Goal: Task Accomplishment & Management: Manage account settings

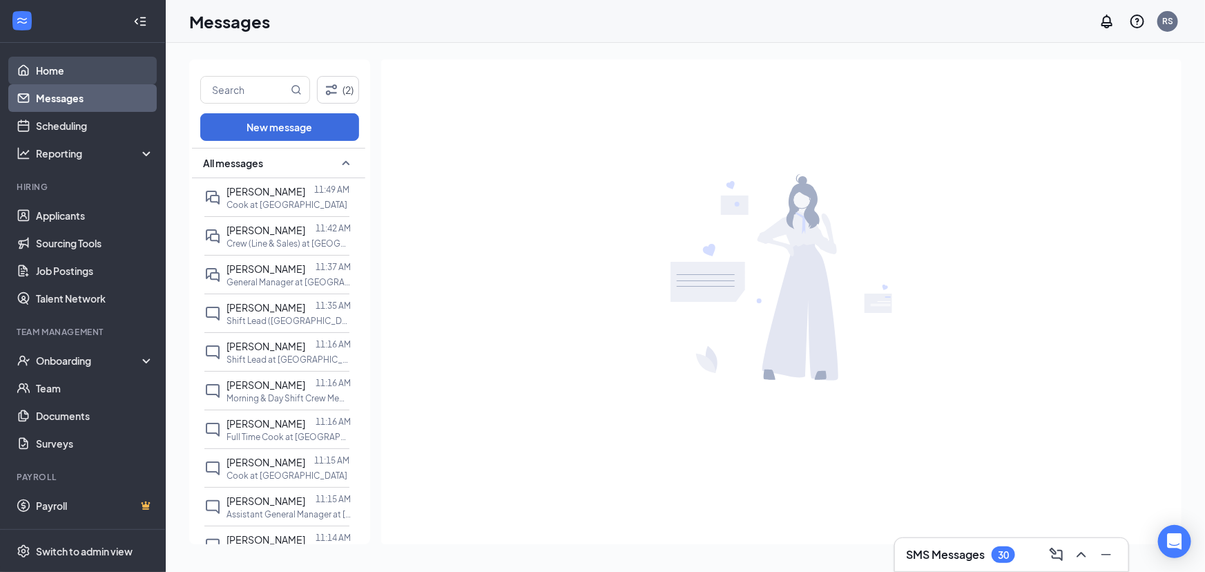
click at [62, 79] on link "Home" at bounding box center [95, 71] width 118 height 28
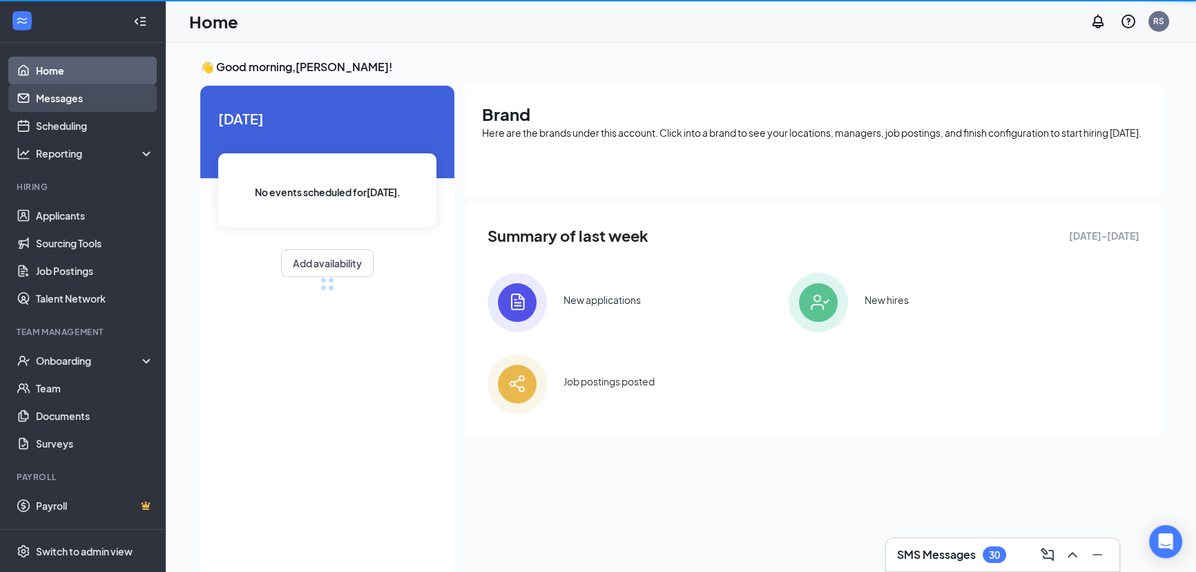
click at [64, 98] on link "Messages" at bounding box center [95, 98] width 118 height 28
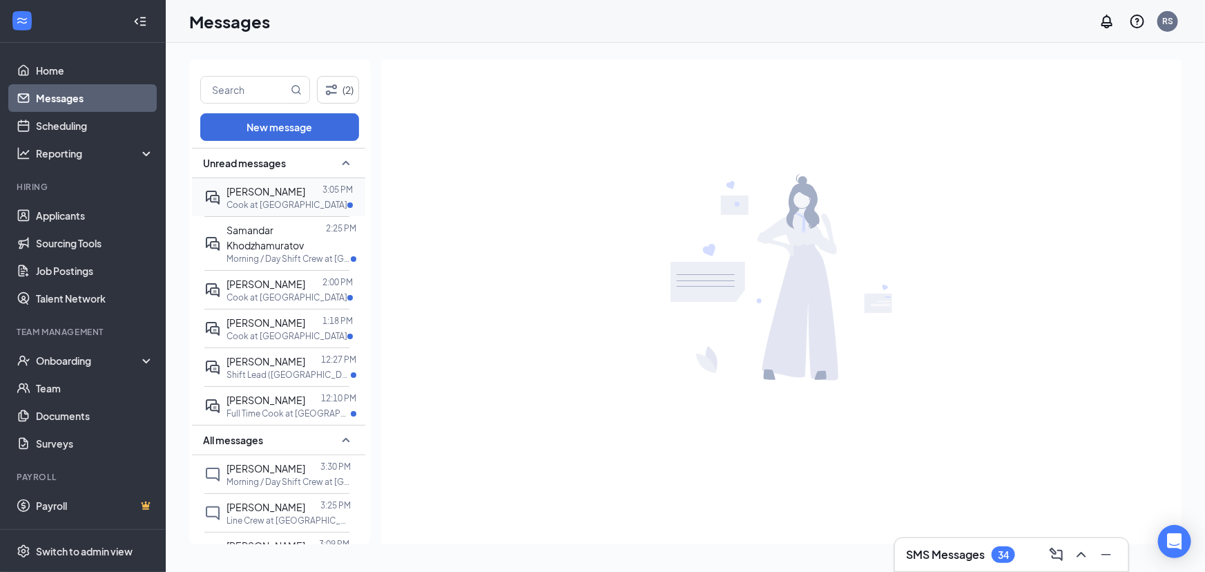
click at [256, 200] on p "Cook at [GEOGRAPHIC_DATA]" at bounding box center [286, 205] width 121 height 12
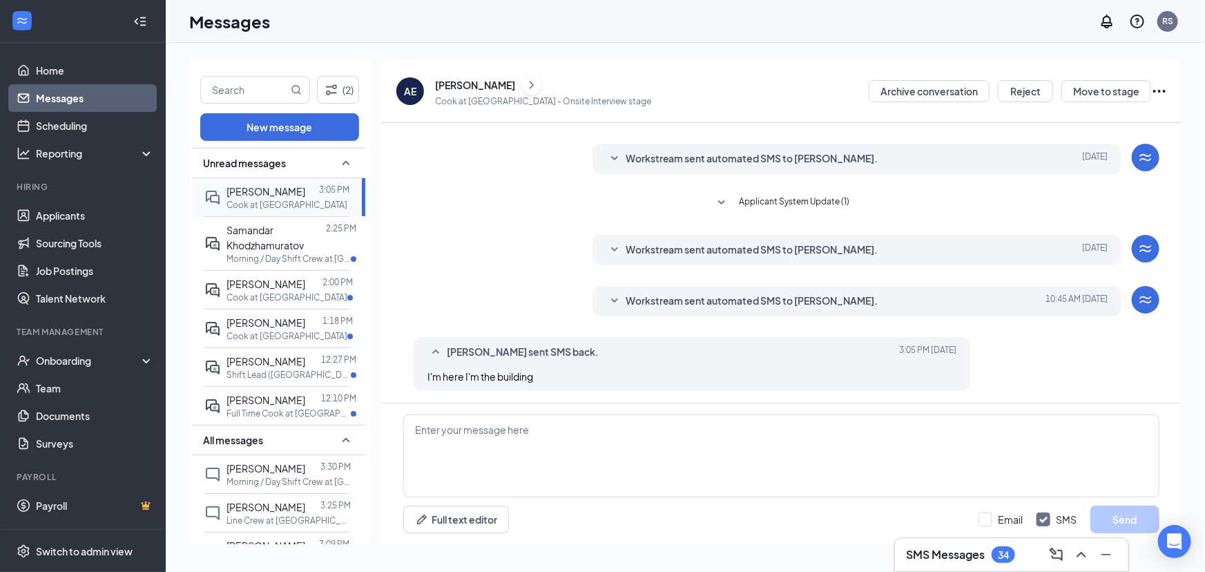
scroll to position [170, 0]
click at [454, 445] on textarea at bounding box center [781, 455] width 756 height 83
type textarea "h"
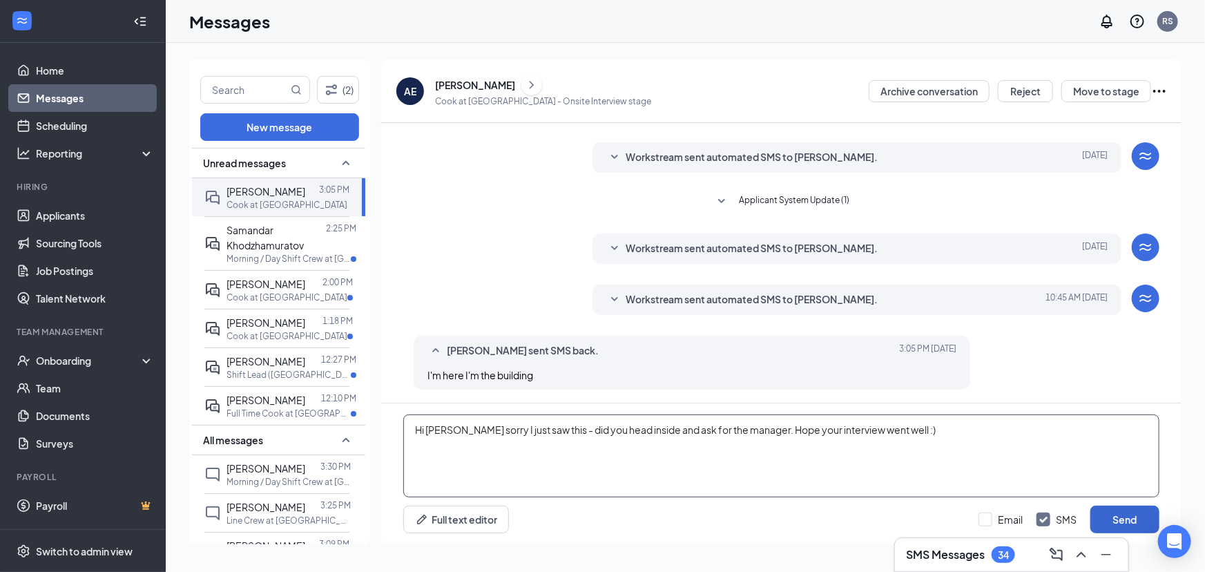
type textarea "Hi [PERSON_NAME] sorry I just saw this - did you head inside and ask for the ma…"
click at [1128, 512] on button "Send" at bounding box center [1124, 519] width 69 height 28
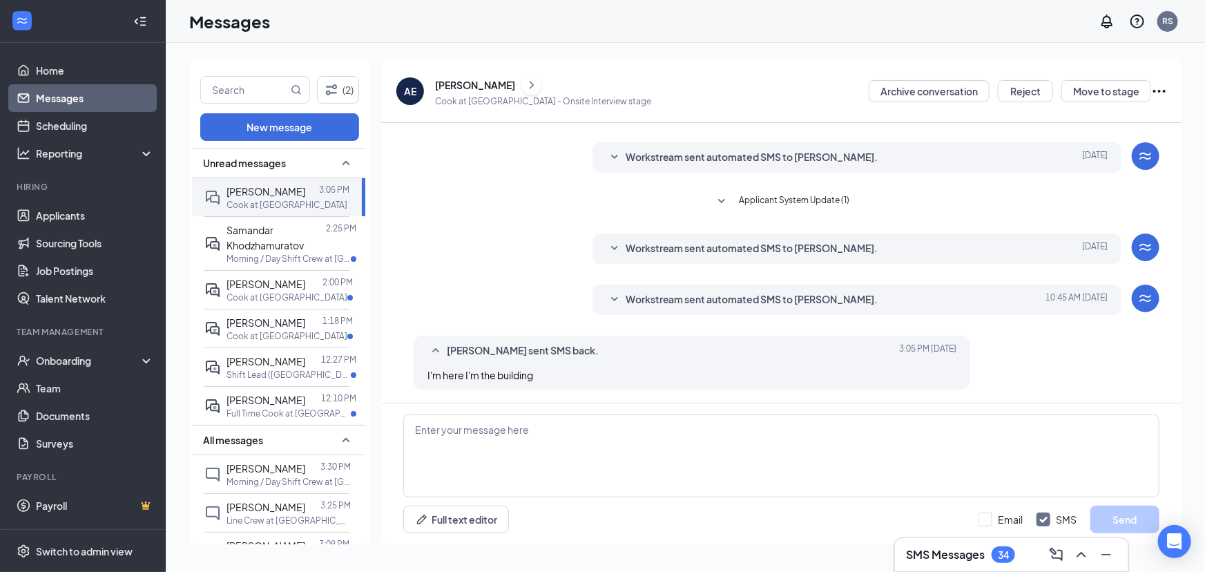
scroll to position [244, 0]
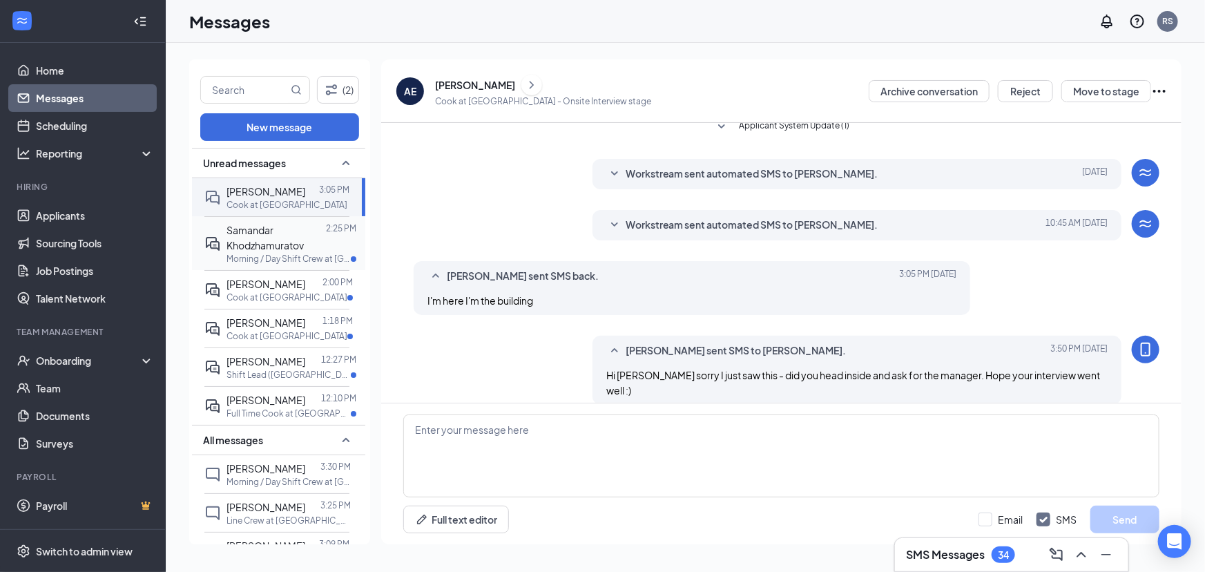
click at [273, 233] on div "Samandar Khodzhamuratov" at bounding box center [275, 237] width 99 height 30
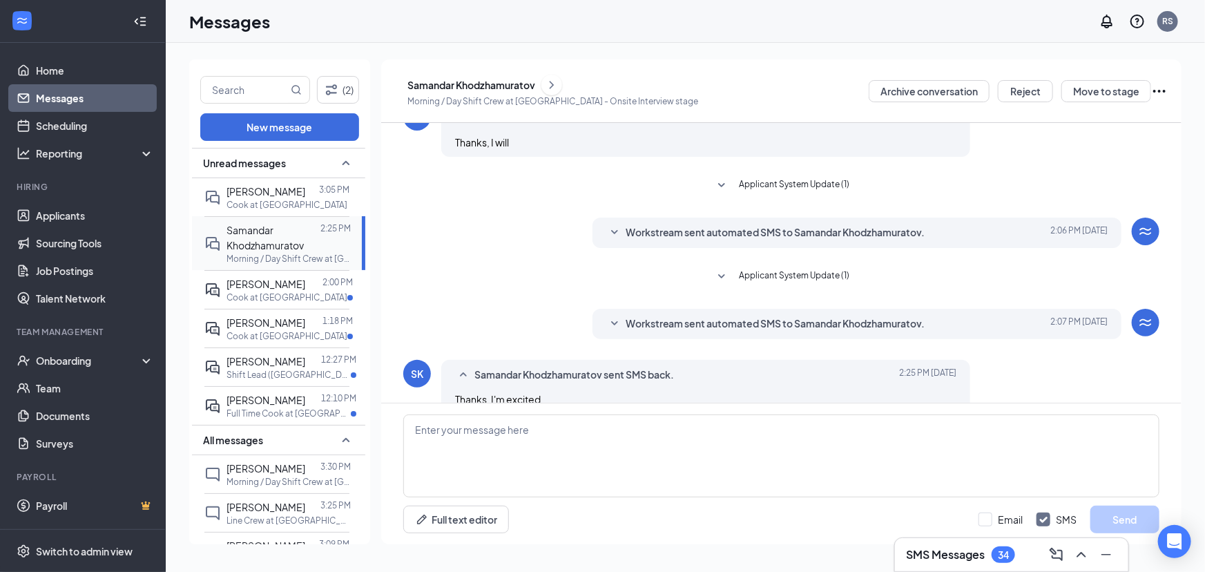
scroll to position [142, 0]
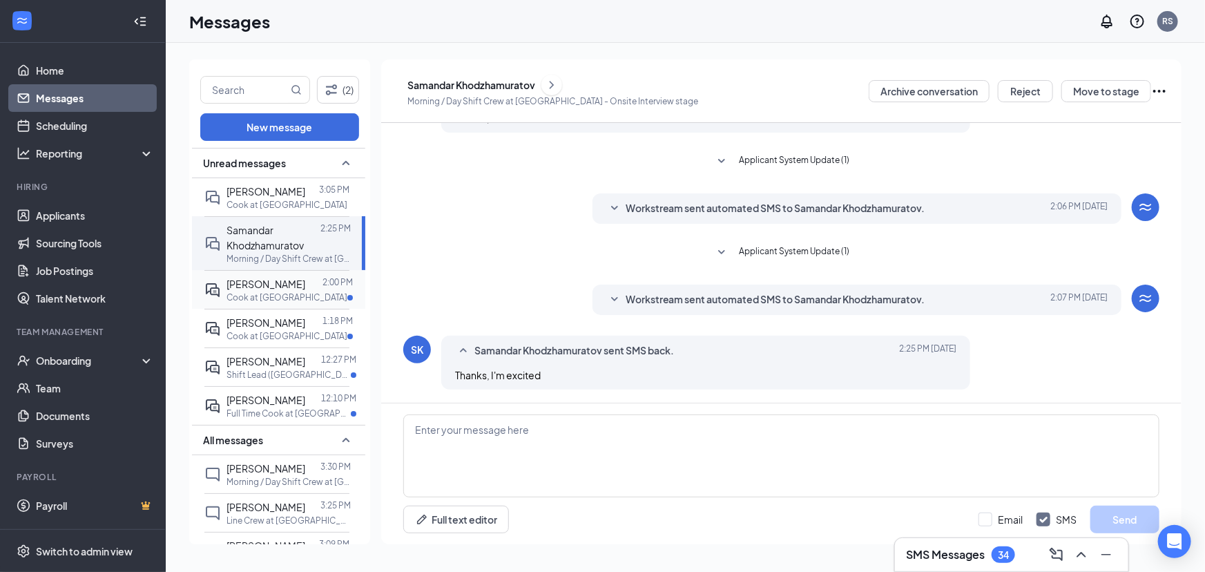
click at [264, 278] on span "[PERSON_NAME]" at bounding box center [265, 284] width 79 height 12
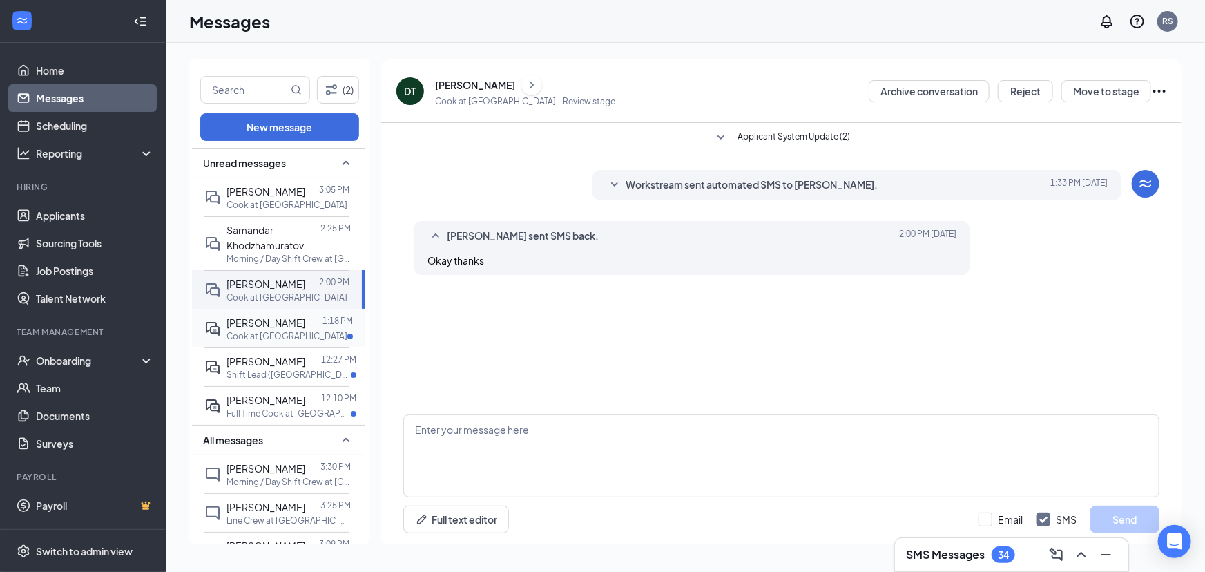
click at [270, 333] on p "Cook at [GEOGRAPHIC_DATA]" at bounding box center [286, 336] width 121 height 12
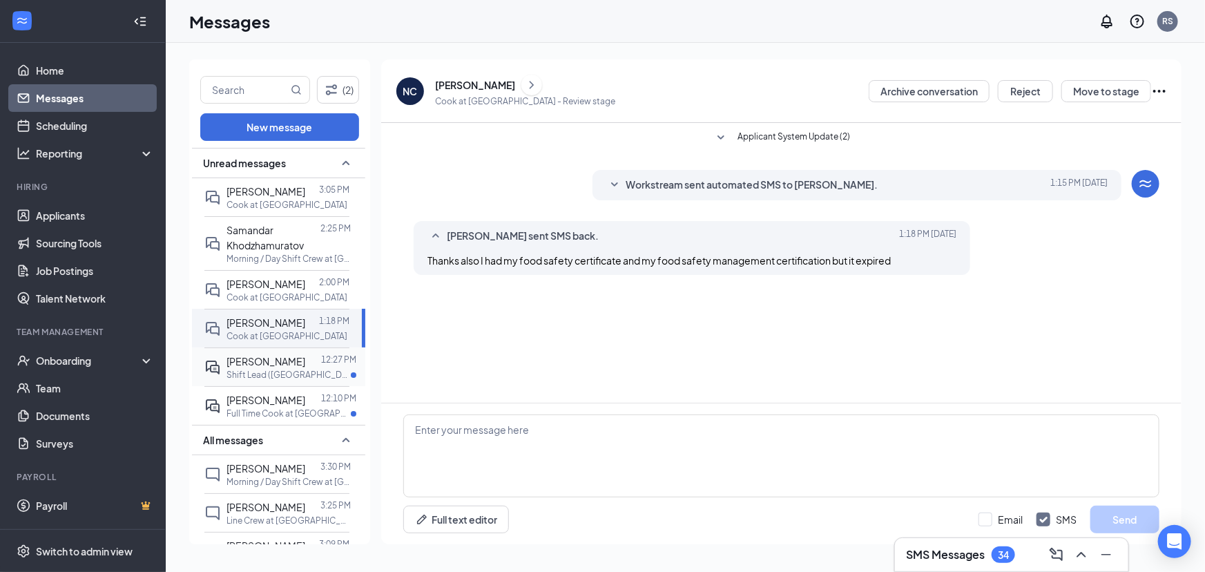
click at [281, 369] on p "Shift Lead ([GEOGRAPHIC_DATA] Location) at [GEOGRAPHIC_DATA]" at bounding box center [288, 375] width 124 height 12
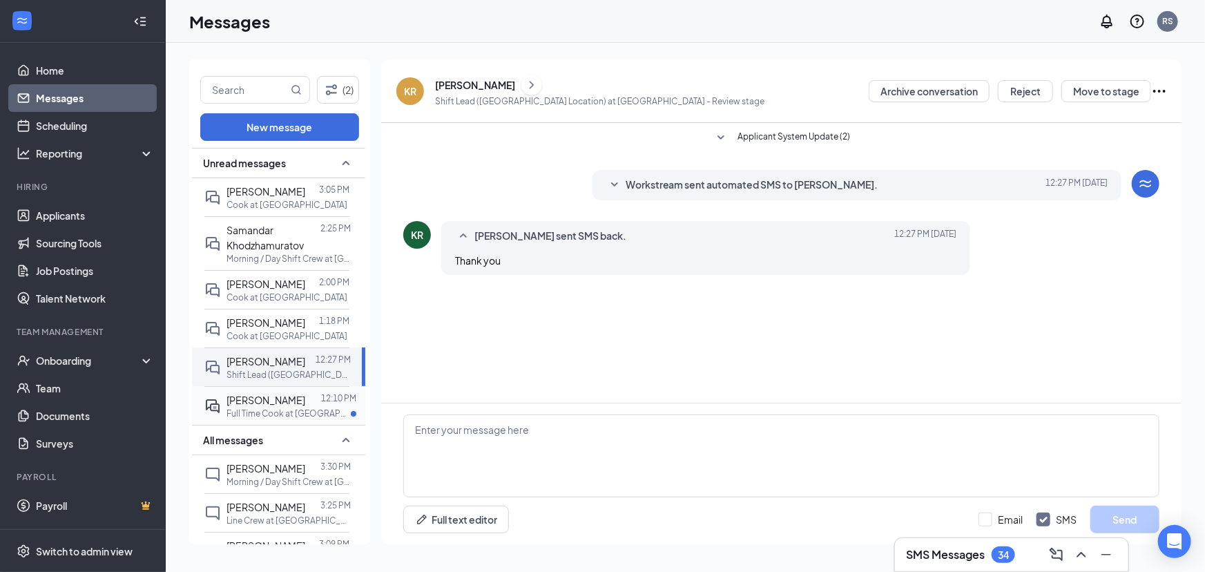
click at [277, 403] on span "[PERSON_NAME]" at bounding box center [265, 400] width 79 height 12
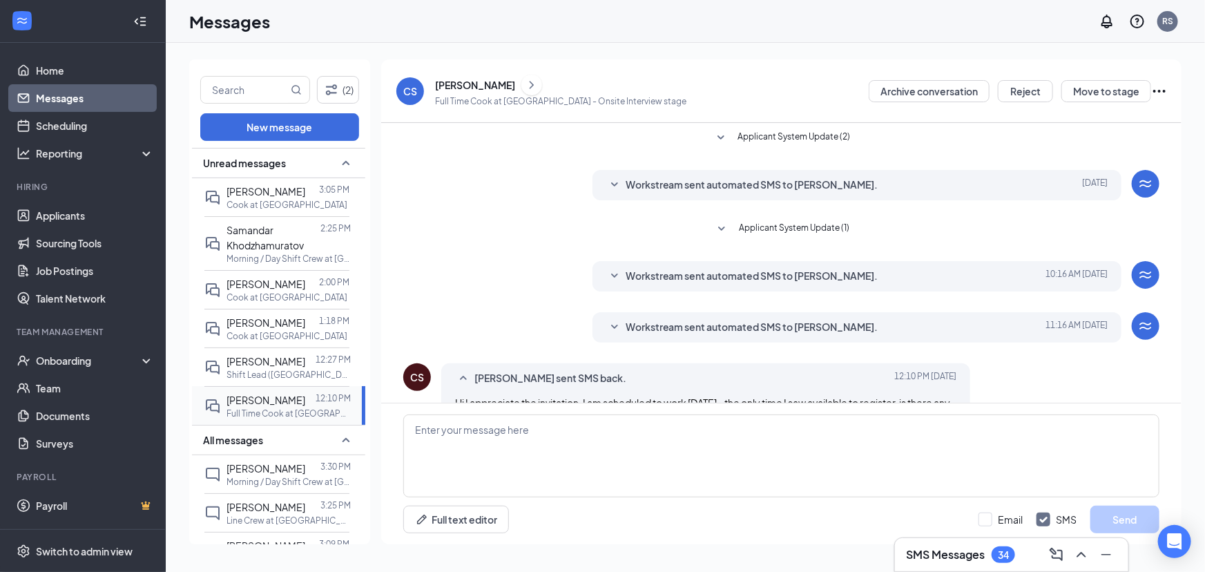
scroll to position [43, 0]
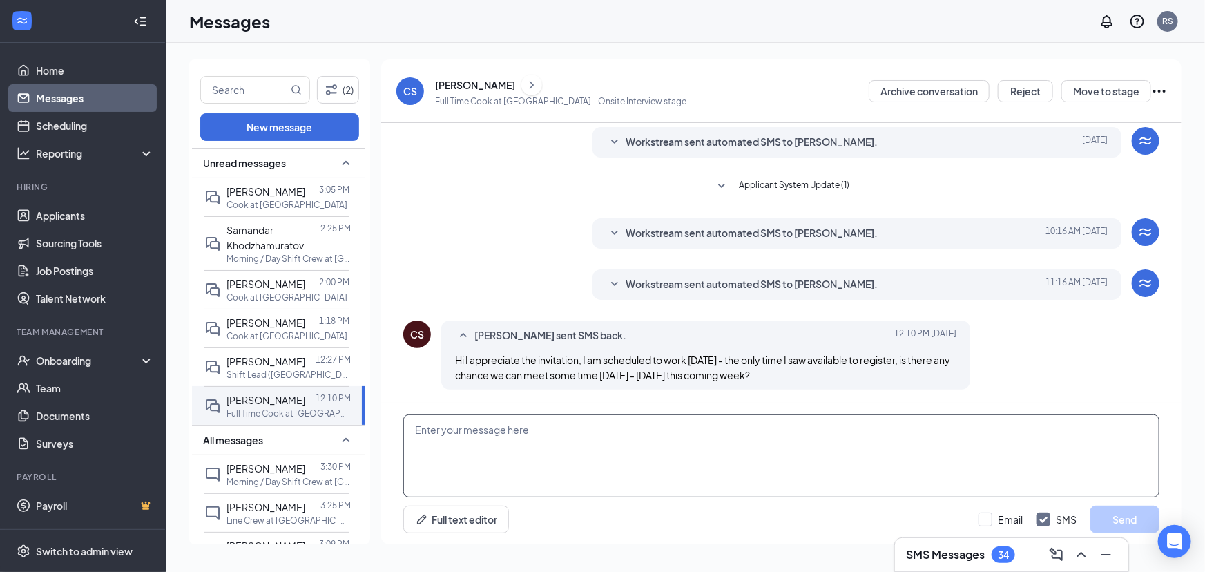
click at [450, 455] on textarea at bounding box center [781, 455] width 756 height 83
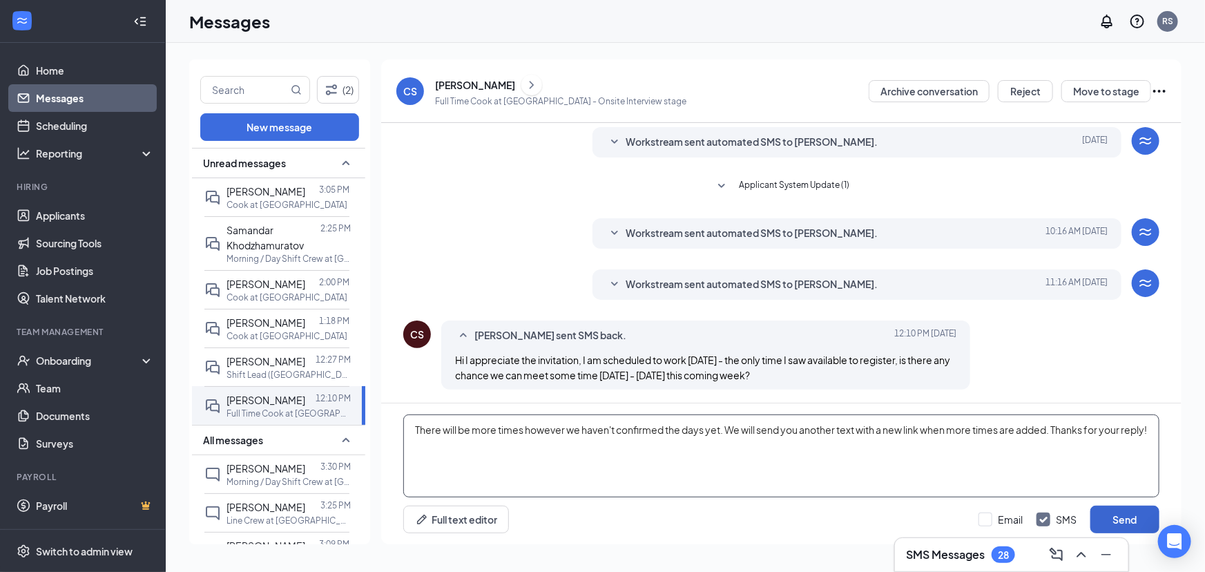
type textarea "There will be more times however we haven't confirmed the days yet. We will sen…"
click at [1108, 521] on button "Send" at bounding box center [1124, 519] width 69 height 28
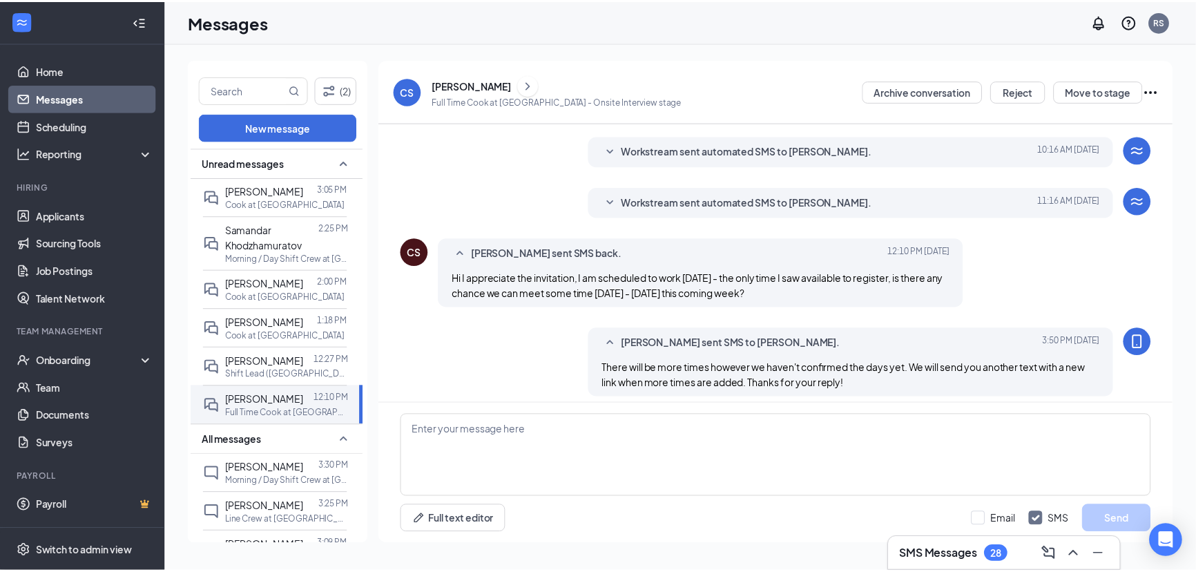
scroll to position [133, 0]
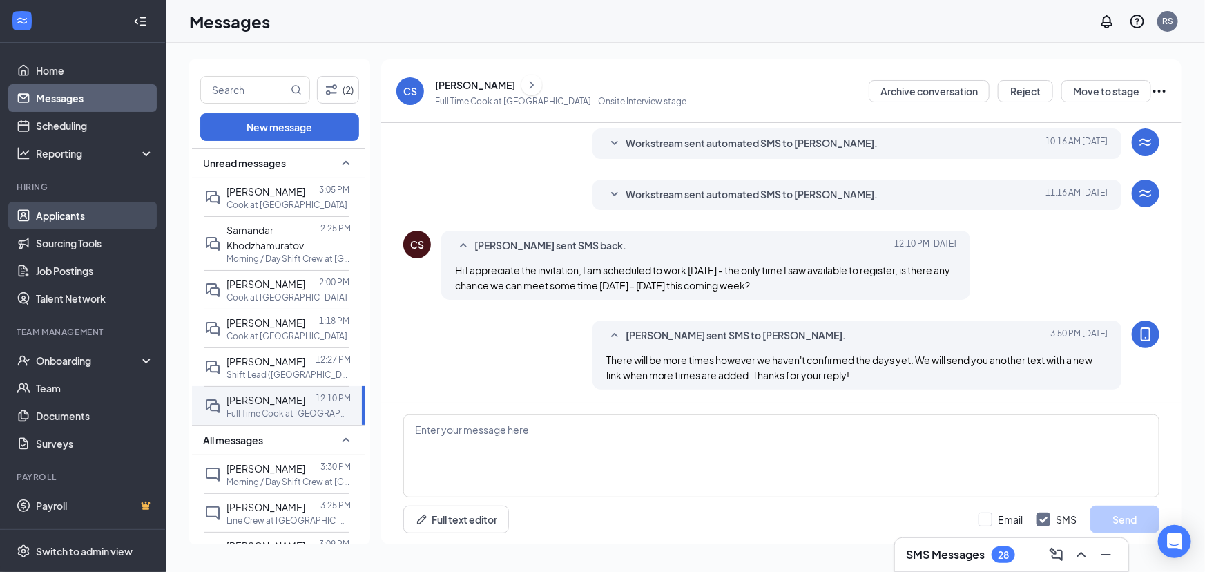
click at [110, 212] on link "Applicants" at bounding box center [95, 216] width 118 height 28
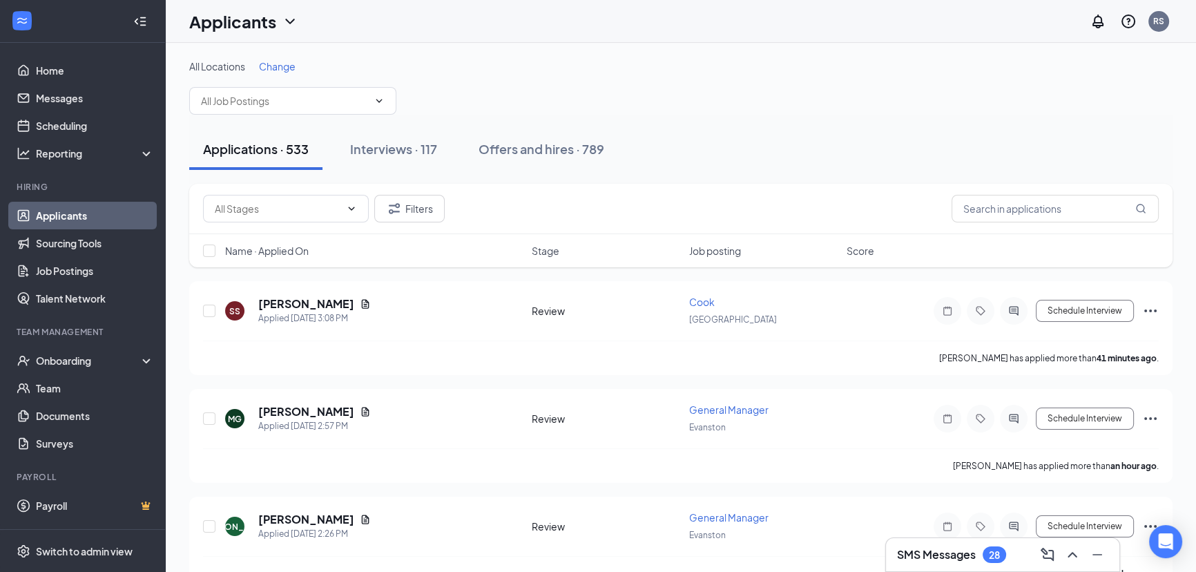
click at [275, 71] on span "Change" at bounding box center [277, 66] width 37 height 12
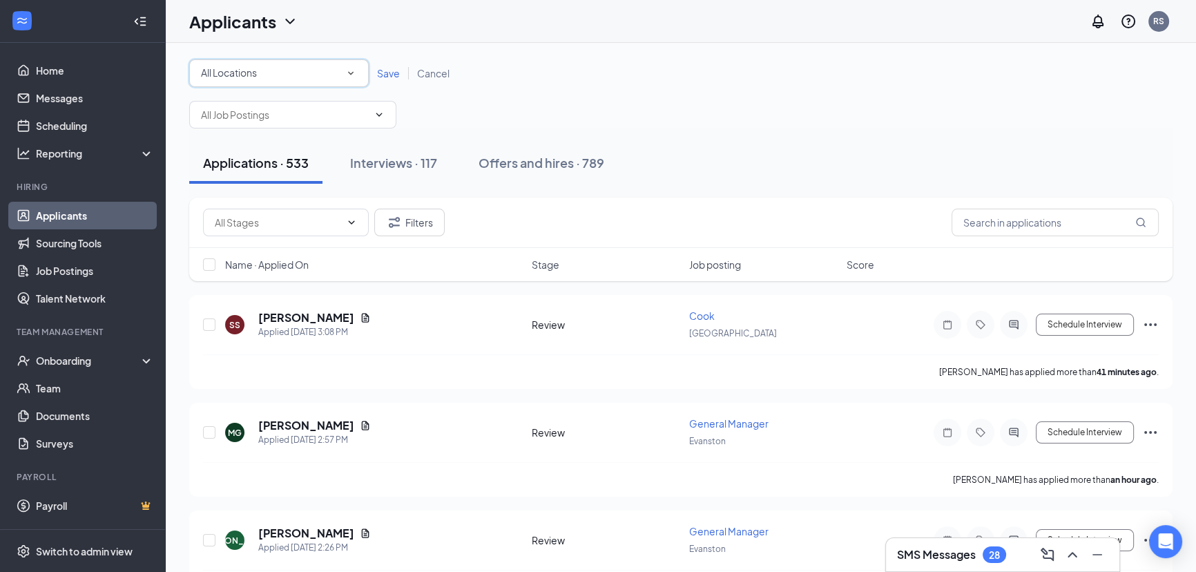
click at [273, 68] on div "All Locations" at bounding box center [279, 73] width 156 height 17
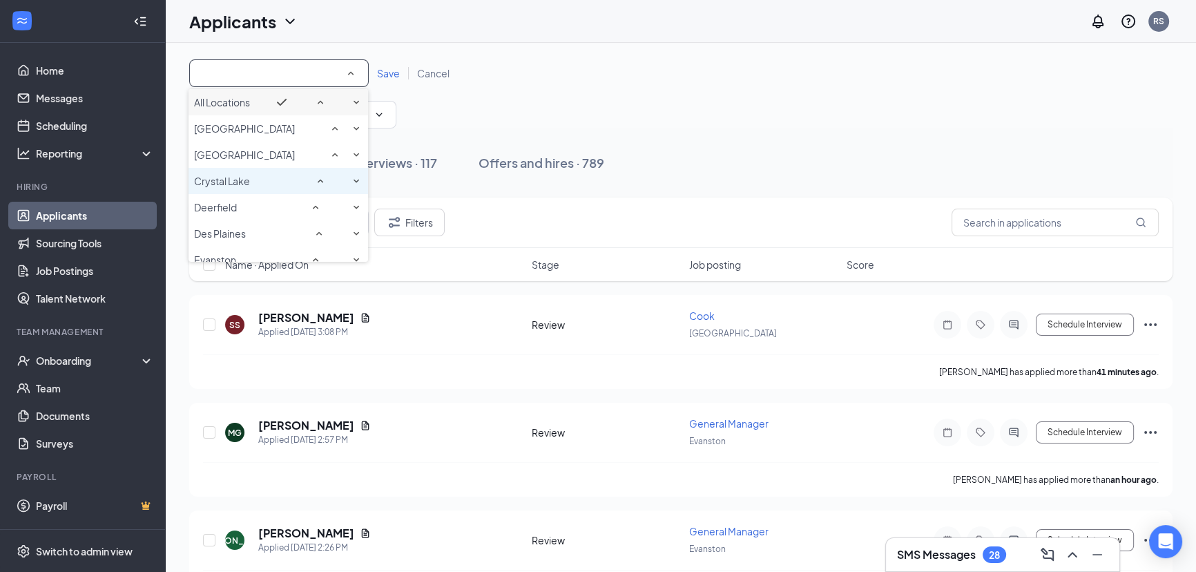
click at [248, 187] on span "Crystal Lake" at bounding box center [222, 181] width 56 height 12
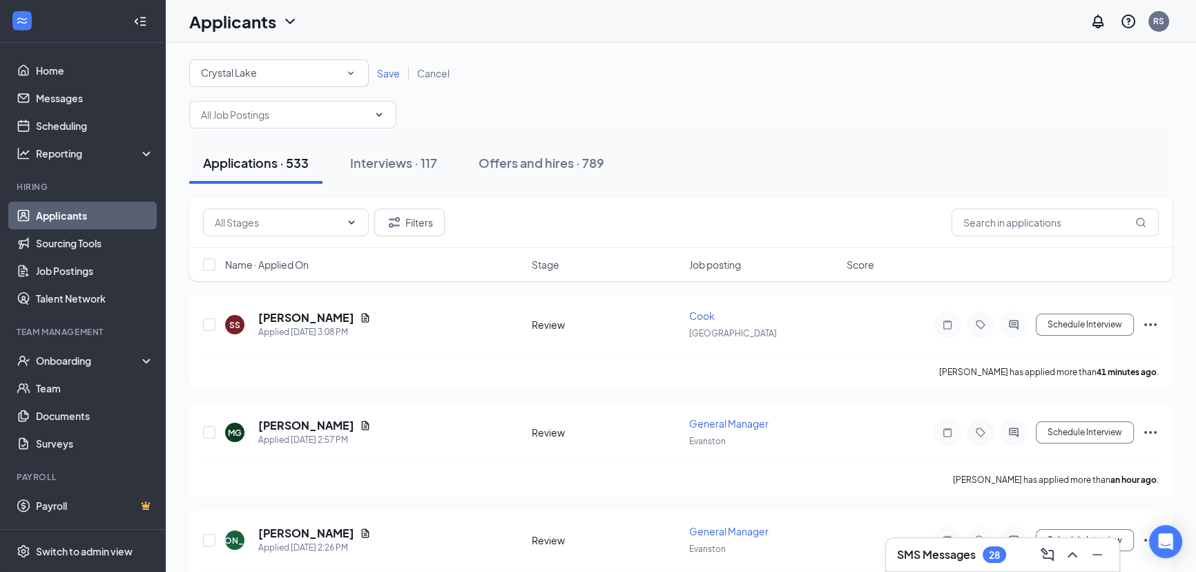
click at [380, 81] on div "All Locations [GEOGRAPHIC_DATA] Save Cancel" at bounding box center [680, 73] width 983 height 28
click at [386, 77] on span "Save" at bounding box center [388, 73] width 23 height 12
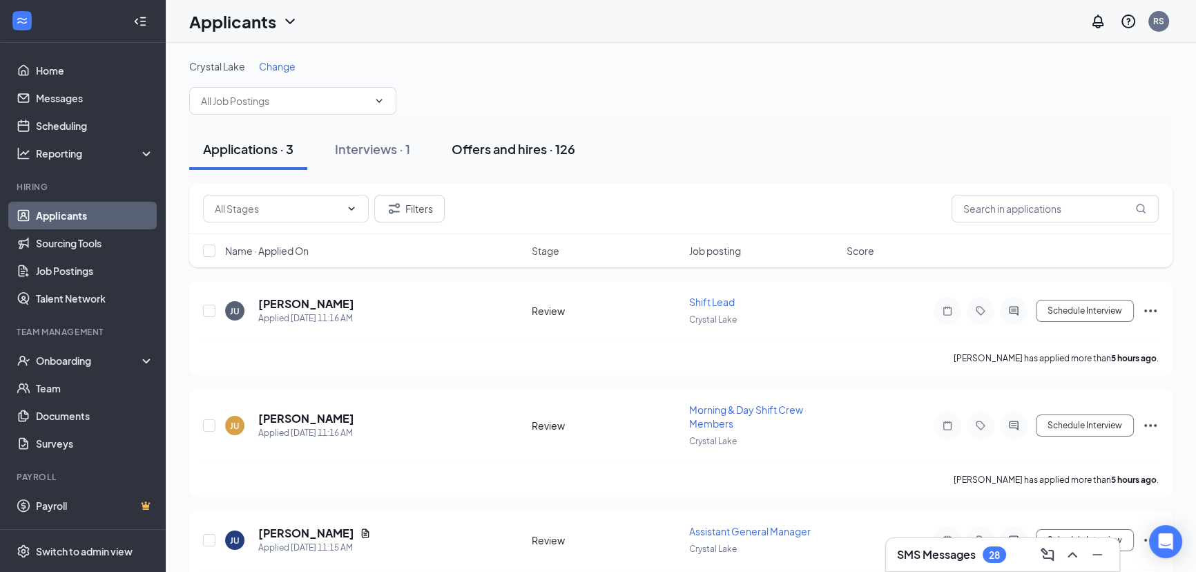
click at [532, 145] on div "Offers and hires · 126" at bounding box center [514, 148] width 124 height 17
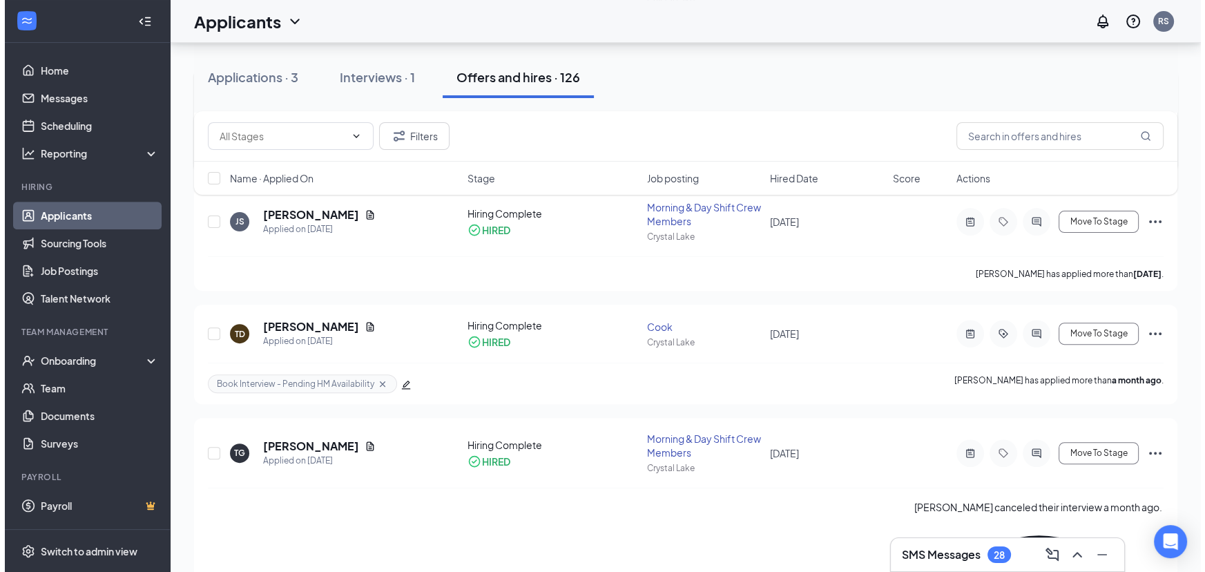
scroll to position [556, 0]
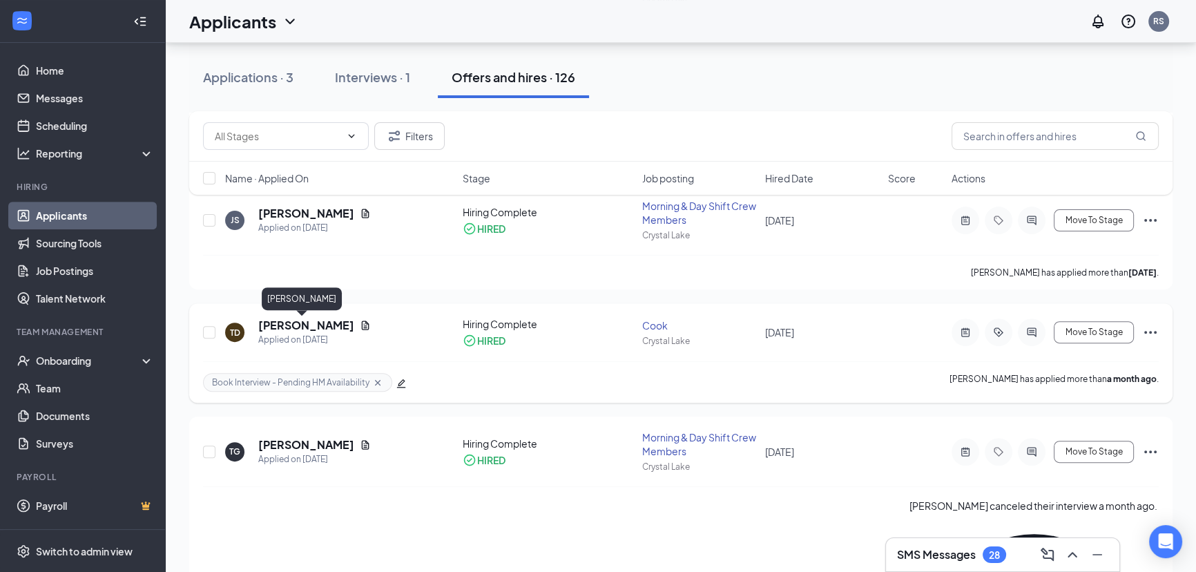
click at [273, 324] on h5 "[PERSON_NAME]" at bounding box center [306, 325] width 96 height 15
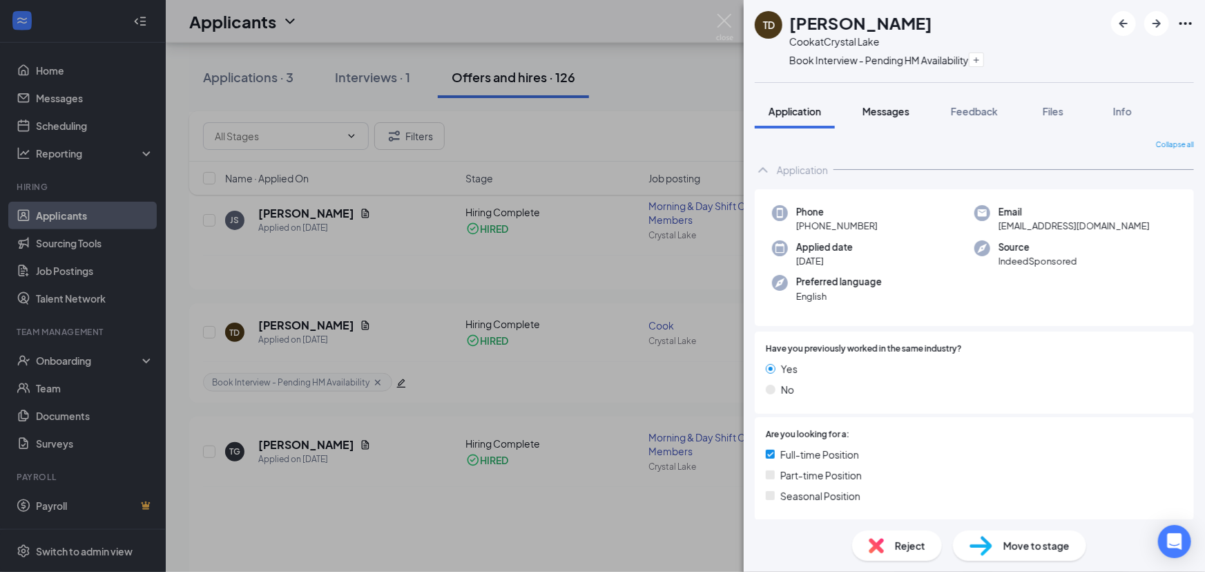
click at [898, 113] on span "Messages" at bounding box center [885, 111] width 47 height 12
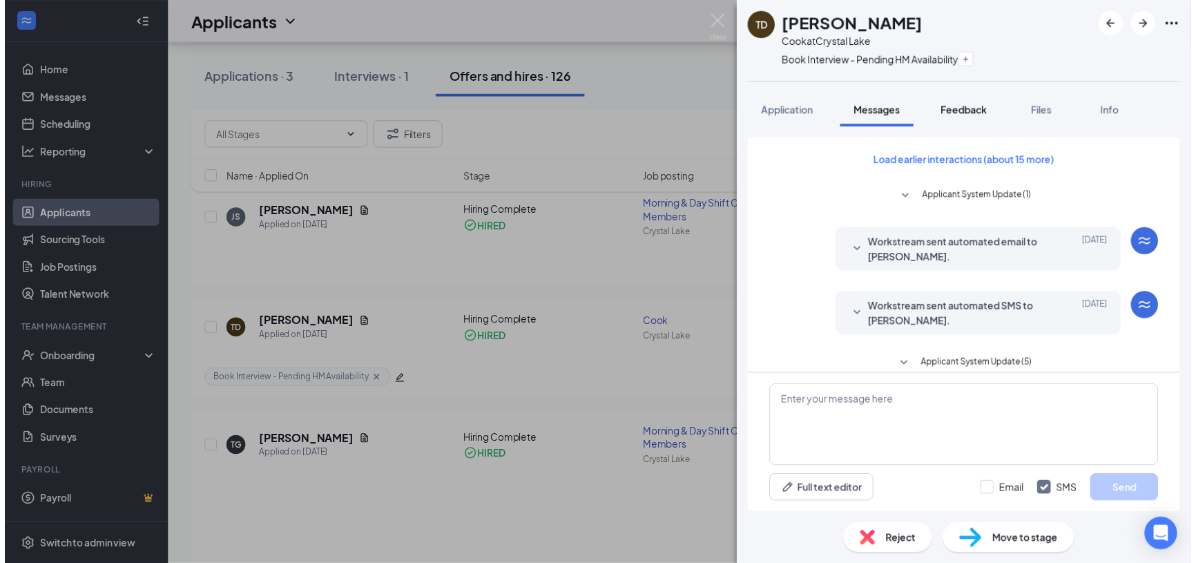
scroll to position [145, 0]
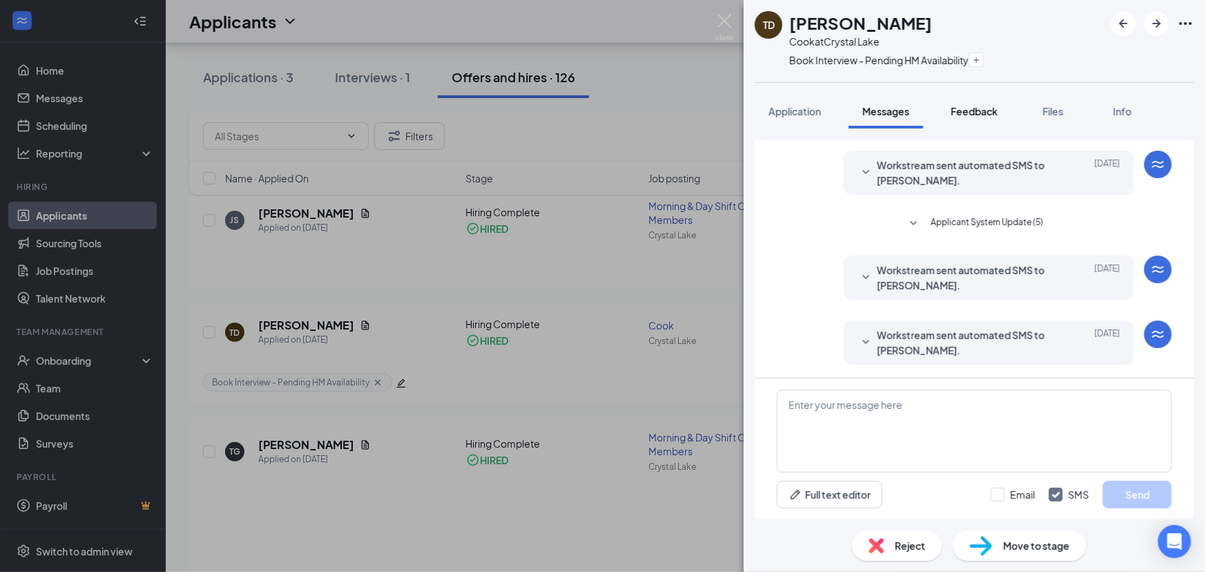
click at [983, 115] on span "Feedback" at bounding box center [974, 111] width 47 height 12
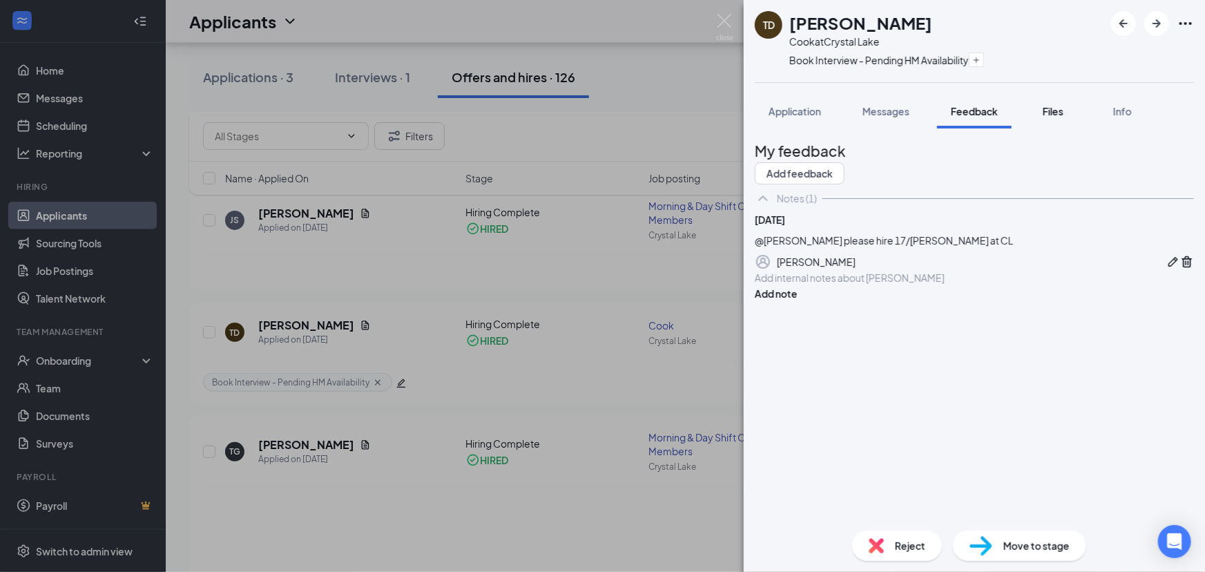
click at [1055, 117] on div "Files" at bounding box center [1053, 111] width 28 height 14
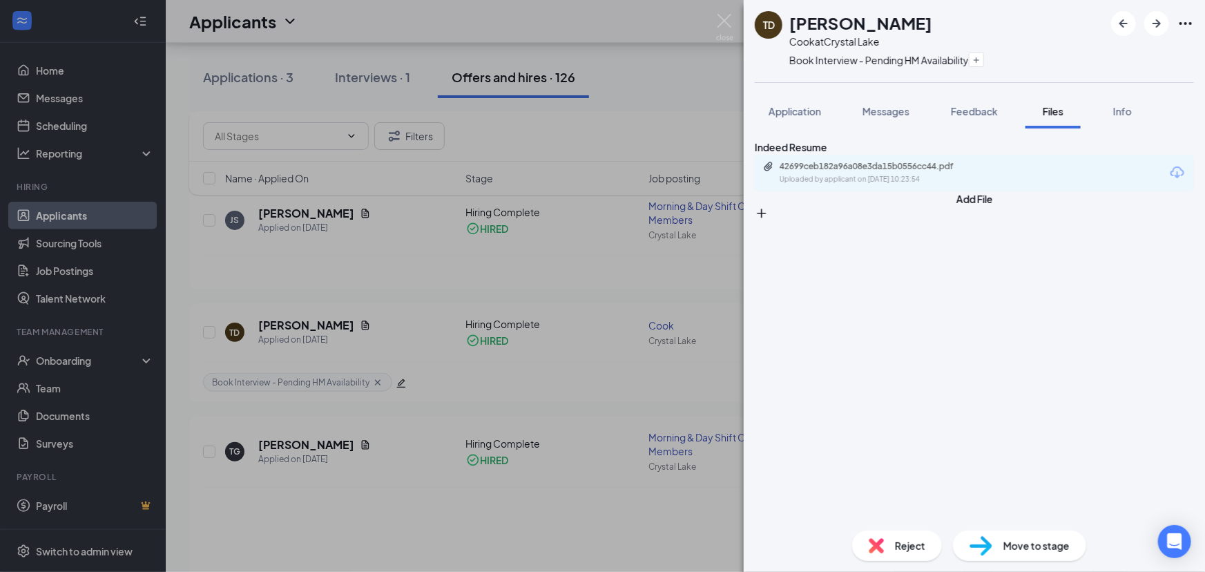
click at [924, 172] on div "42699ceb182a96a08e3da15b0556cc44.pdf" at bounding box center [876, 166] width 193 height 11
click at [720, 17] on img at bounding box center [724, 27] width 17 height 27
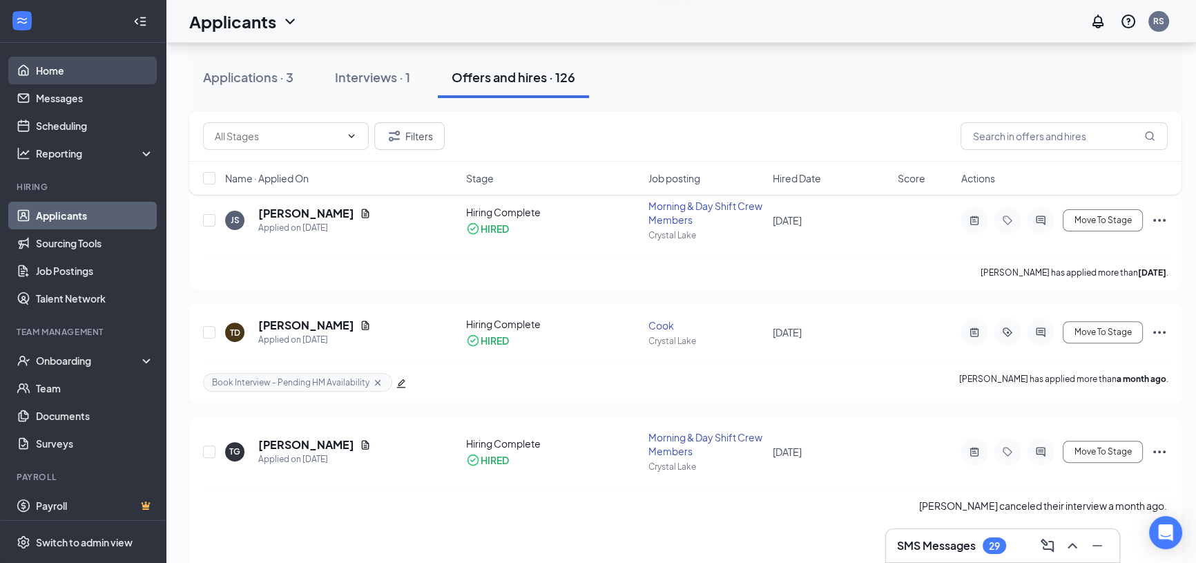
click at [73, 80] on link "Home" at bounding box center [95, 71] width 118 height 28
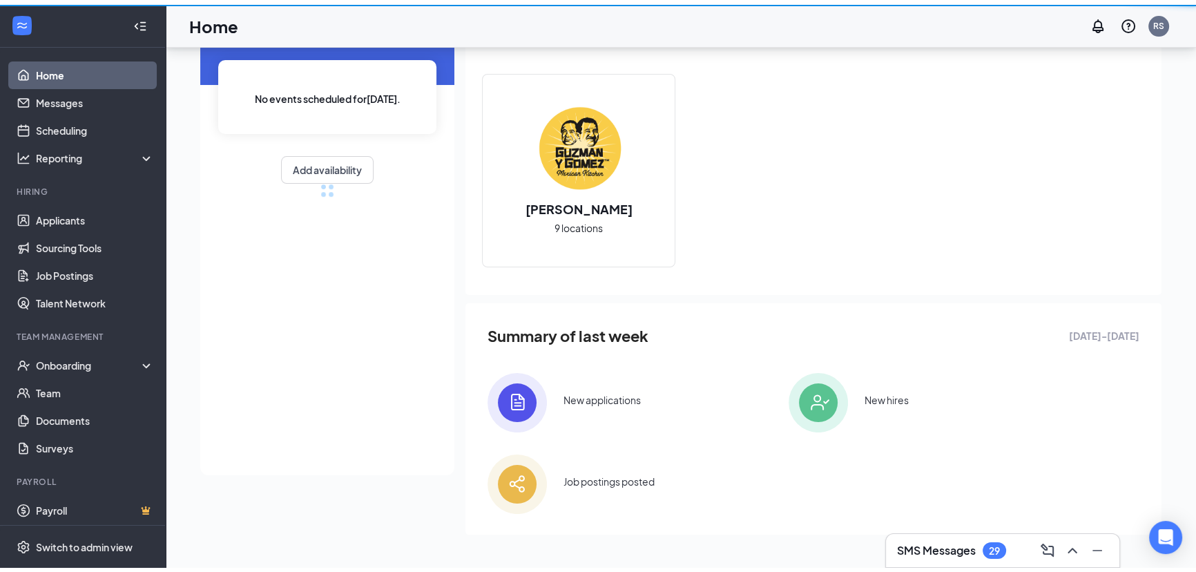
scroll to position [102, 0]
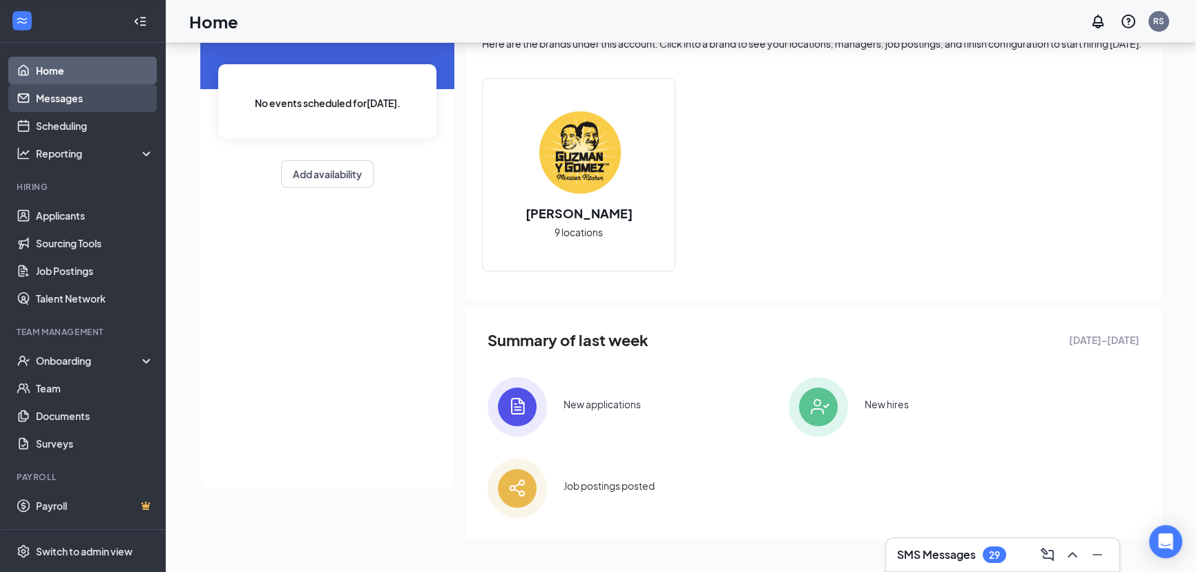
click at [75, 93] on link "Messages" at bounding box center [95, 98] width 118 height 28
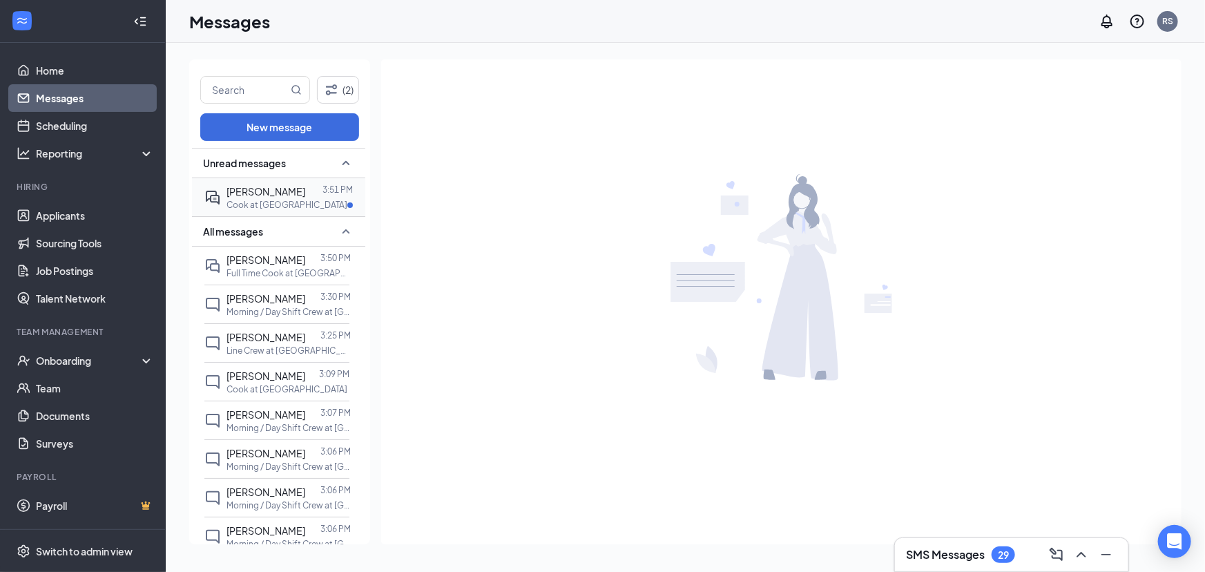
click at [246, 190] on span "[PERSON_NAME]" at bounding box center [265, 191] width 79 height 12
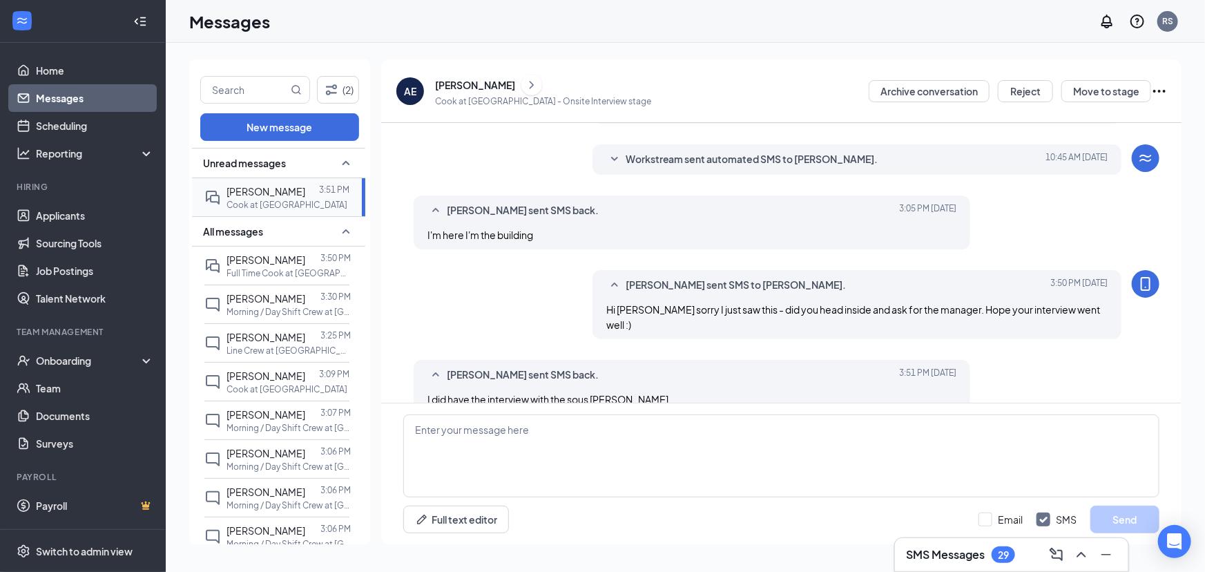
scroll to position [272, 0]
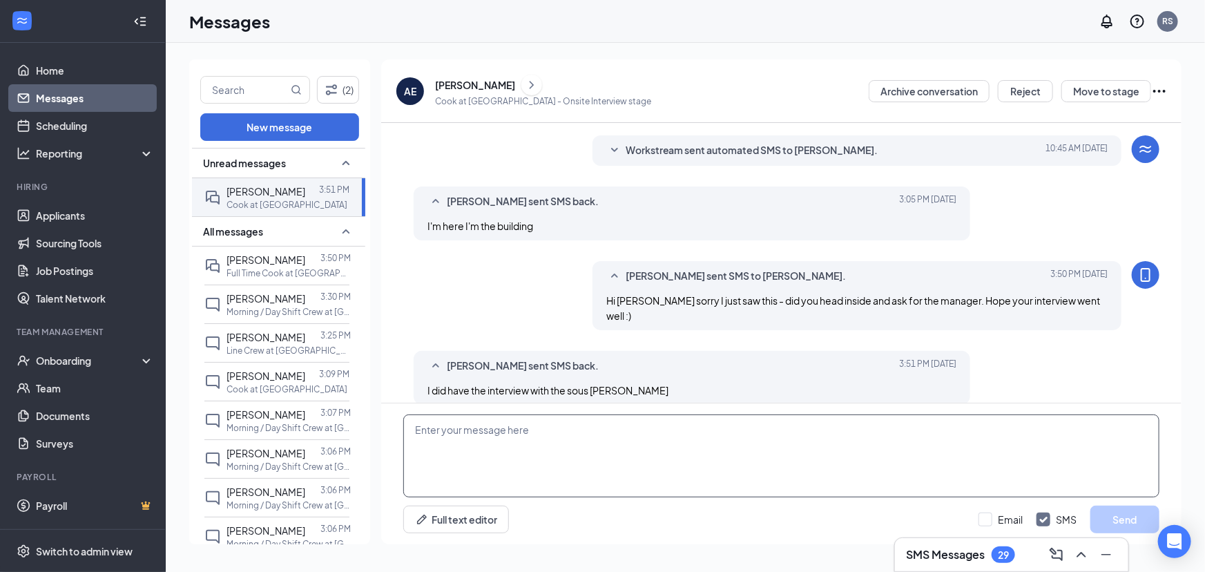
click at [549, 445] on textarea at bounding box center [781, 455] width 756 height 83
type textarea "Perfect, I'll let you know as soon as I hear from them with an outcome."
click at [1099, 524] on button "Send" at bounding box center [1124, 519] width 69 height 28
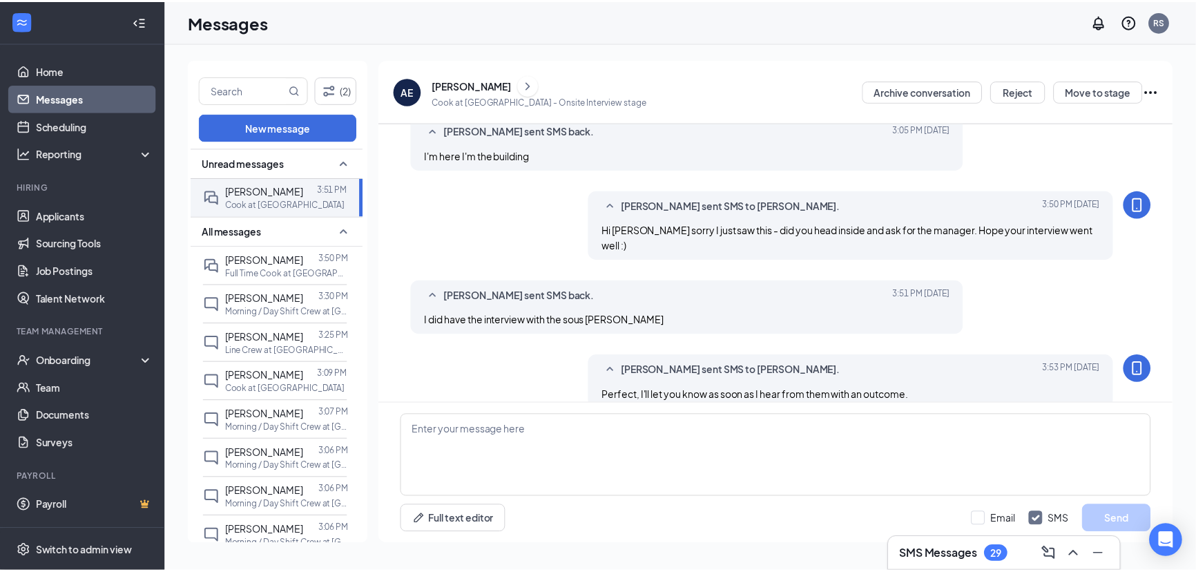
scroll to position [347, 0]
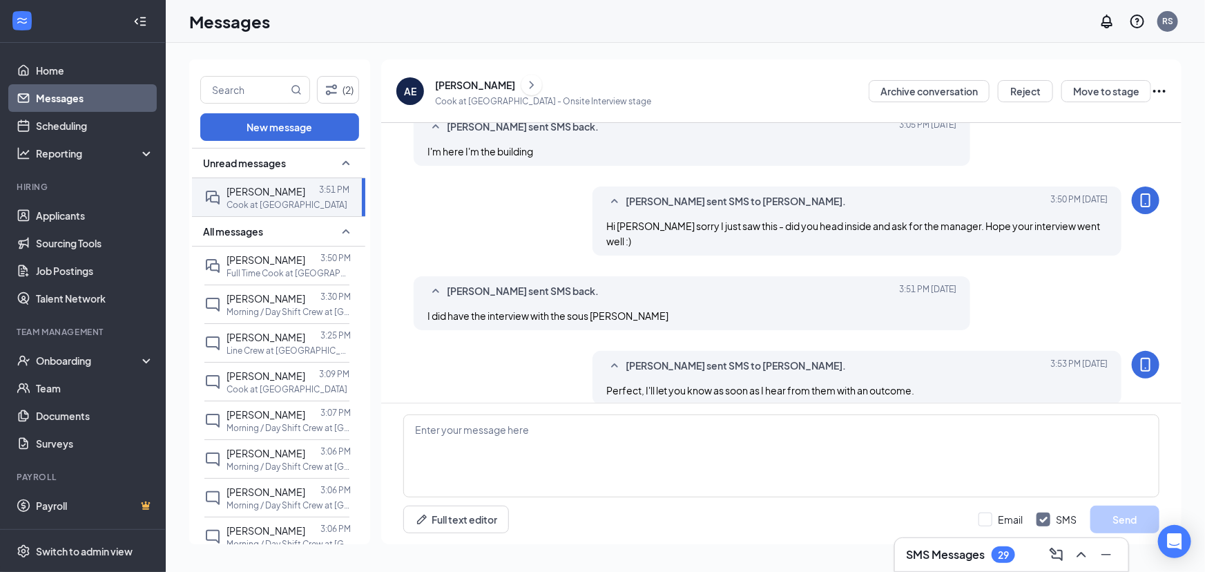
click at [55, 202] on ul "Applicants Sourcing Tools Job Postings Talent Network" at bounding box center [82, 257] width 165 height 110
click at [55, 215] on link "Applicants" at bounding box center [95, 216] width 118 height 28
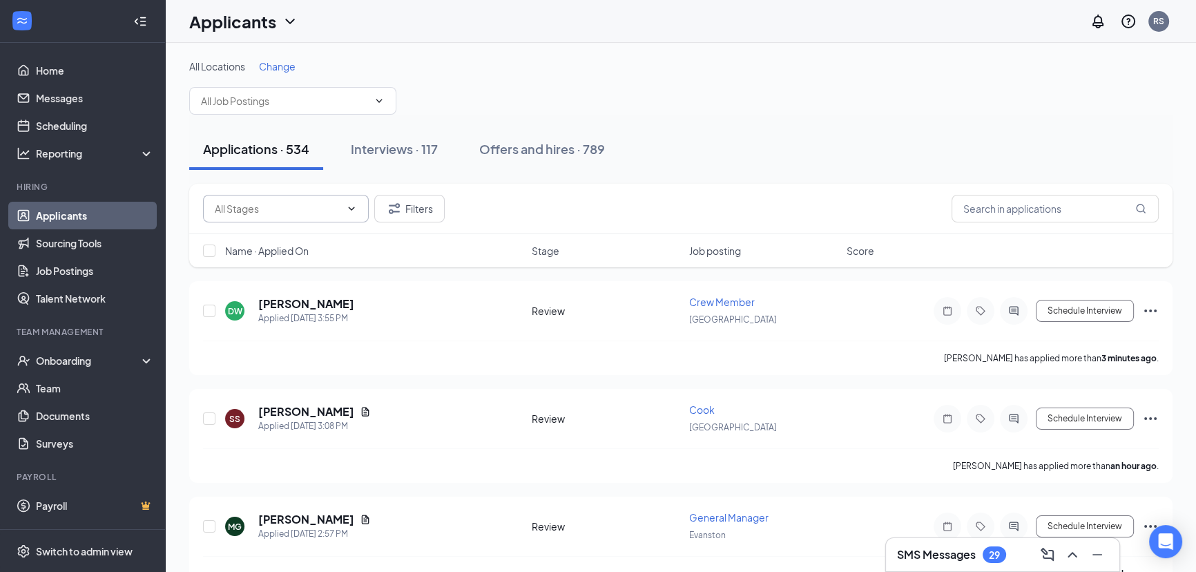
click at [279, 208] on input "text" at bounding box center [278, 208] width 126 height 15
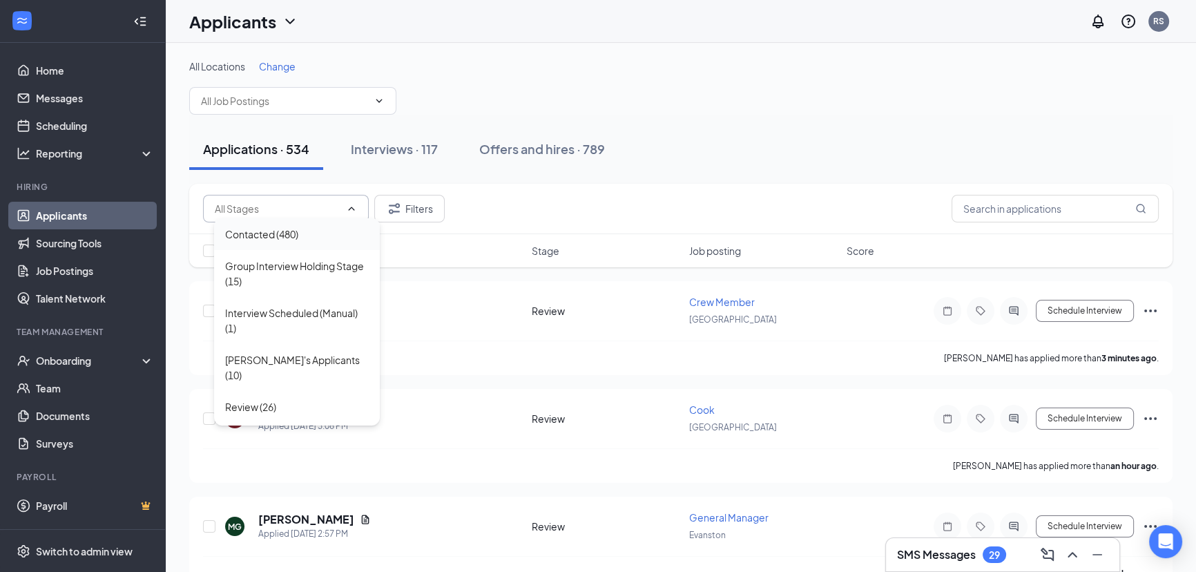
click at [293, 237] on div "Contacted (480)" at bounding box center [261, 233] width 73 height 15
type input "Contacted (480)"
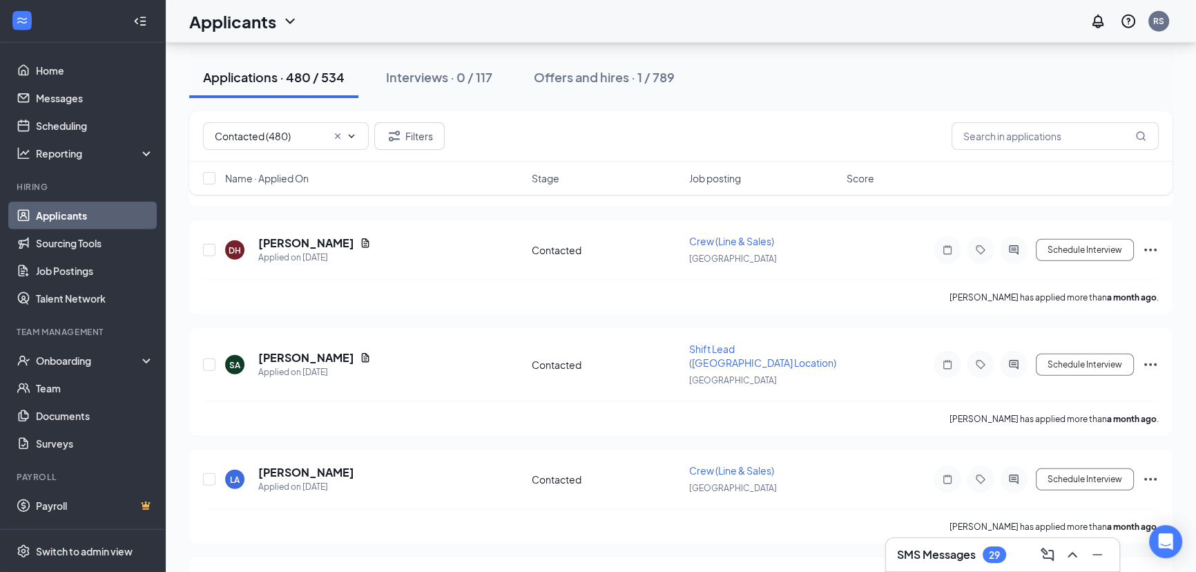
scroll to position [45039, 0]
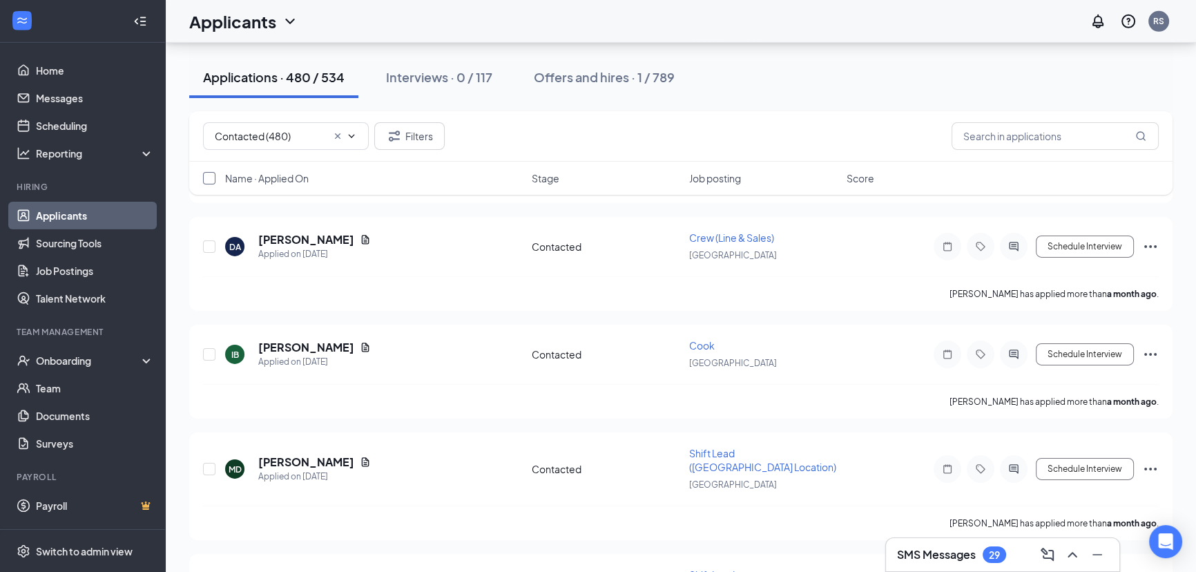
click at [211, 177] on input "checkbox" at bounding box center [209, 178] width 12 height 12
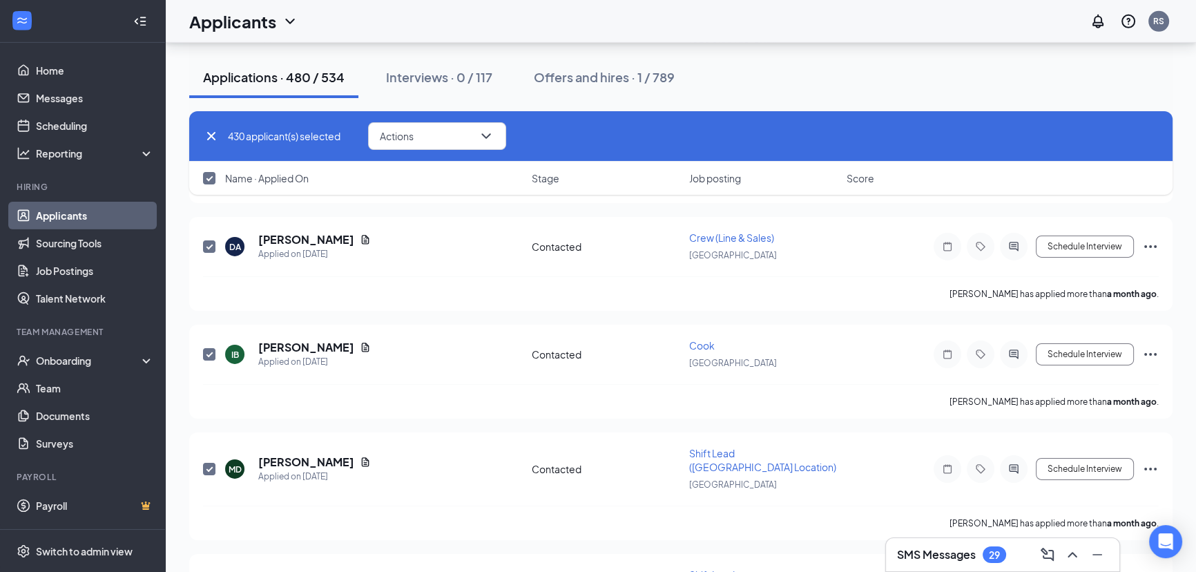
checkbox input "true"
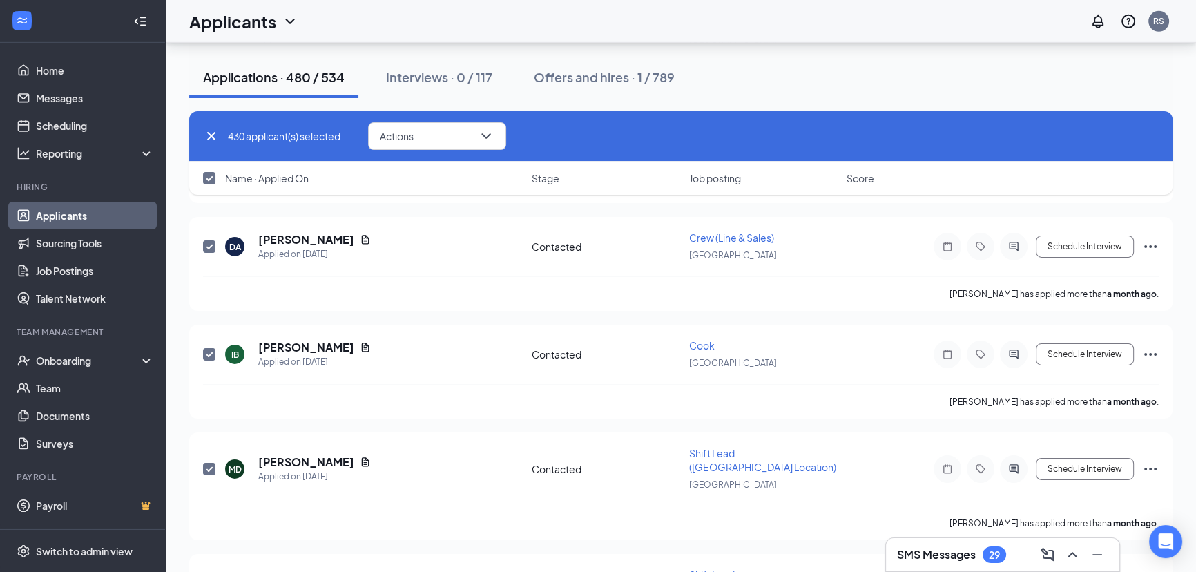
checkbox input "true"
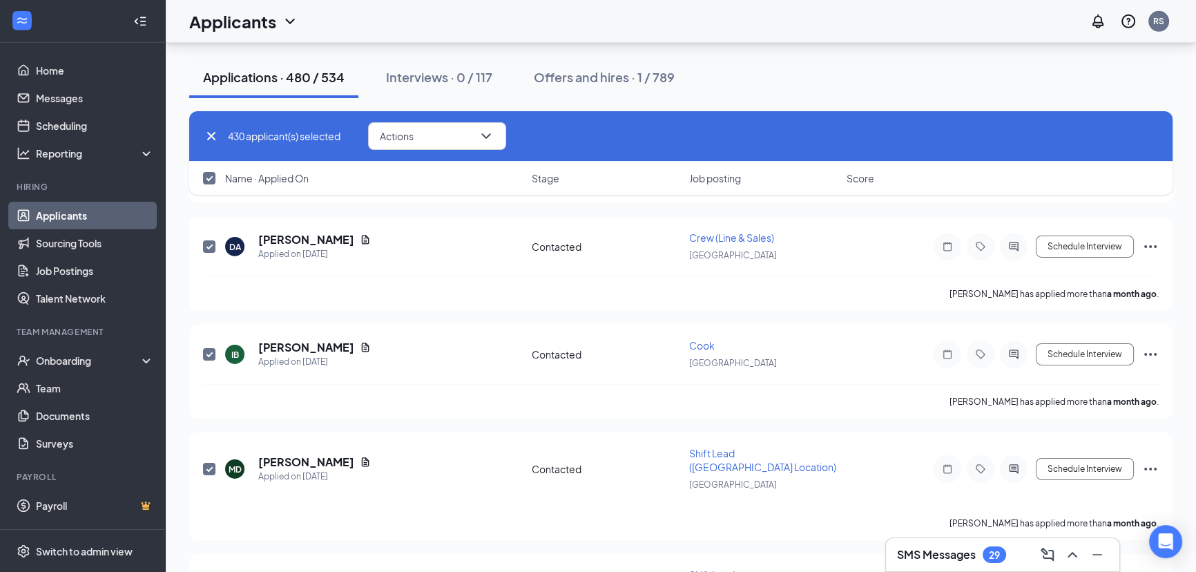
checkbox input "true"
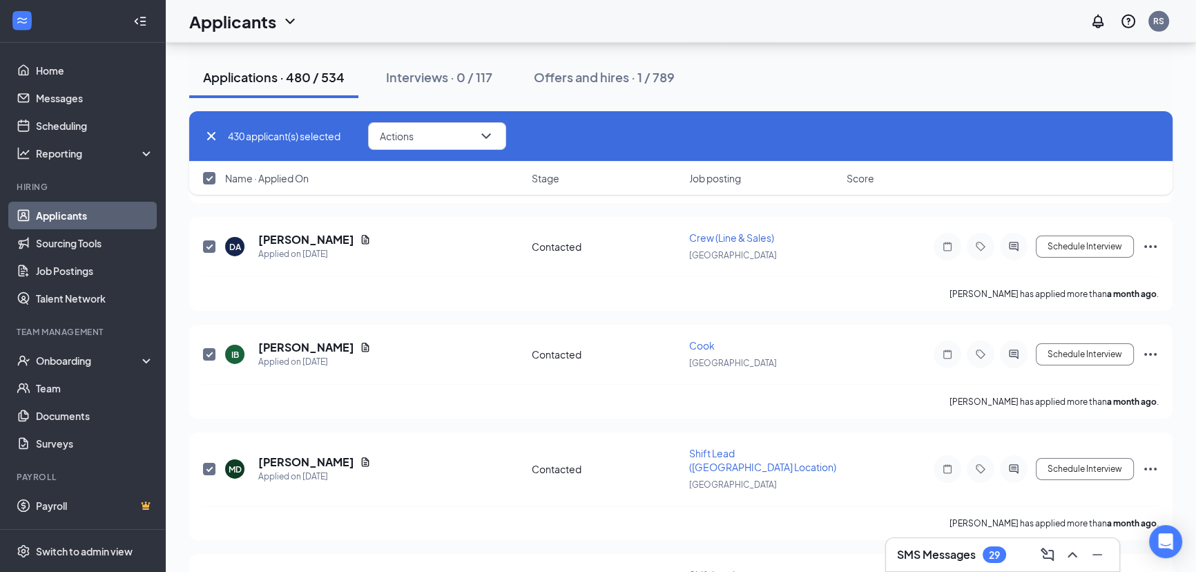
checkbox input "true"
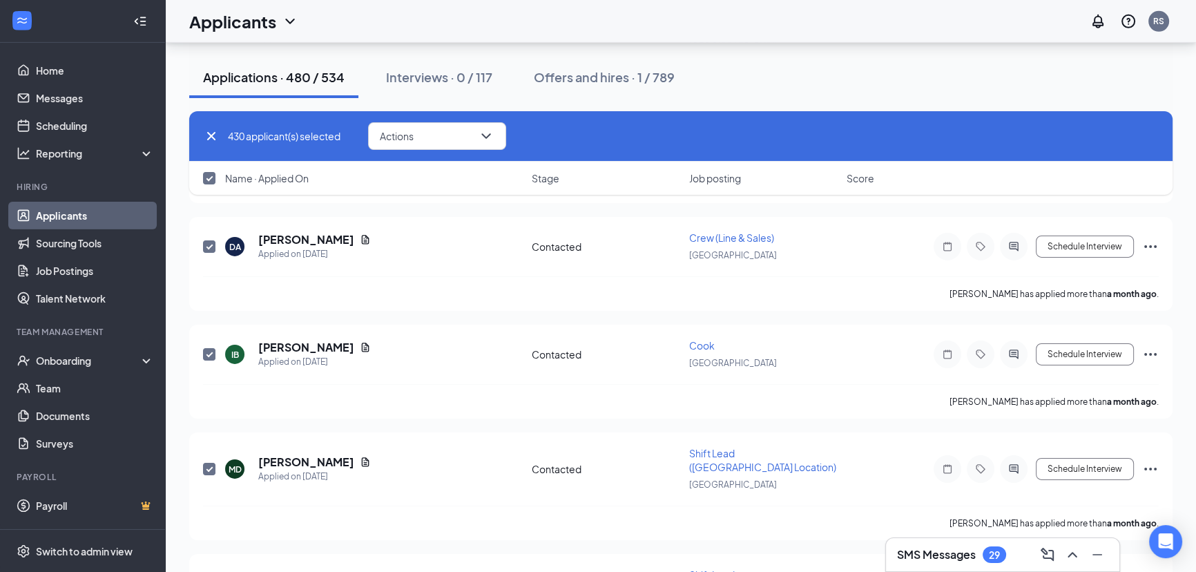
checkbox input "true"
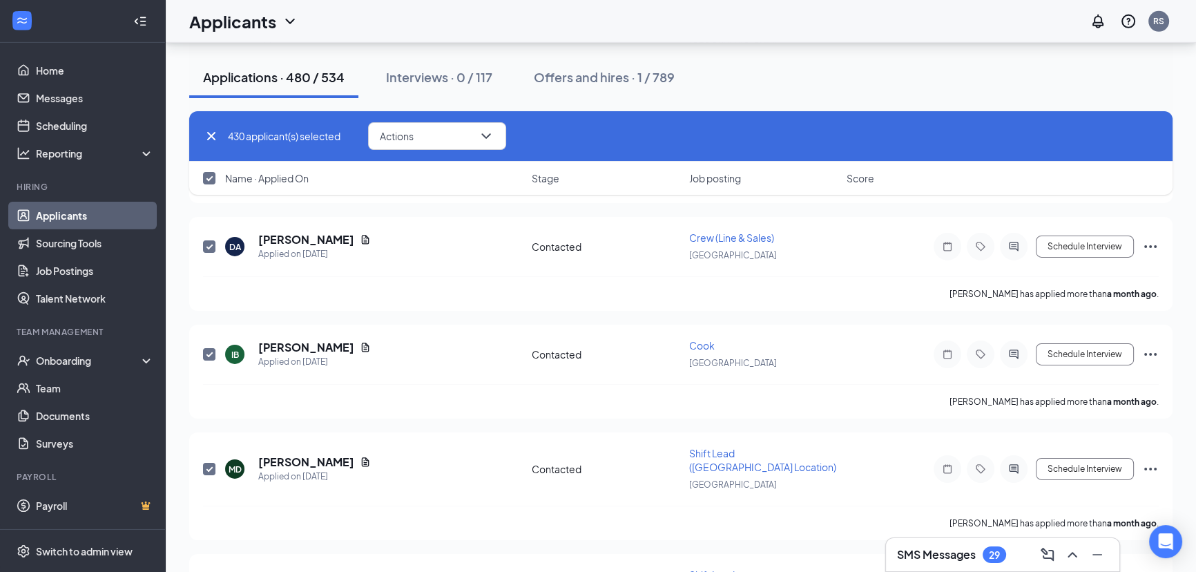
checkbox input "true"
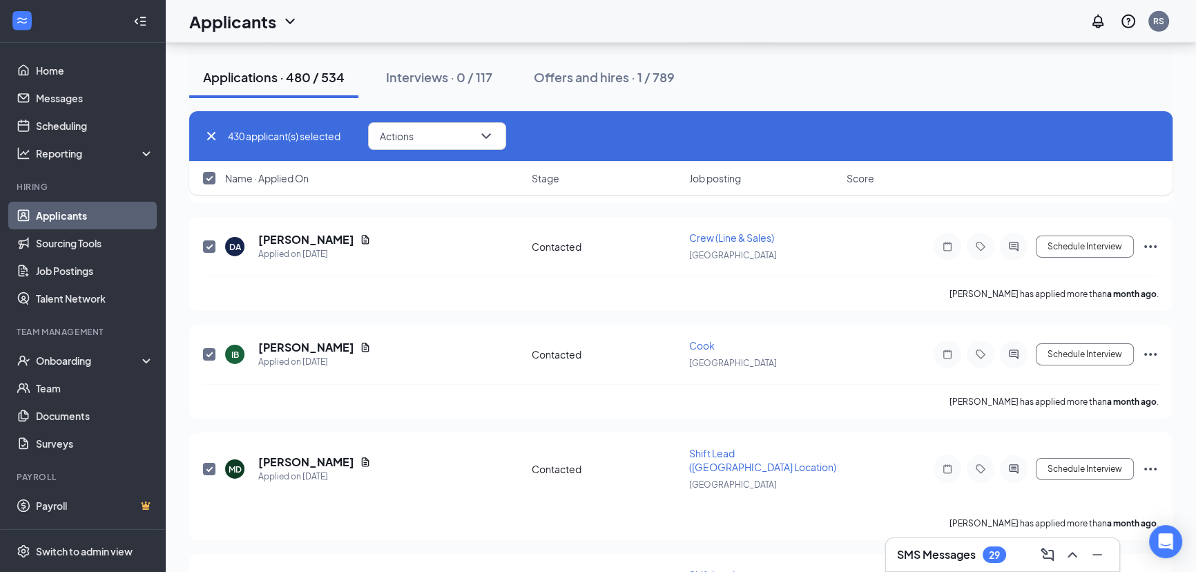
checkbox input "true"
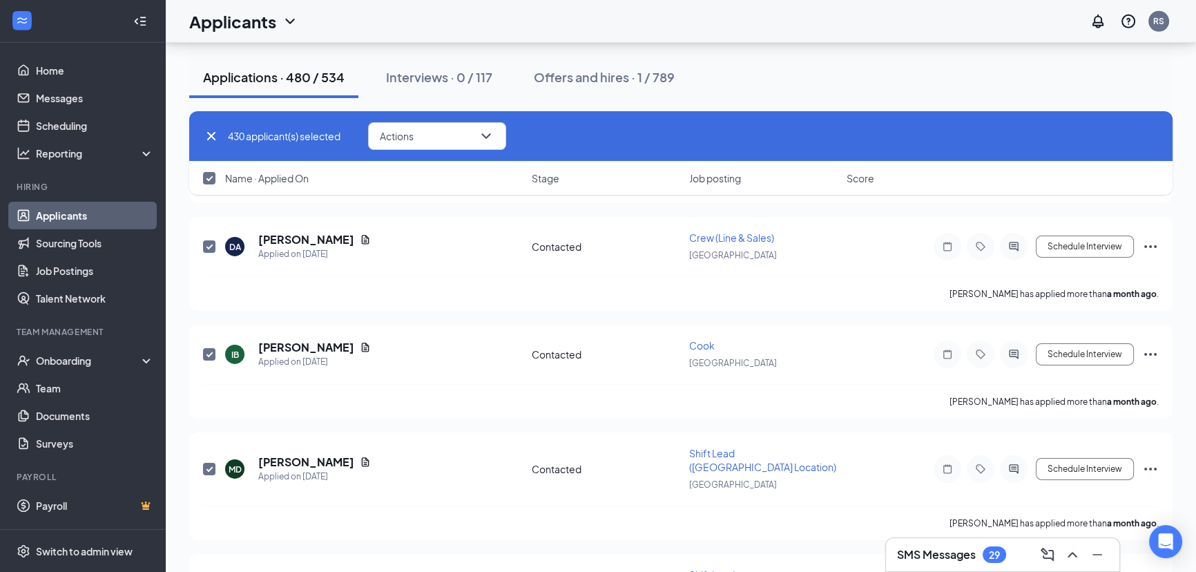
checkbox input "true"
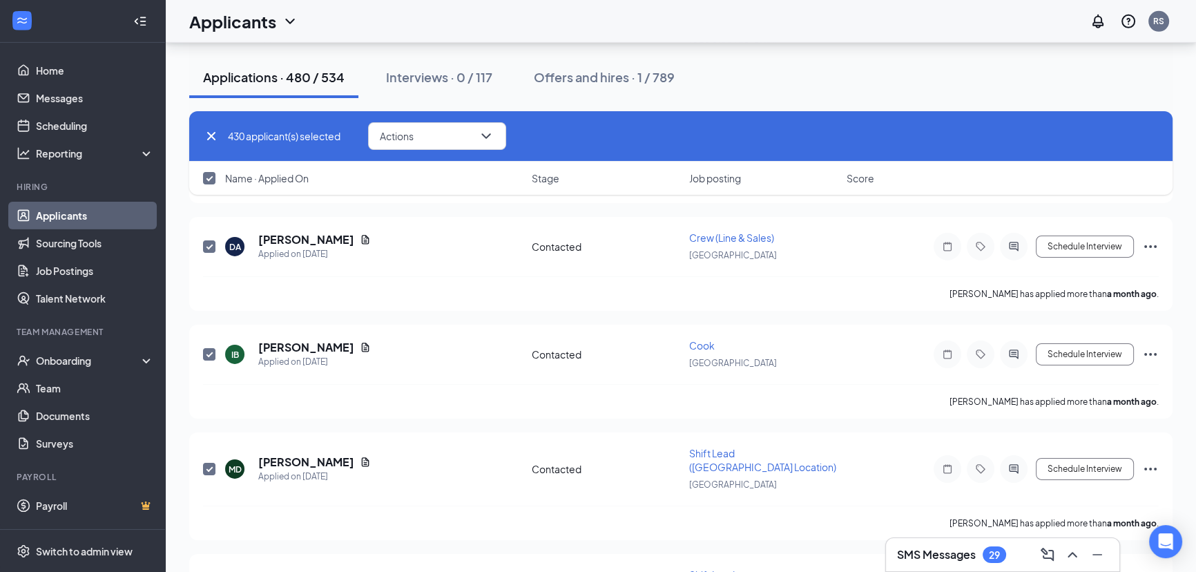
checkbox input "true"
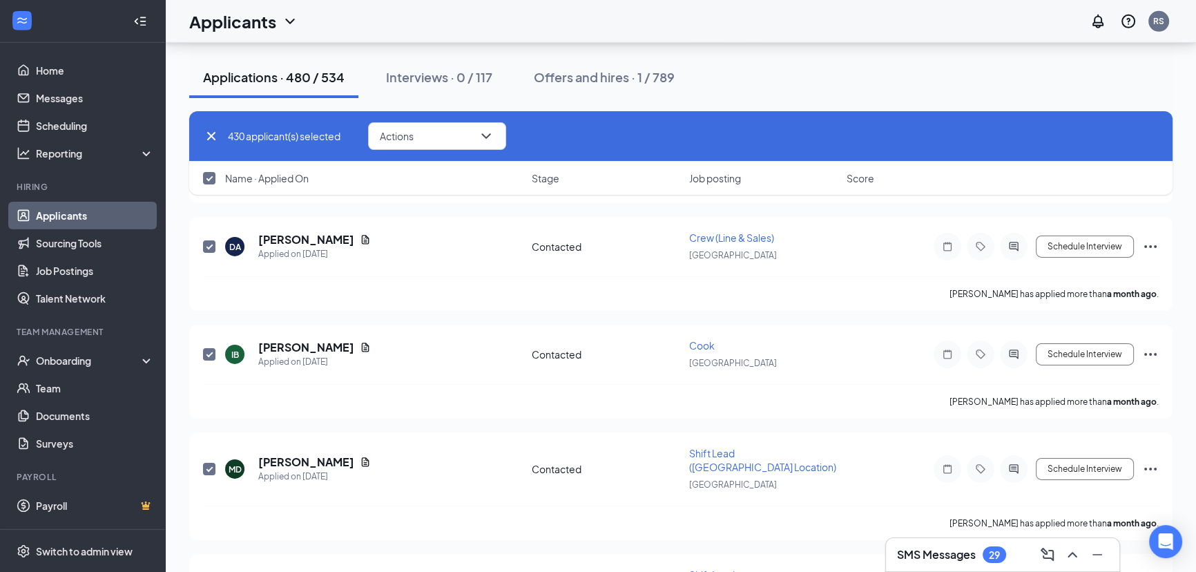
checkbox input "true"
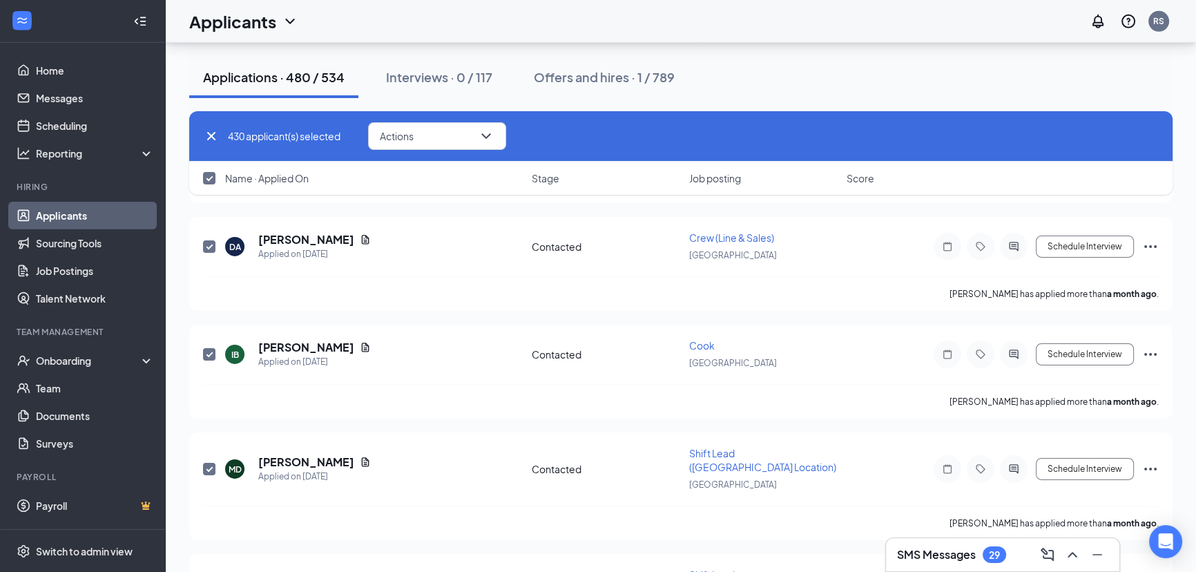
checkbox input "true"
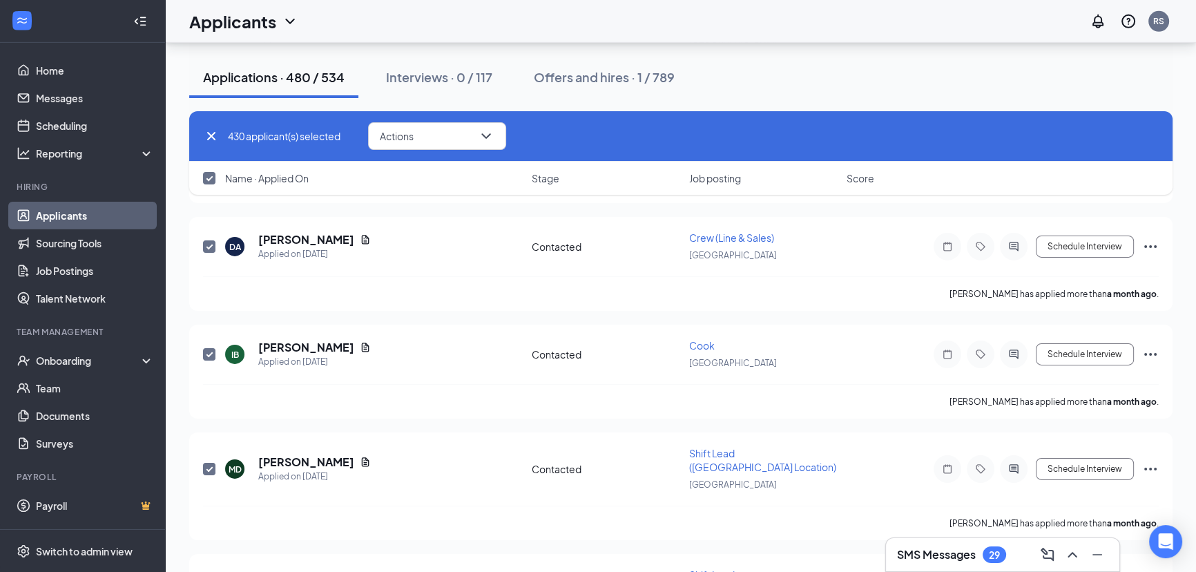
checkbox input "true"
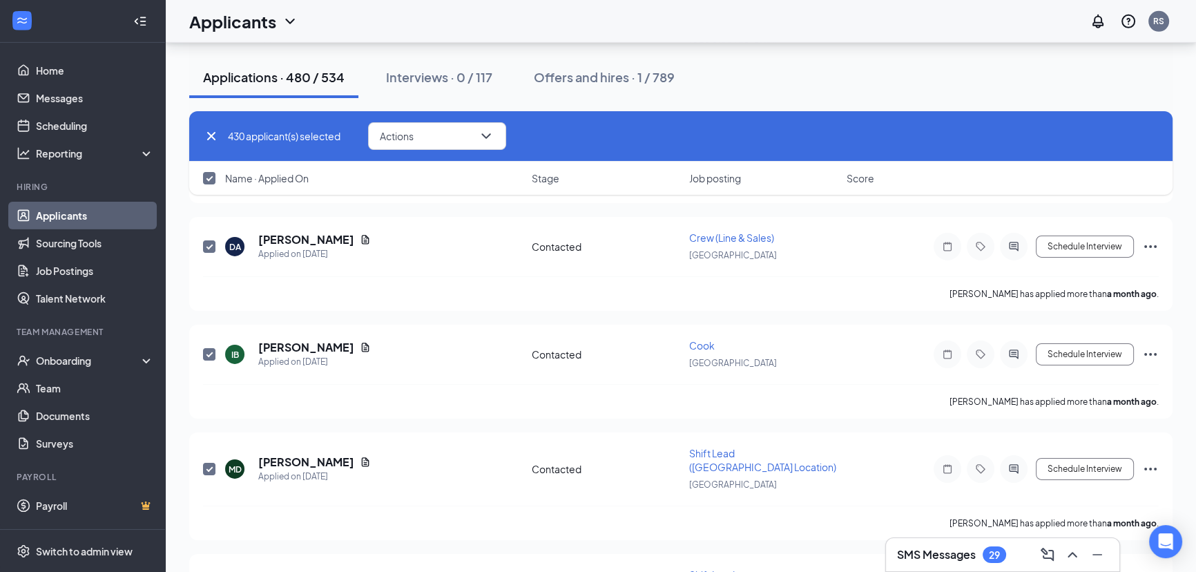
checkbox input "true"
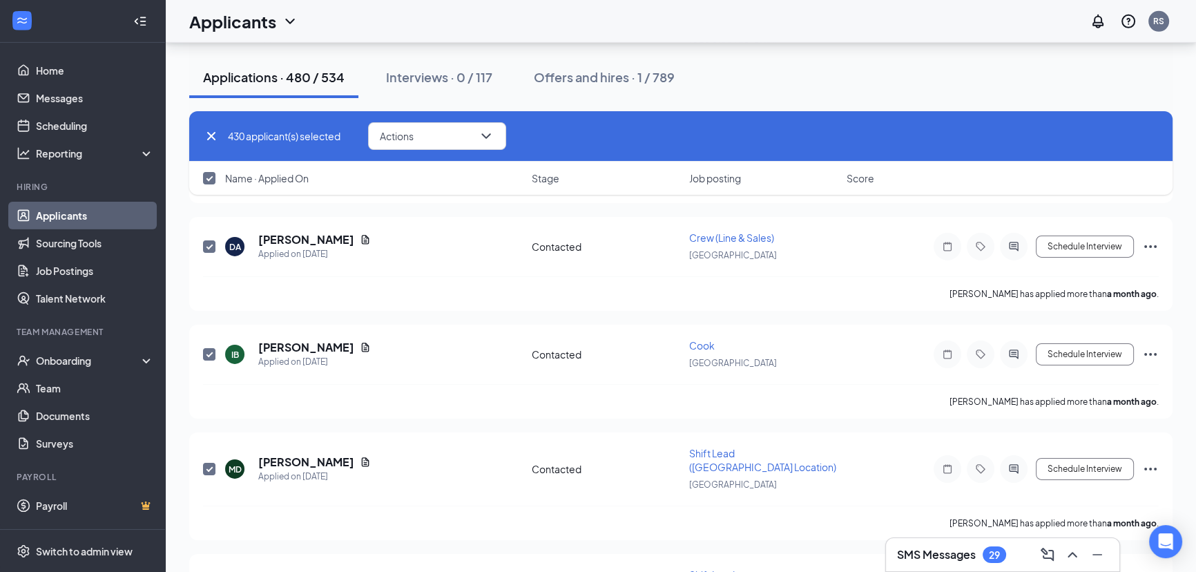
checkbox input "true"
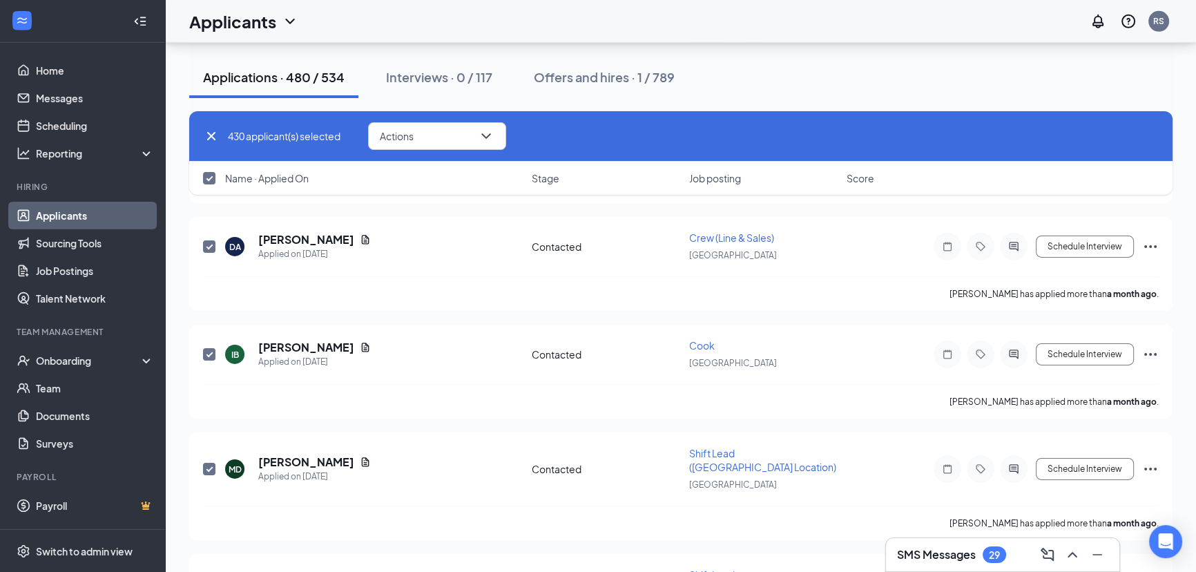
checkbox input "true"
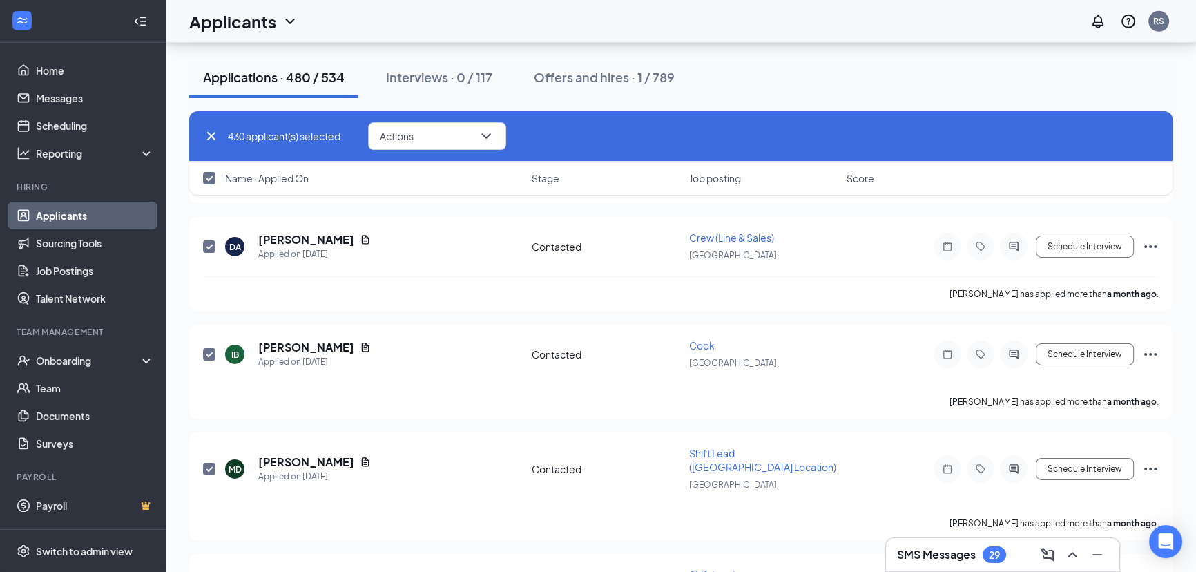
checkbox input "true"
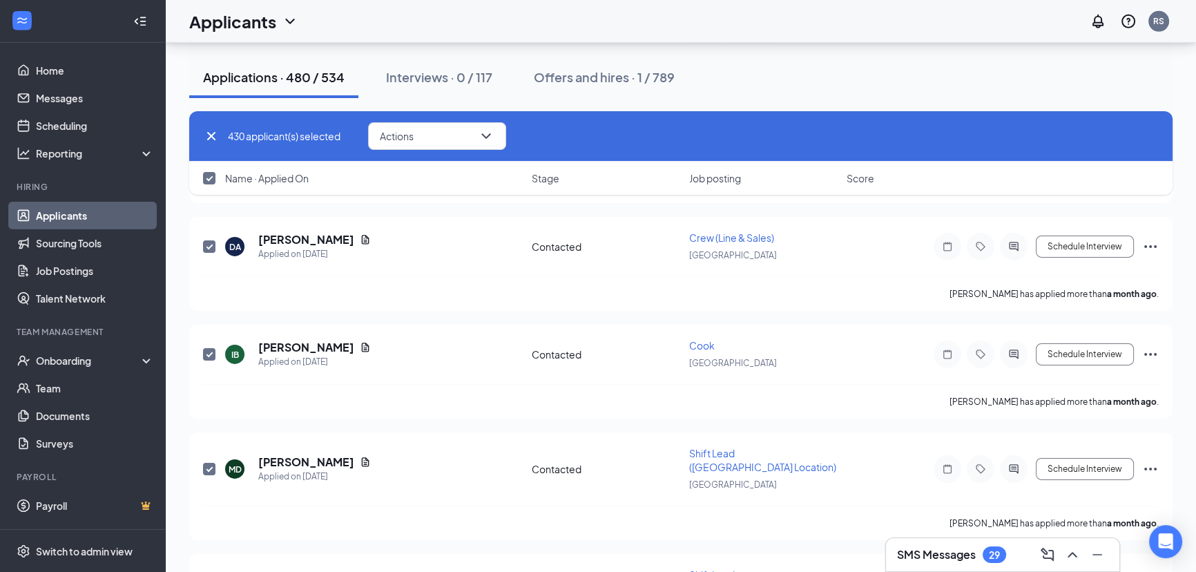
checkbox input "true"
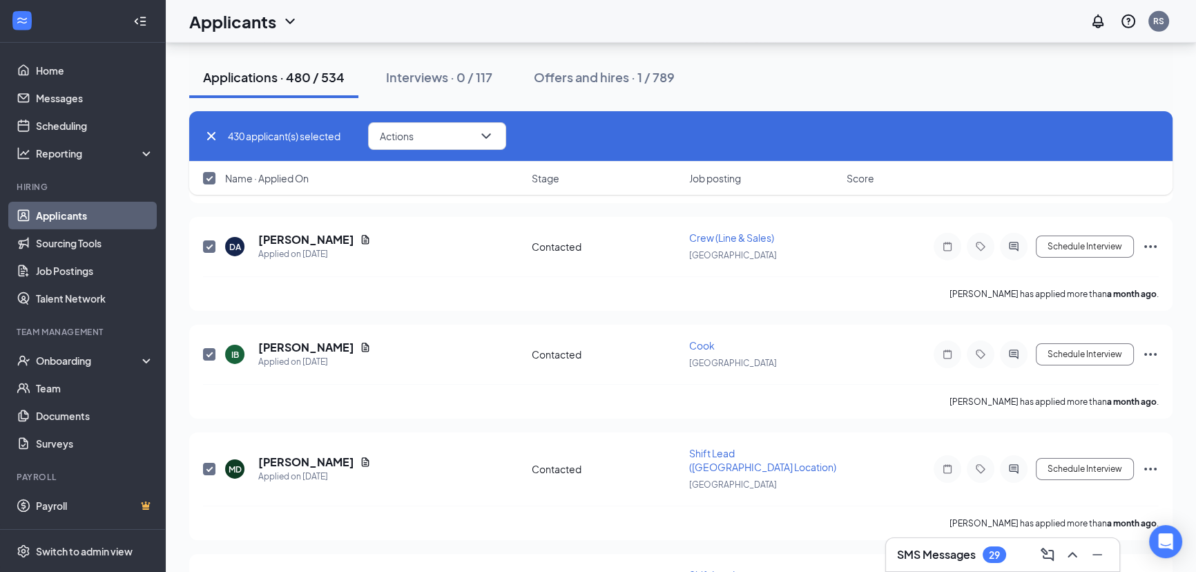
checkbox input "true"
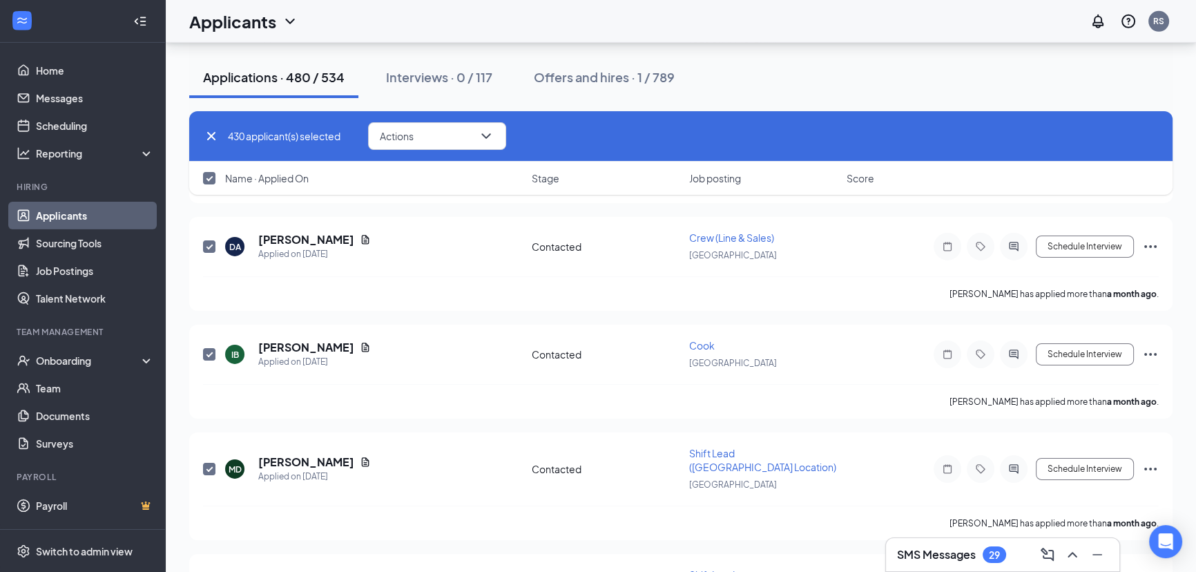
checkbox input "true"
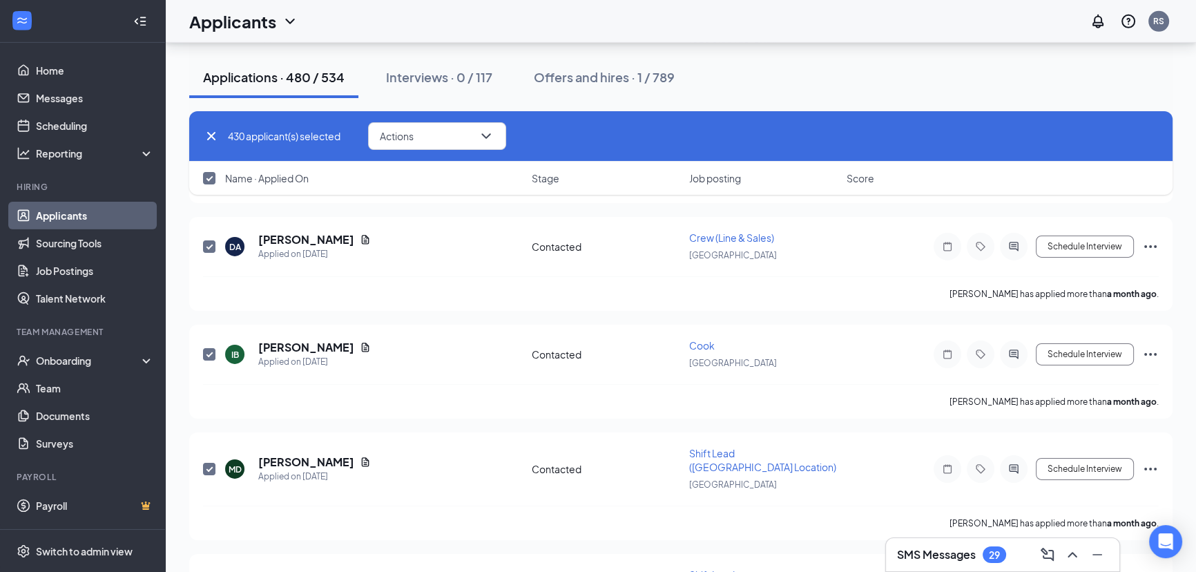
checkbox input "true"
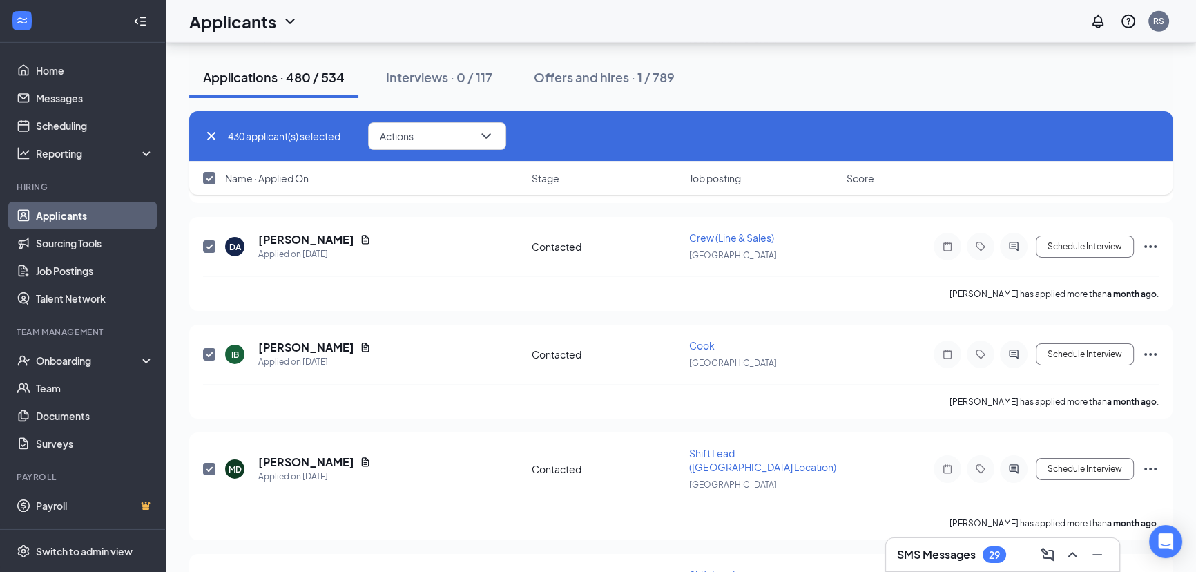
checkbox input "true"
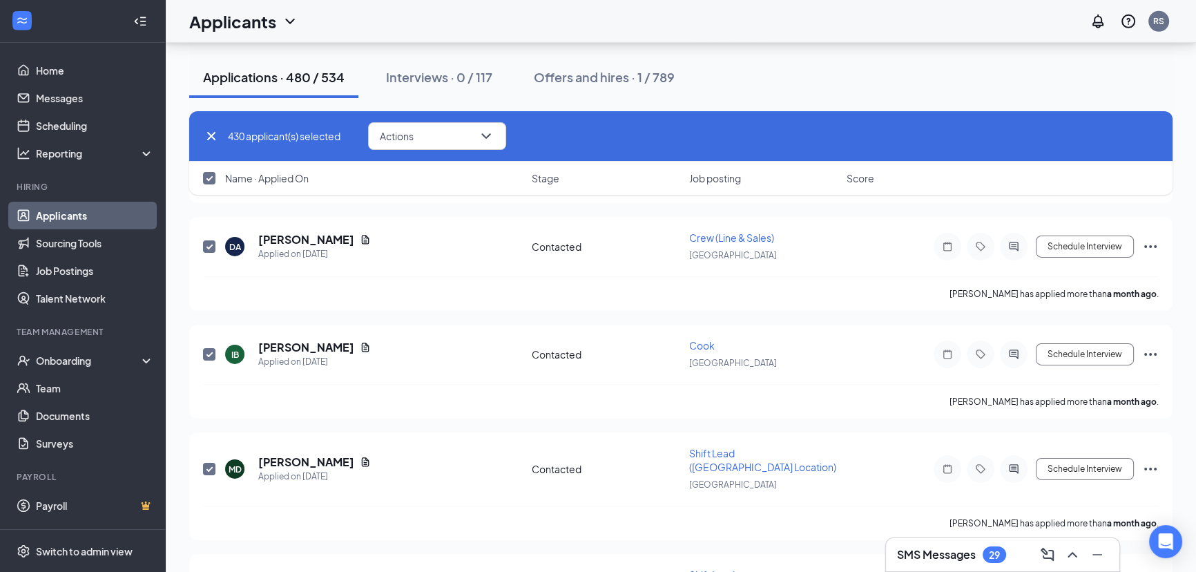
checkbox input "true"
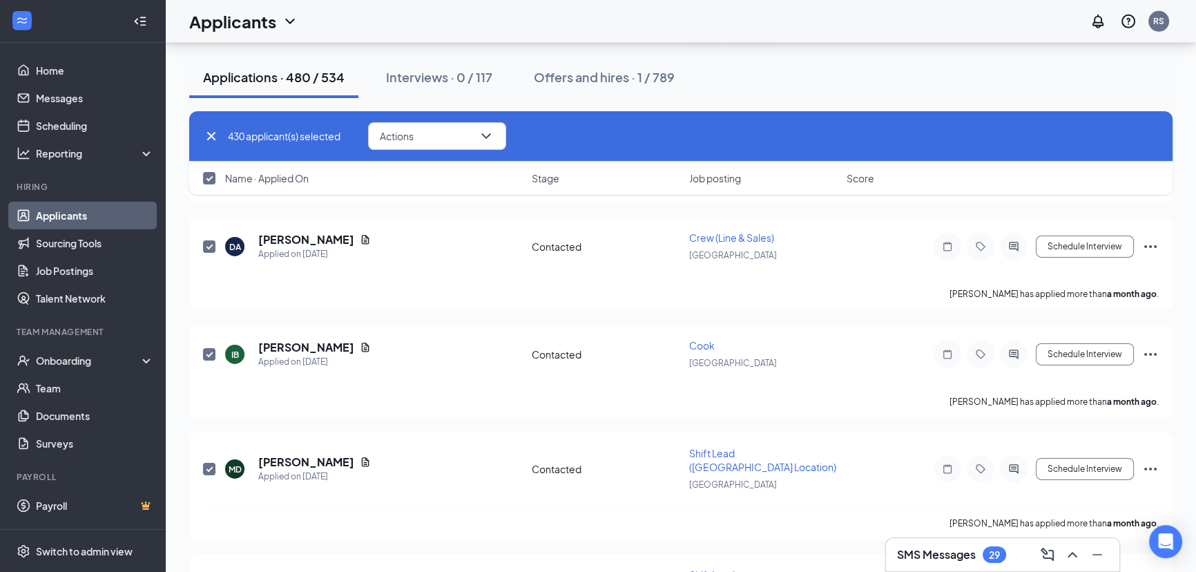
checkbox input "true"
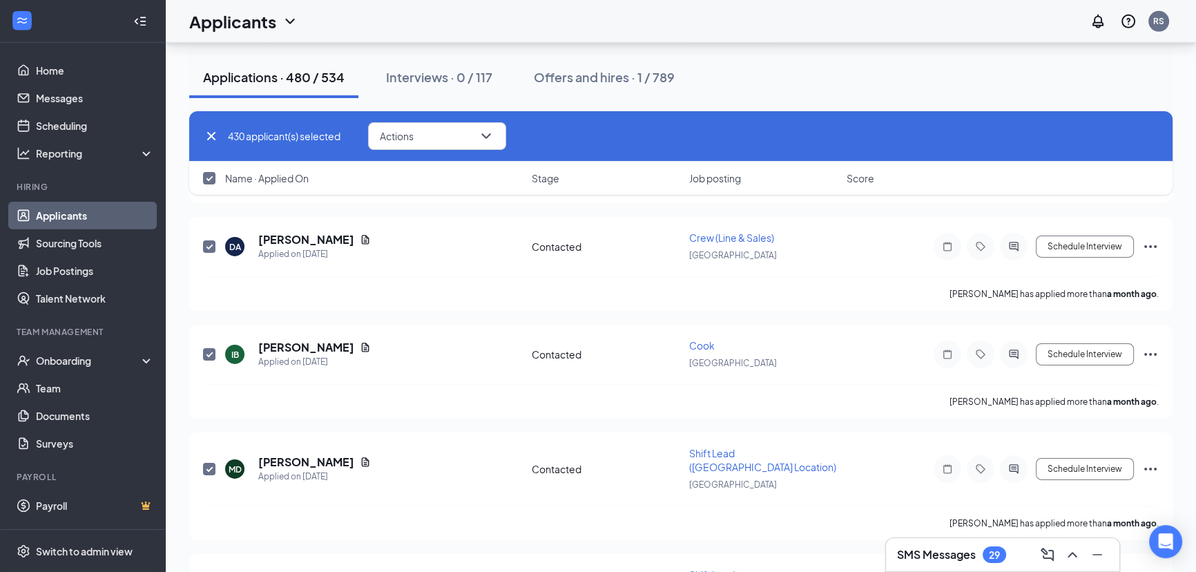
checkbox input "true"
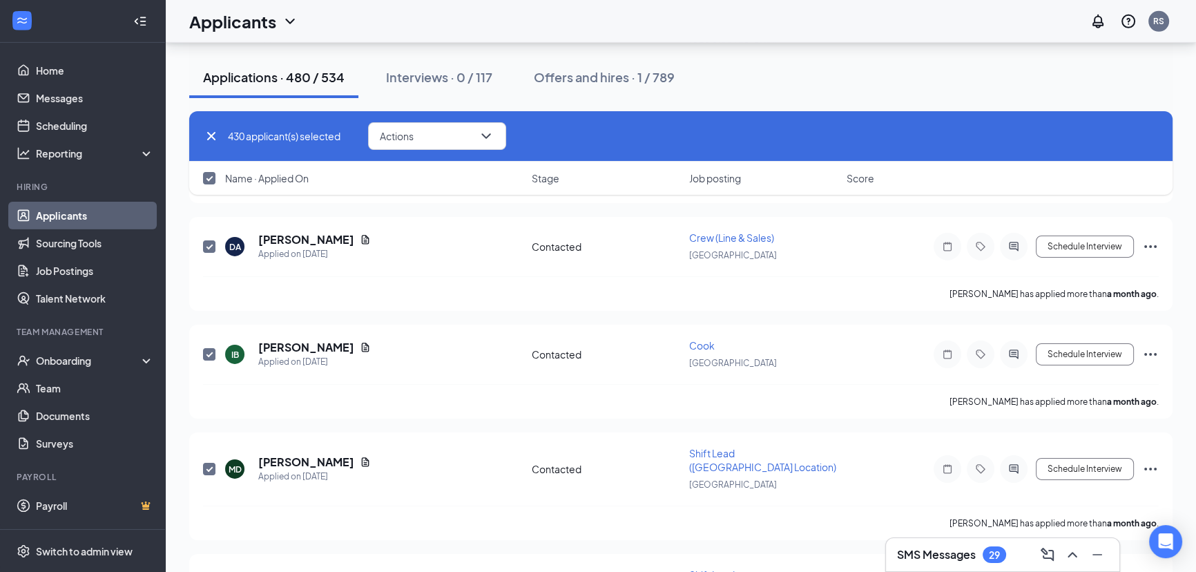
checkbox input "true"
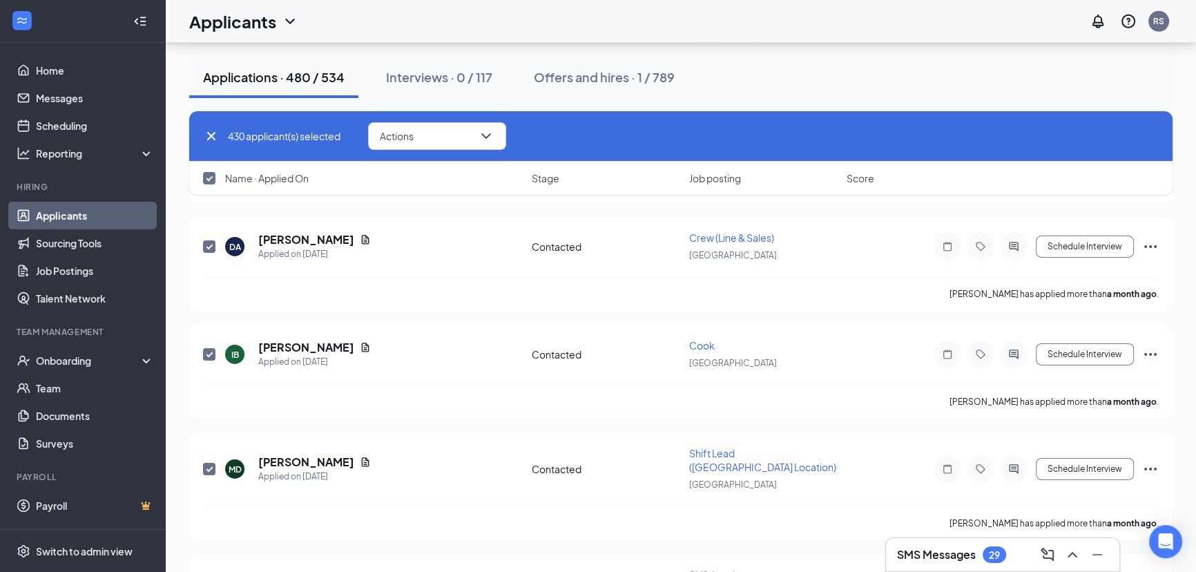
checkbox input "true"
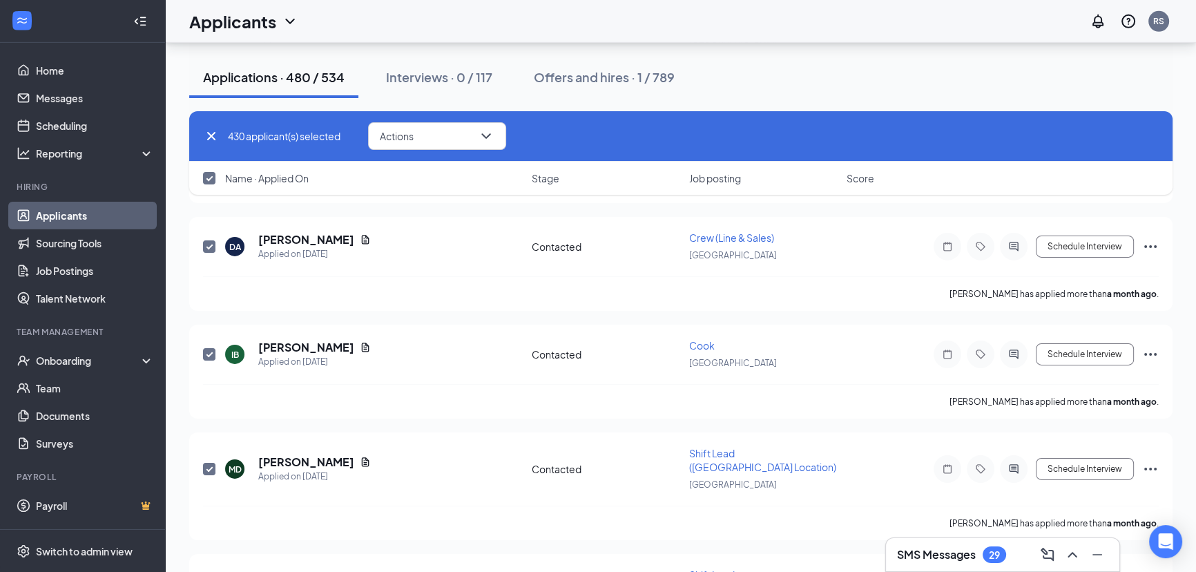
checkbox input "true"
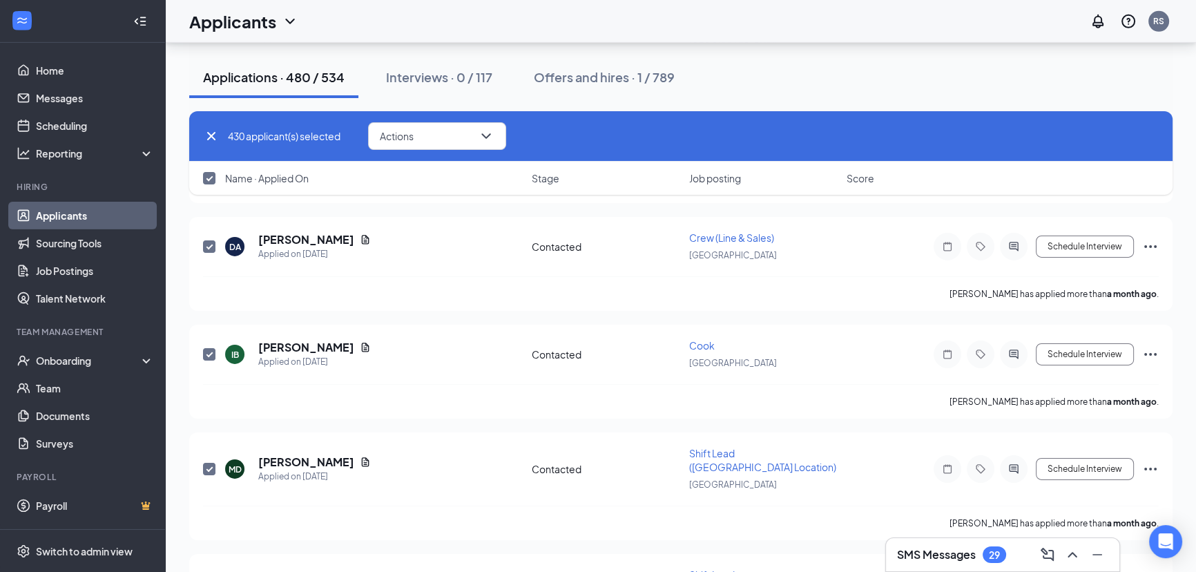
checkbox input "true"
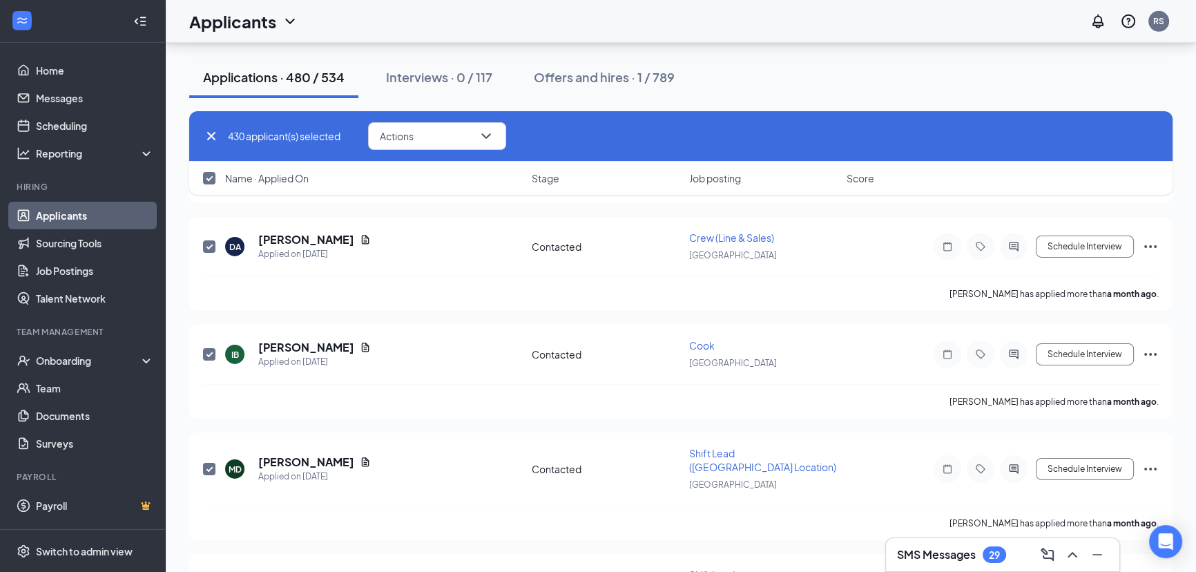
checkbox input "true"
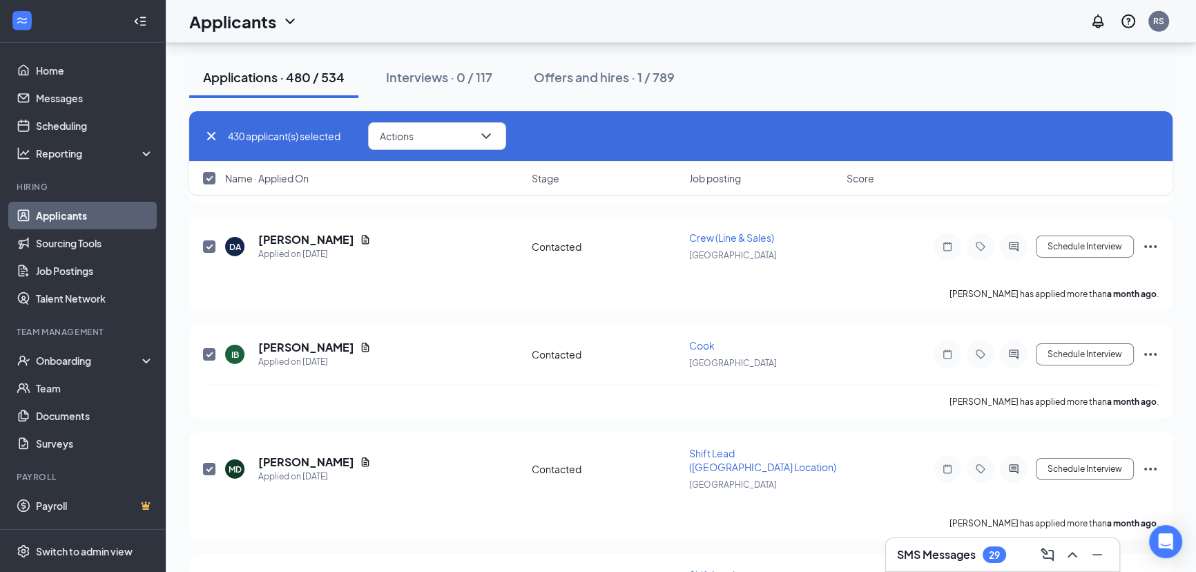
checkbox input "true"
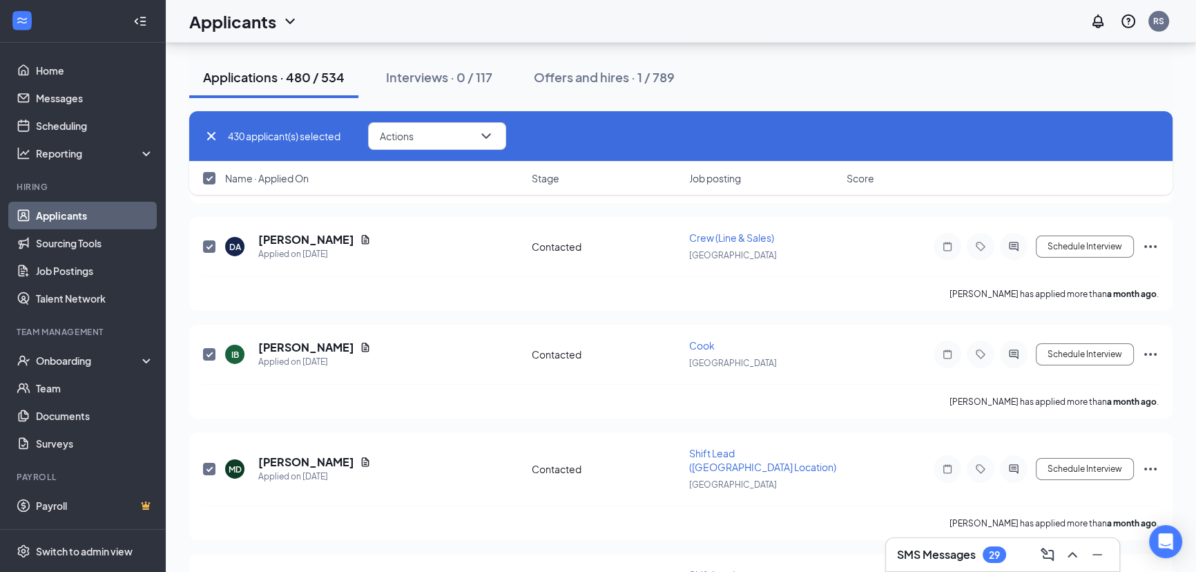
checkbox input "true"
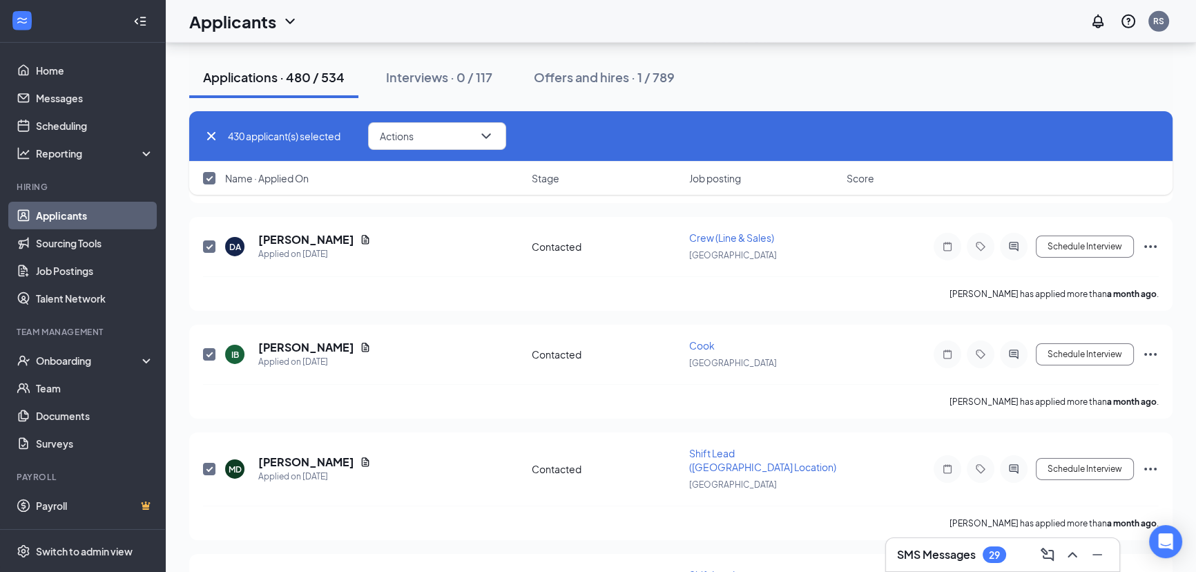
checkbox input "true"
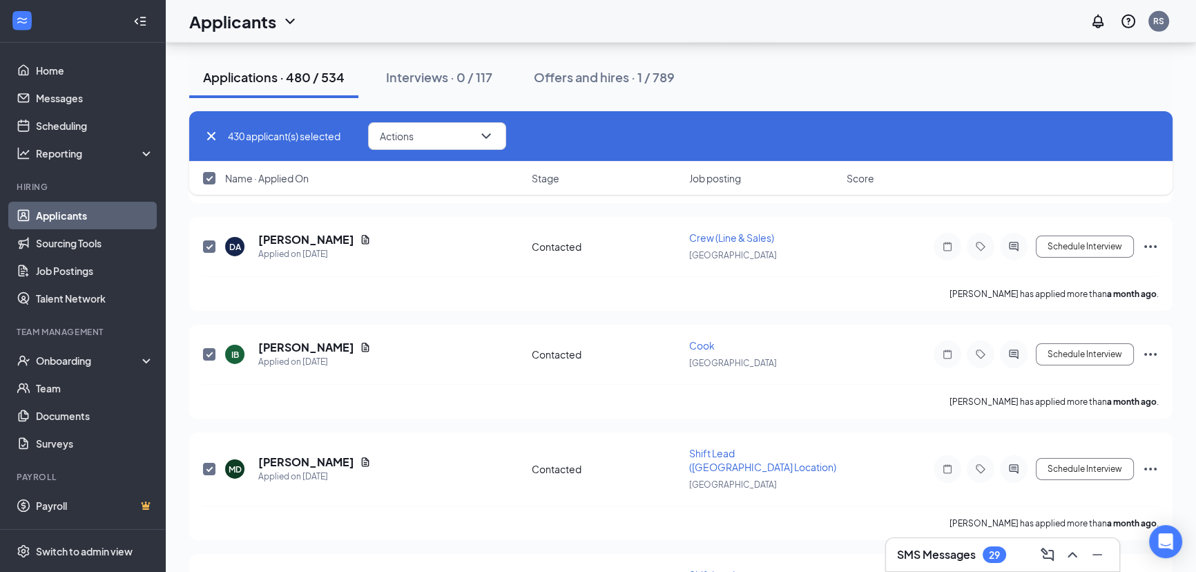
checkbox input "true"
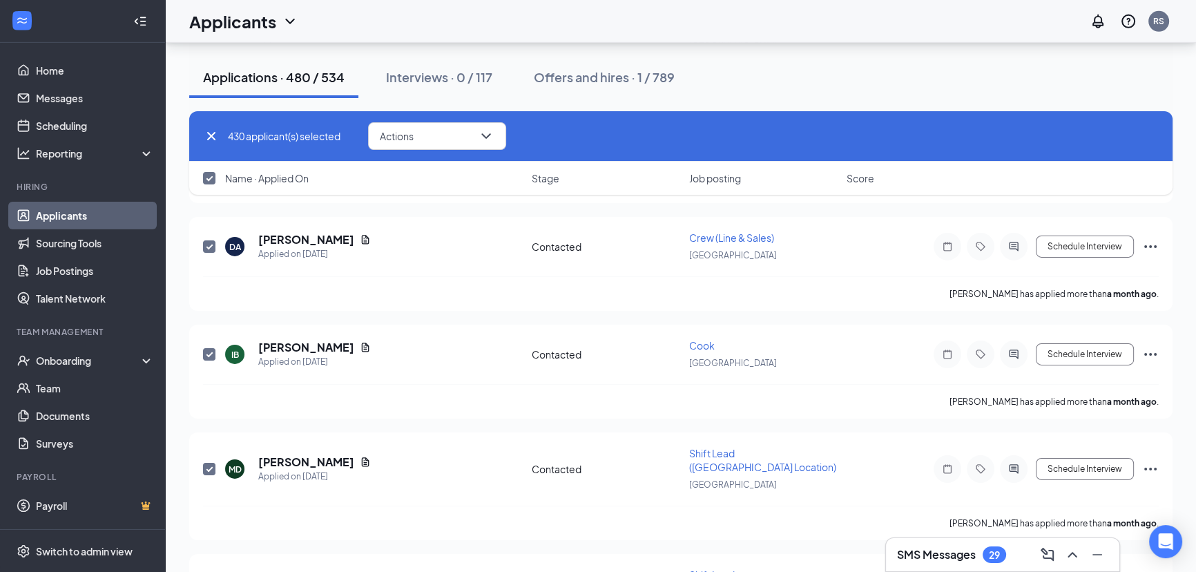
checkbox input "true"
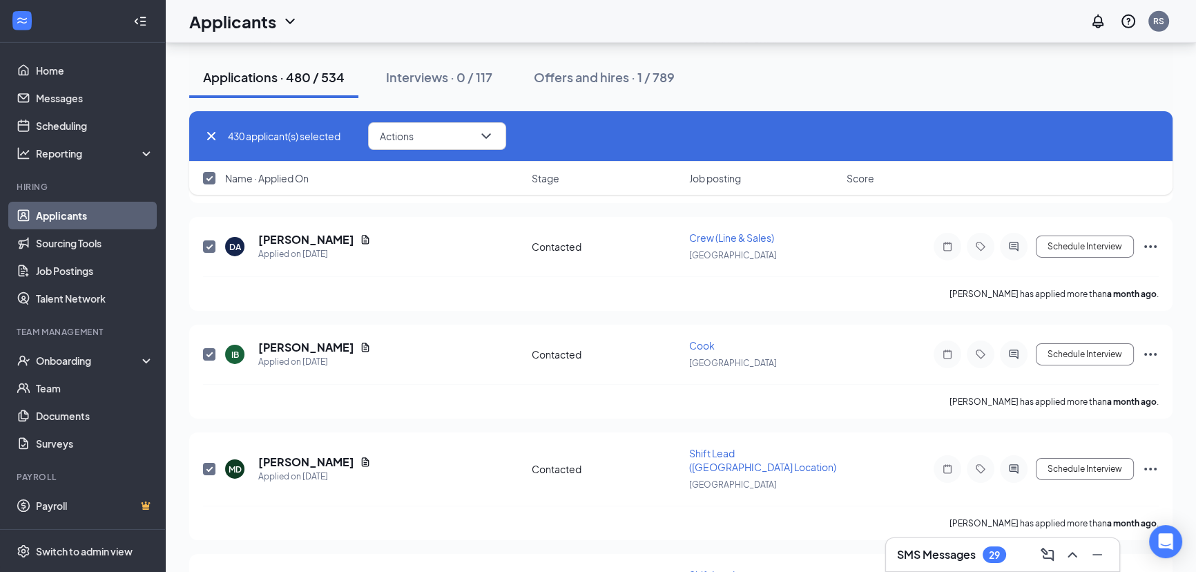
checkbox input "true"
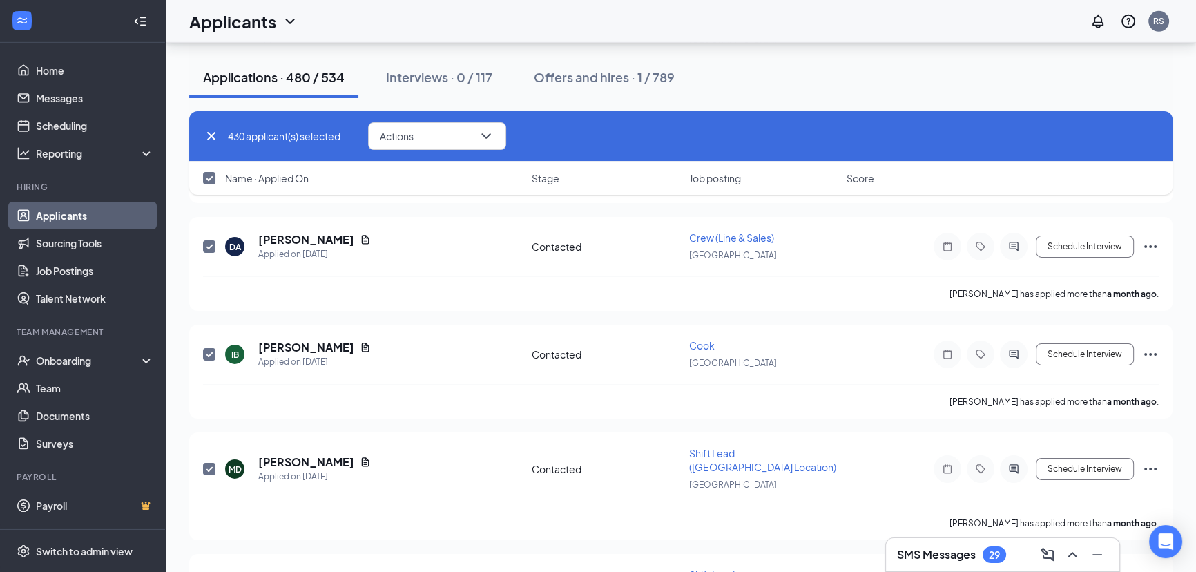
checkbox input "true"
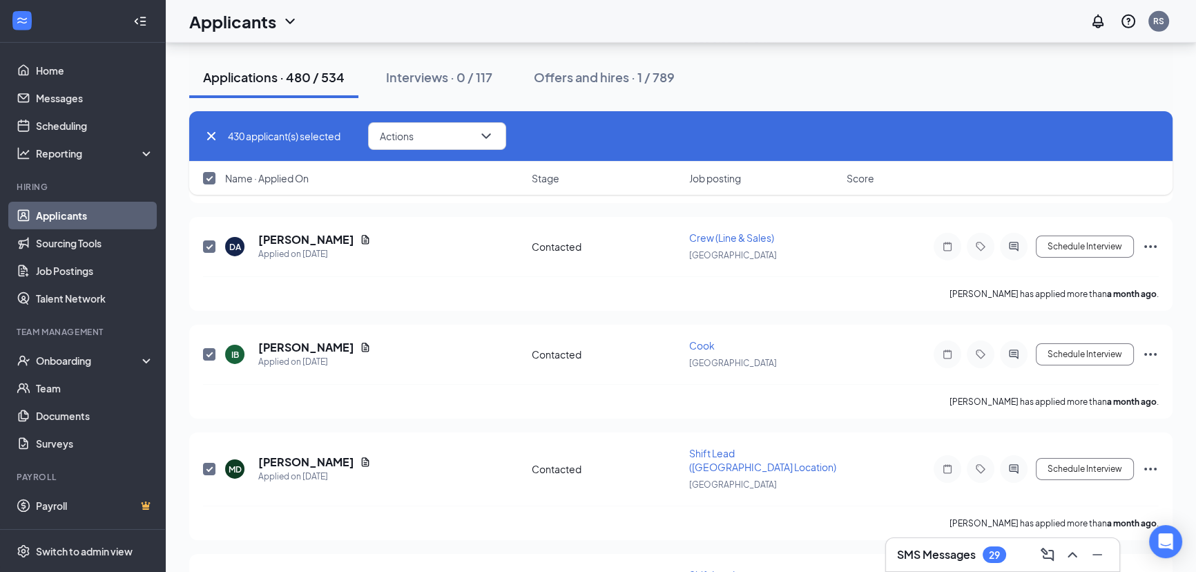
checkbox input "true"
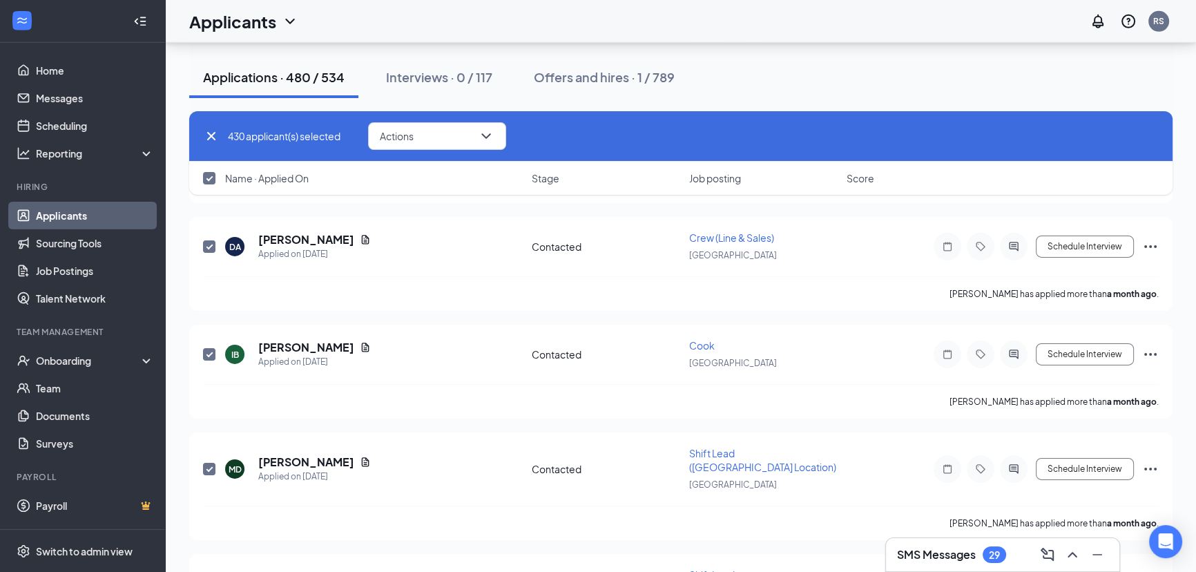
checkbox input "true"
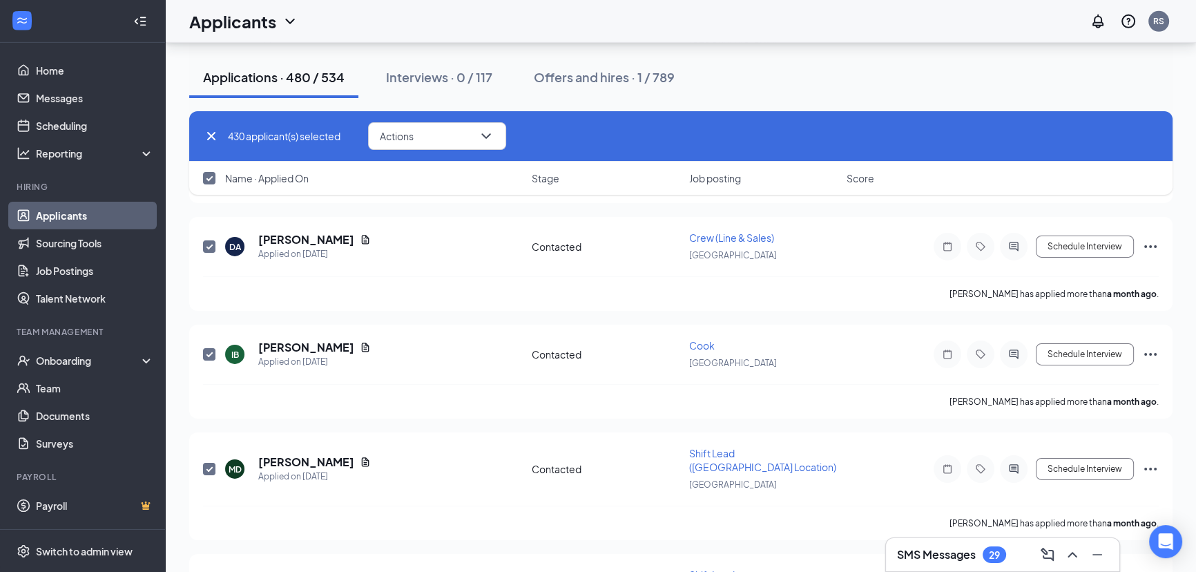
checkbox input "true"
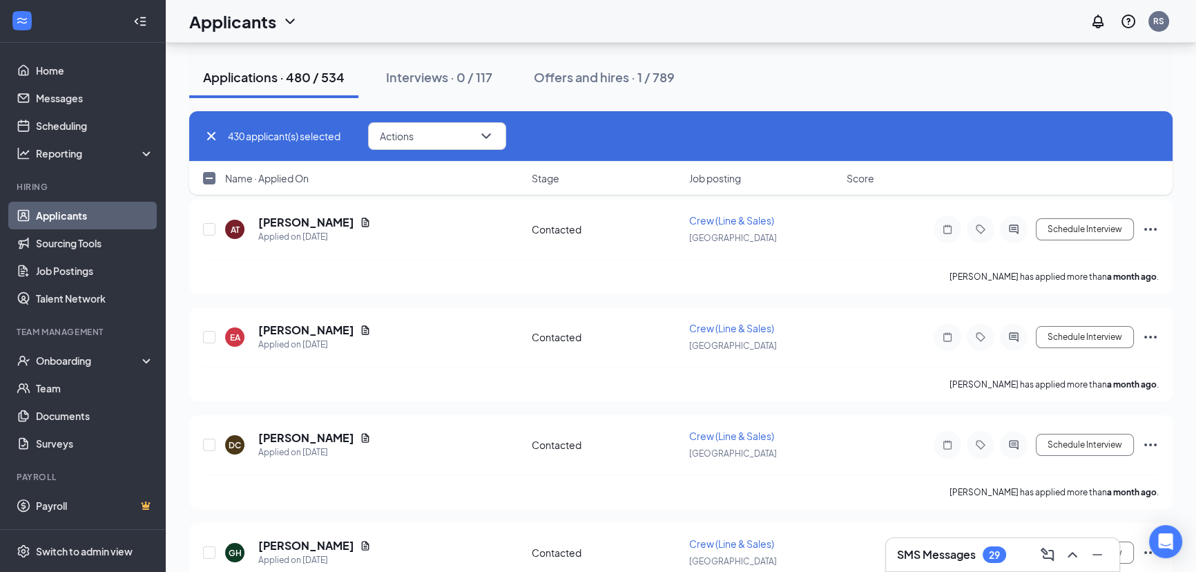
scroll to position [52856, 0]
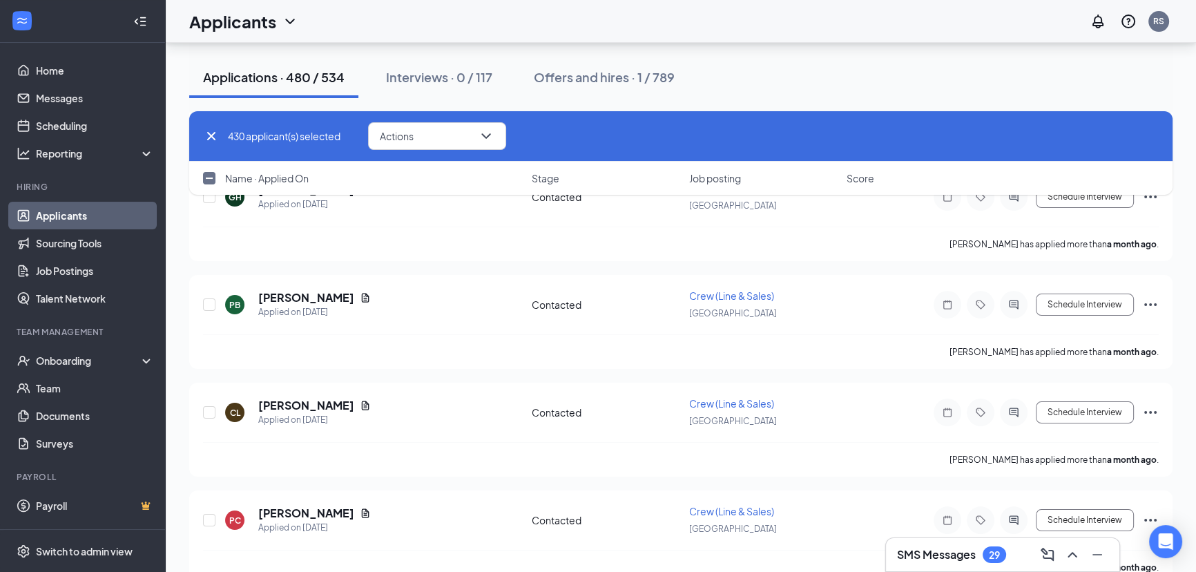
click at [211, 173] on input "checkbox" at bounding box center [209, 178] width 12 height 12
click at [450, 133] on button "Actions" at bounding box center [437, 136] width 138 height 28
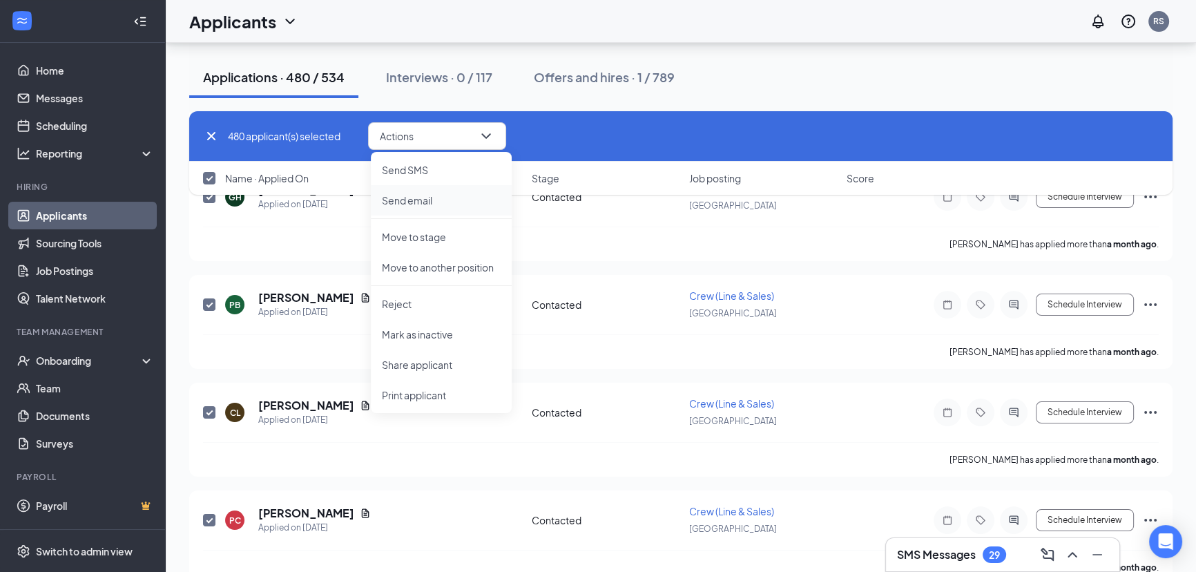
click at [427, 201] on p "Send email" at bounding box center [441, 200] width 119 height 14
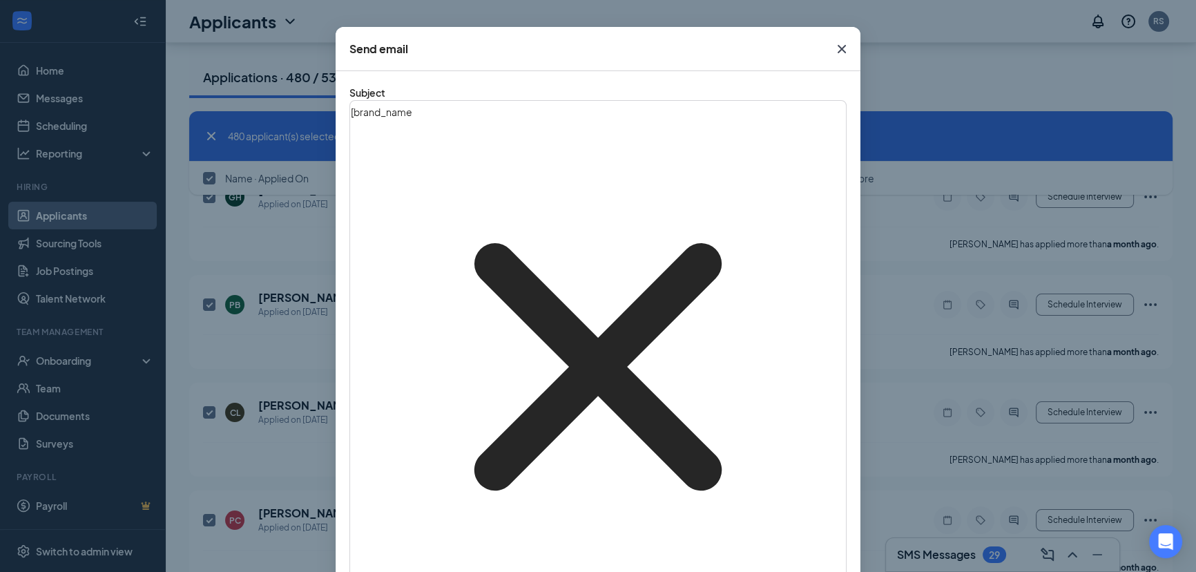
scroll to position [47, 0]
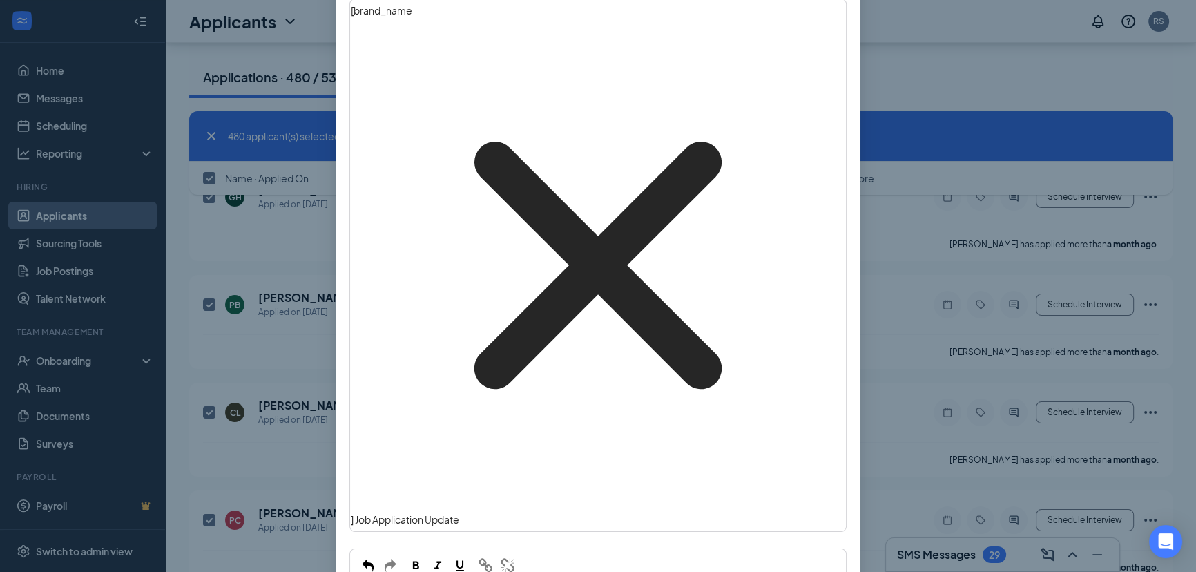
scroll to position [148, 0]
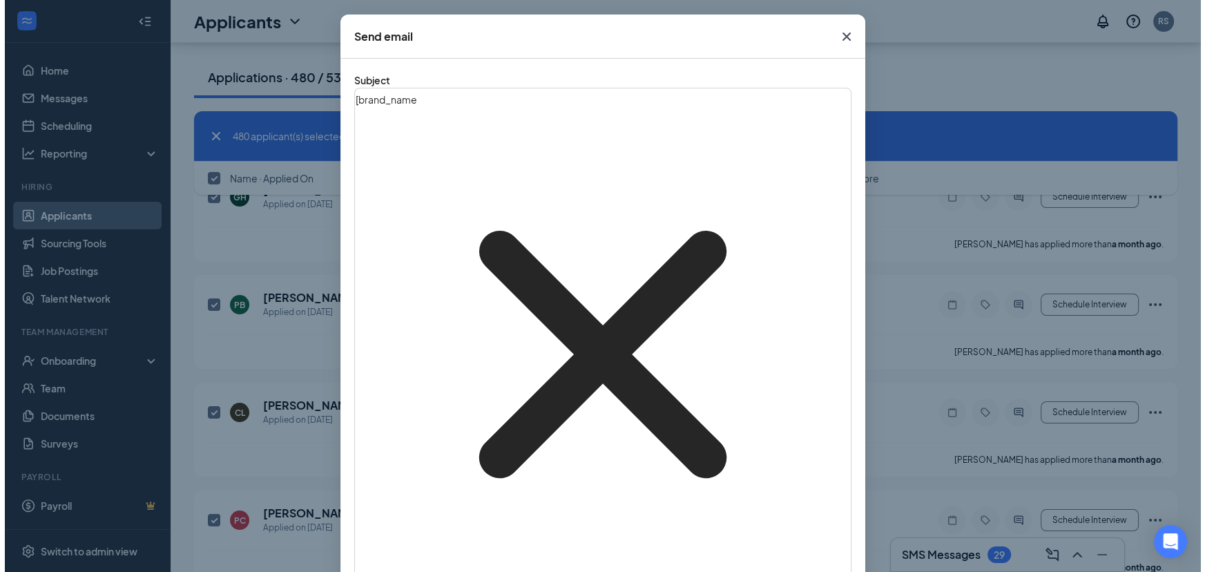
scroll to position [57, 0]
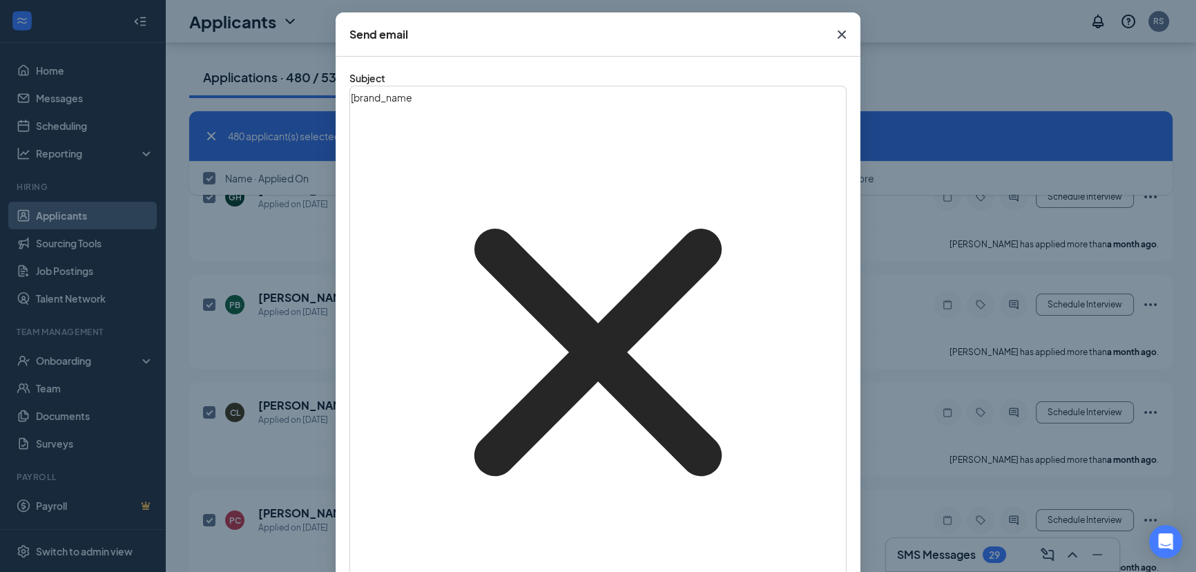
click at [838, 34] on icon "Cross" at bounding box center [842, 34] width 8 height 8
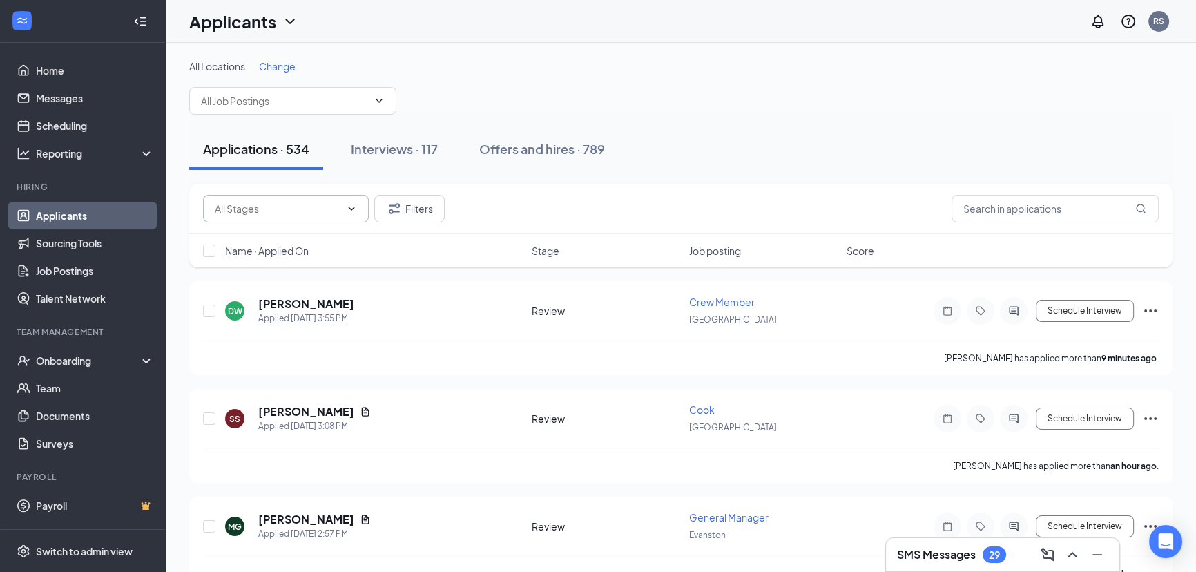
click at [337, 211] on input "text" at bounding box center [278, 208] width 126 height 15
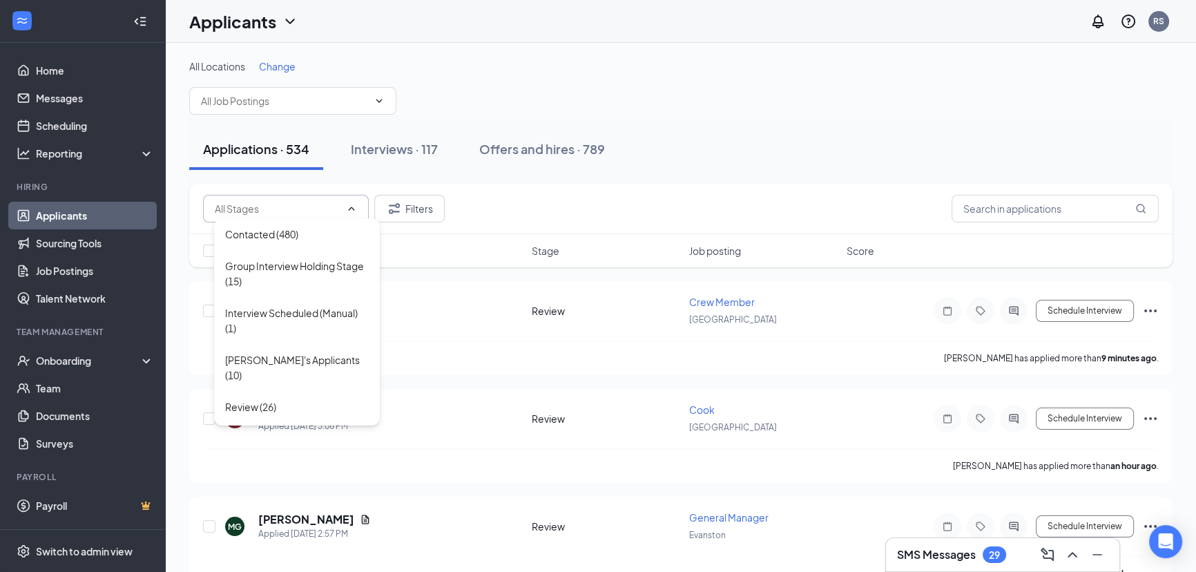
click at [289, 74] on div "All Locations Change" at bounding box center [680, 86] width 983 height 55
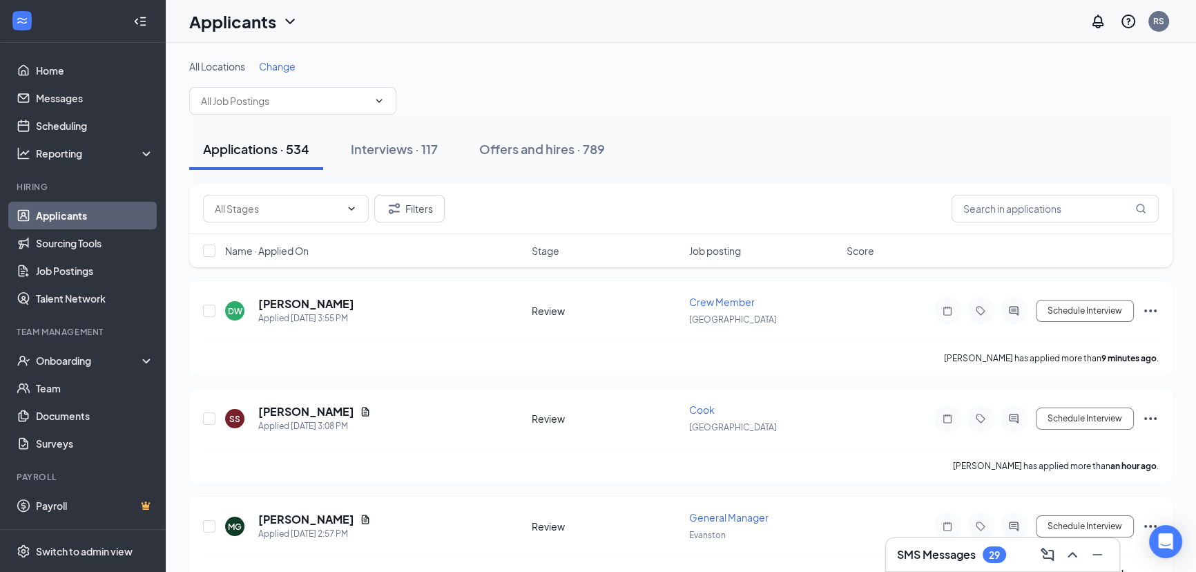
click at [271, 66] on span "Change" at bounding box center [277, 66] width 37 height 12
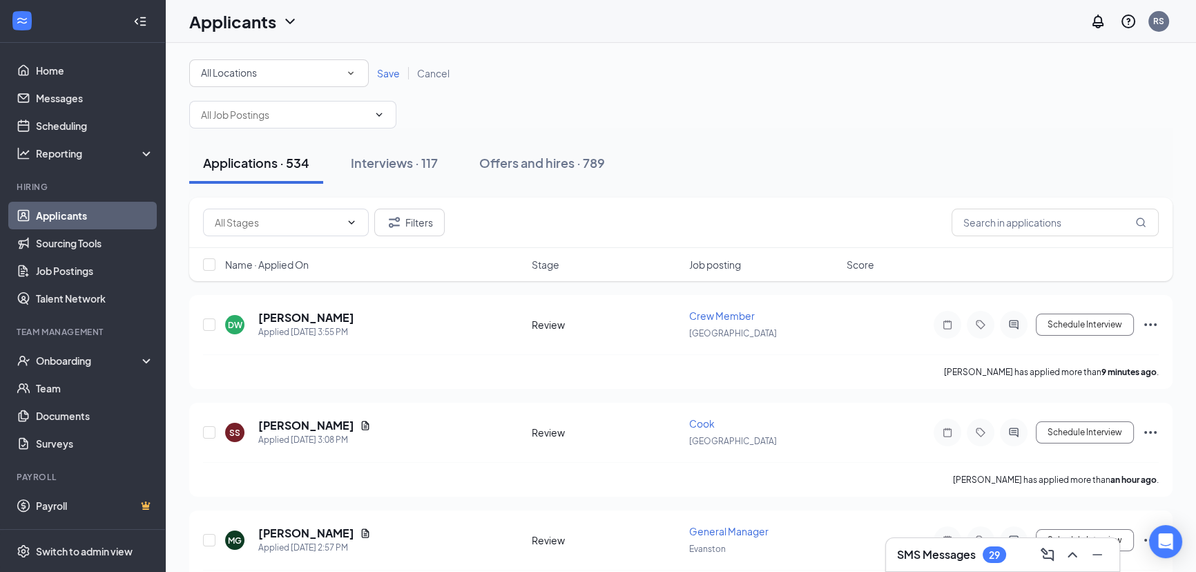
click at [271, 66] on div "All Locations" at bounding box center [279, 73] width 156 height 17
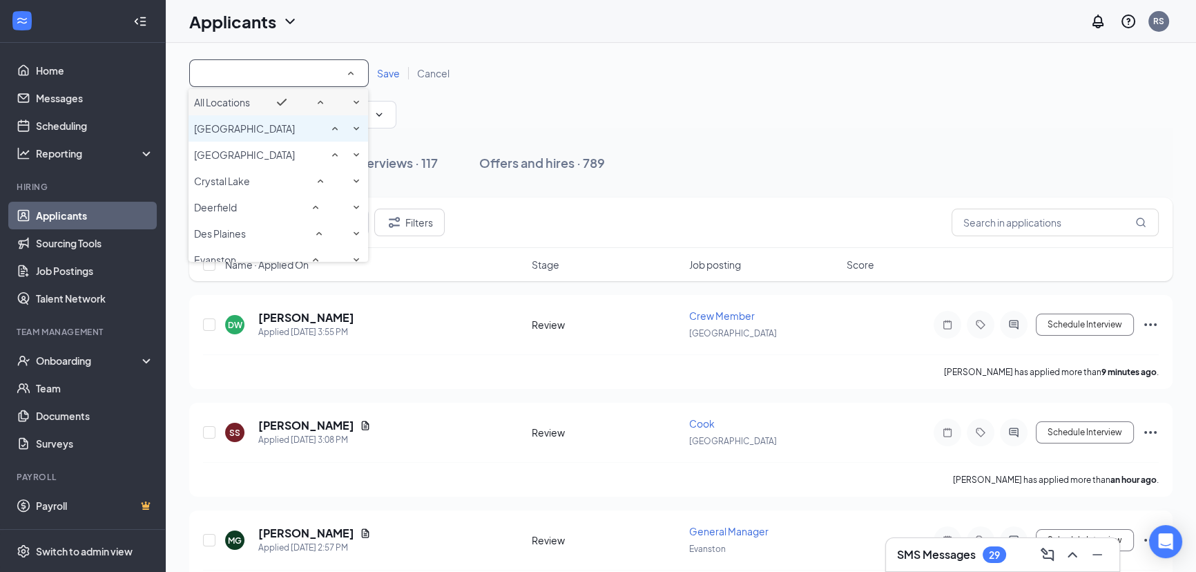
click at [265, 137] on div "[GEOGRAPHIC_DATA]" at bounding box center [278, 128] width 168 height 17
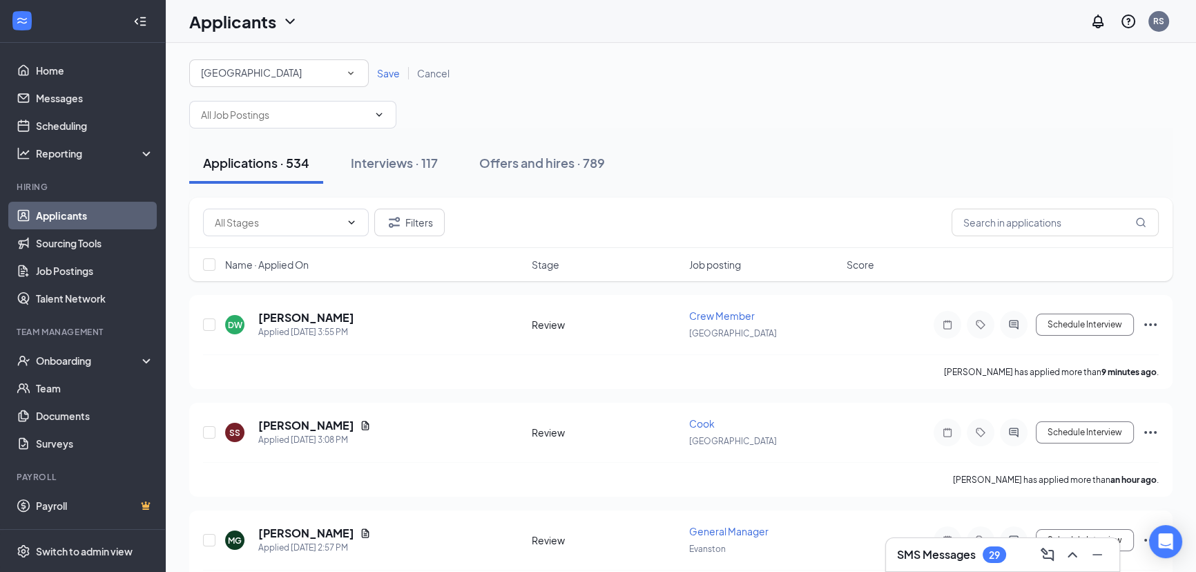
click at [380, 77] on span "Save" at bounding box center [388, 73] width 23 height 12
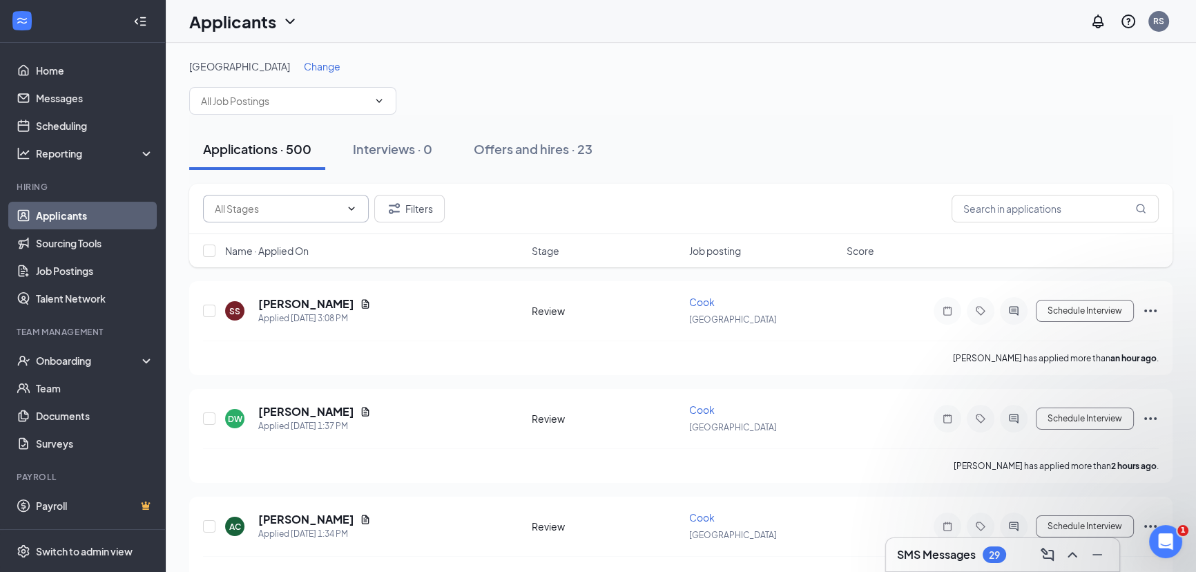
click at [354, 215] on span "Contacted (469) Group Interview Holding Stage (15) Review (15) [PERSON_NAME]'s …" at bounding box center [286, 209] width 166 height 28
click at [347, 213] on icon "ChevronDown" at bounding box center [351, 208] width 11 height 11
click at [343, 214] on span "Contacted (469) Group Interview Holding Stage (15) Review (15) [PERSON_NAME]'s …" at bounding box center [286, 209] width 166 height 28
click at [299, 206] on input "text" at bounding box center [278, 208] width 126 height 15
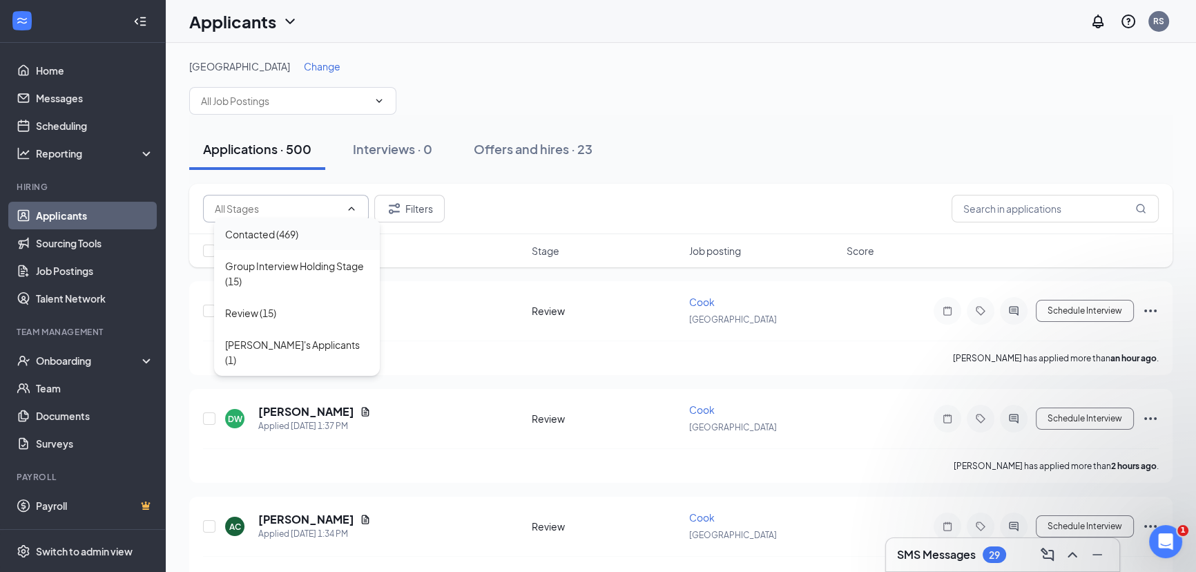
click at [313, 238] on div "Contacted (469)" at bounding box center [297, 233] width 144 height 15
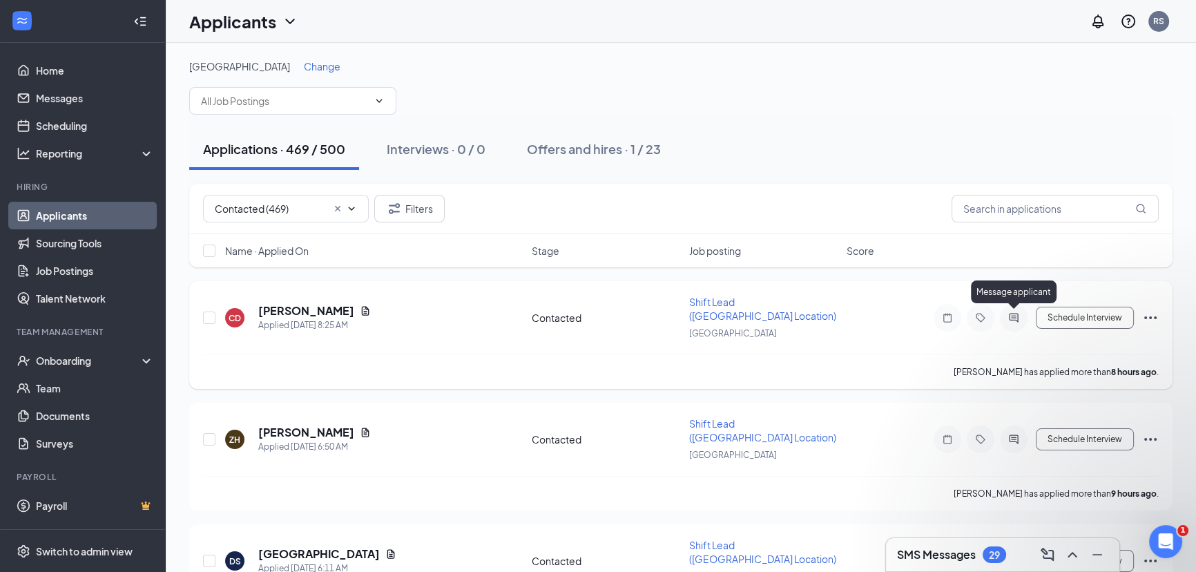
click at [1014, 317] on icon "ActiveChat" at bounding box center [1013, 317] width 9 height 9
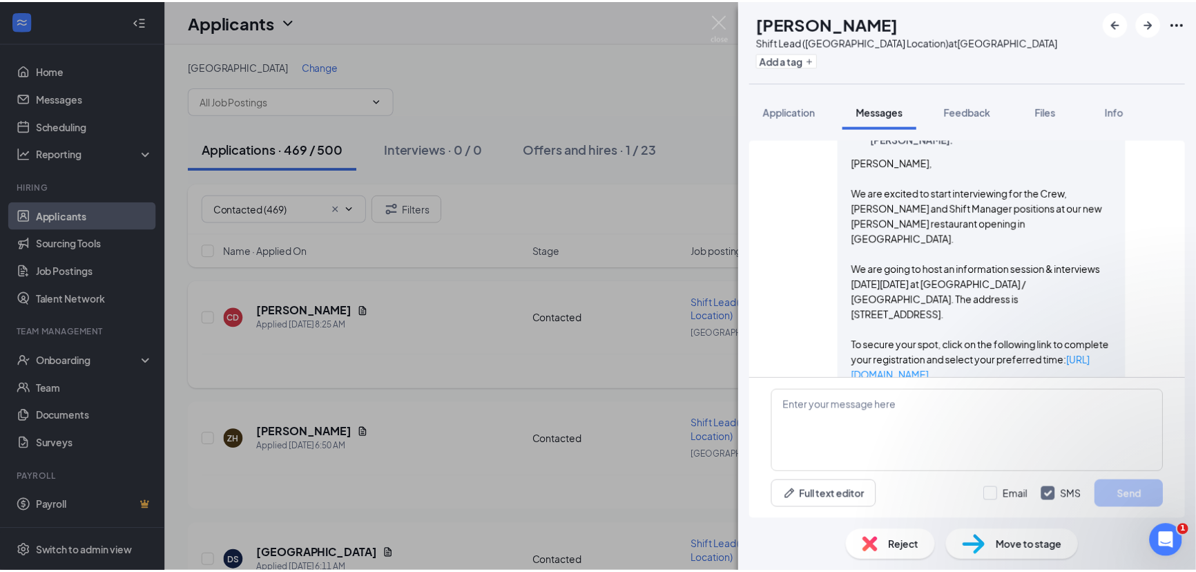
scroll to position [870, 0]
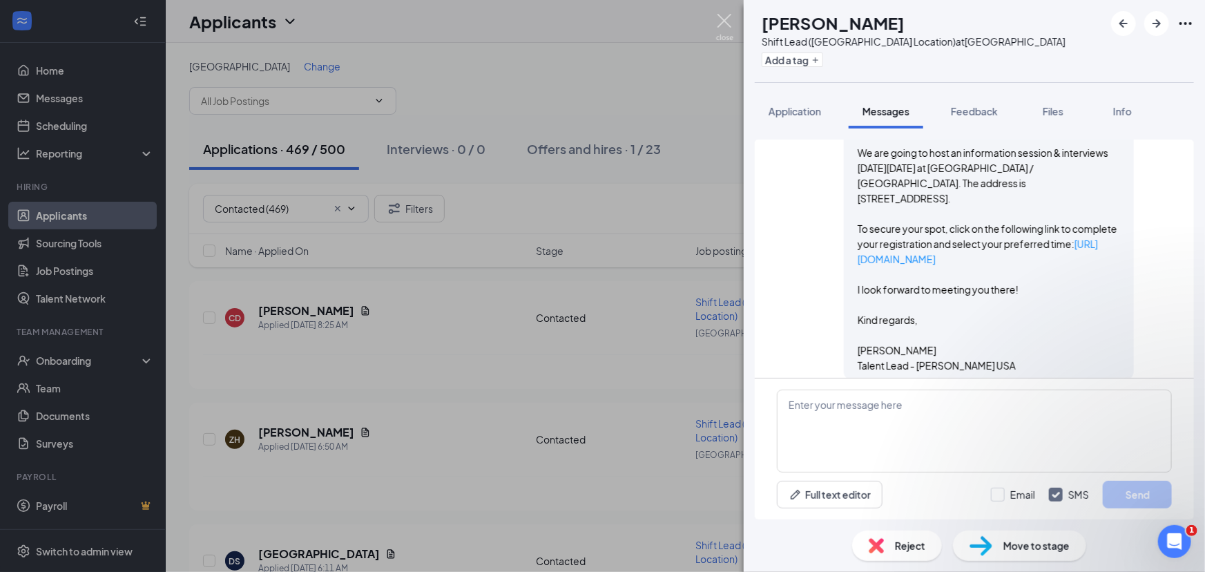
click at [724, 24] on img at bounding box center [724, 27] width 17 height 27
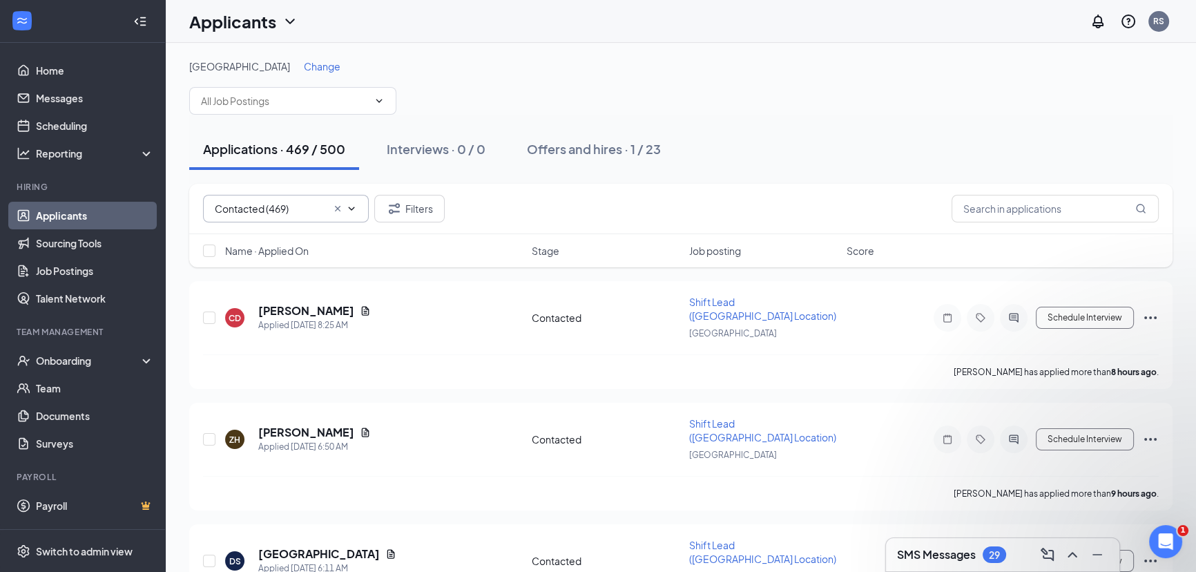
click at [287, 214] on input "Contacted (469)" at bounding box center [271, 208] width 112 height 15
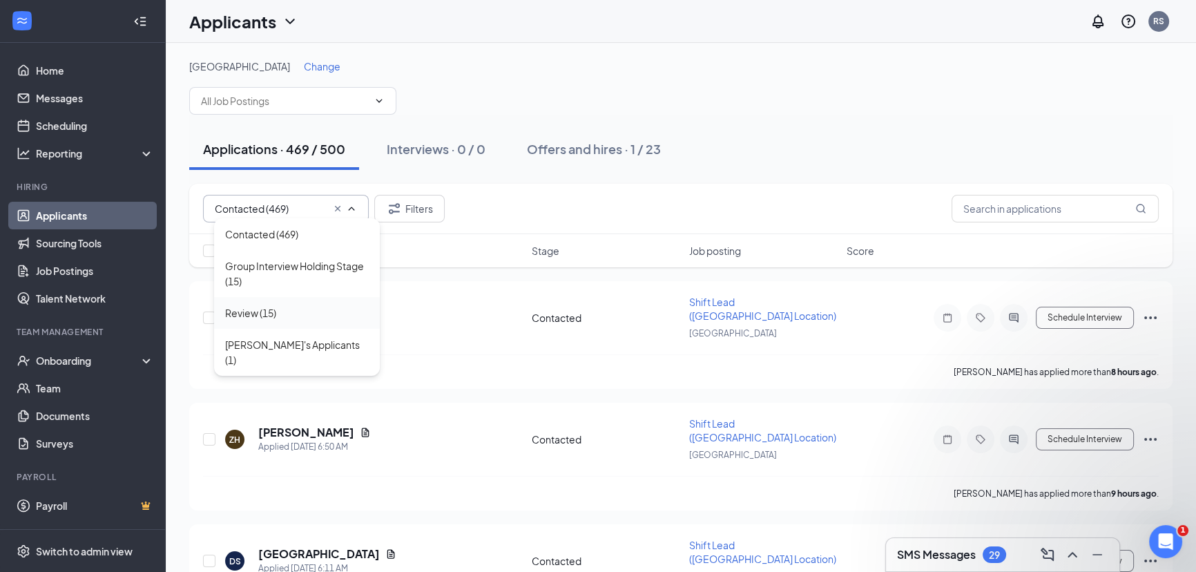
click at [269, 316] on div "Review (15)" at bounding box center [250, 312] width 51 height 15
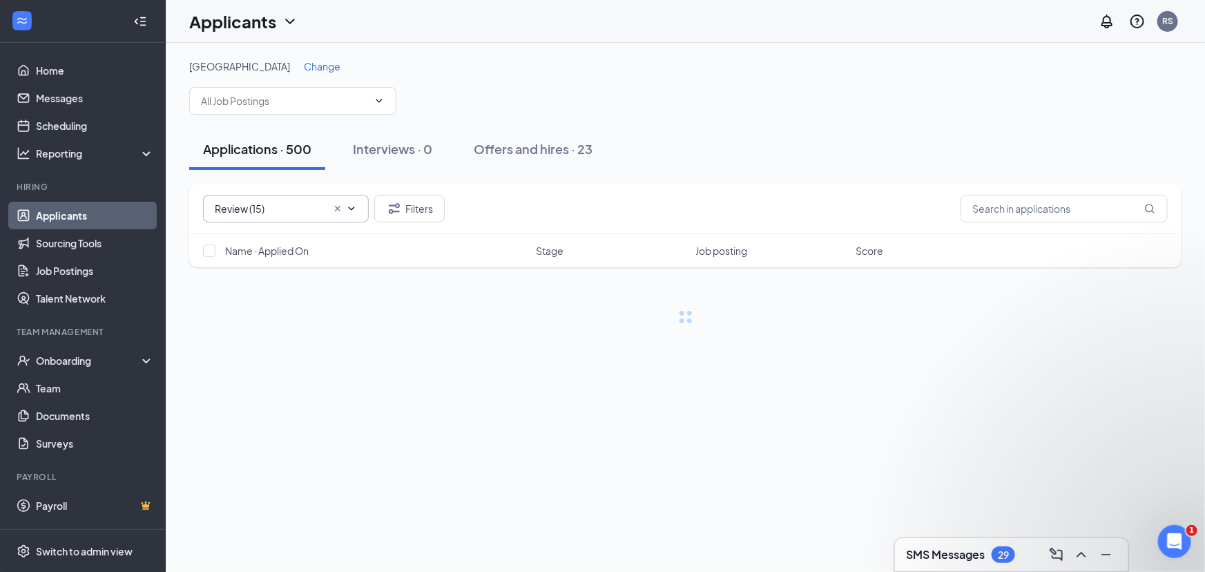
click at [269, 316] on div at bounding box center [685, 316] width 992 height 15
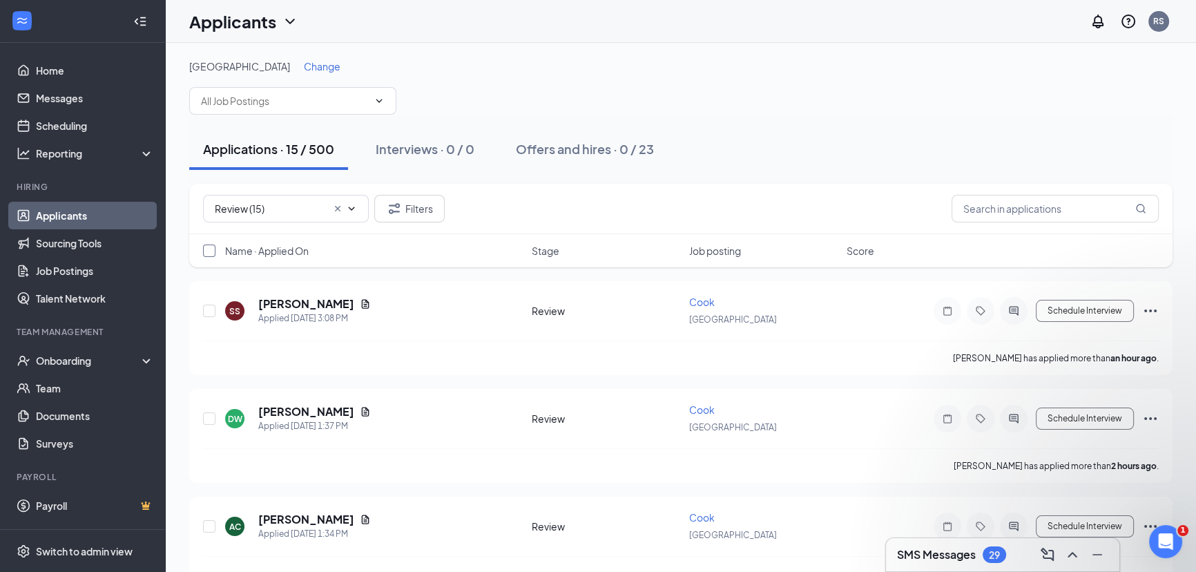
click at [213, 255] on input "checkbox" at bounding box center [209, 250] width 12 height 12
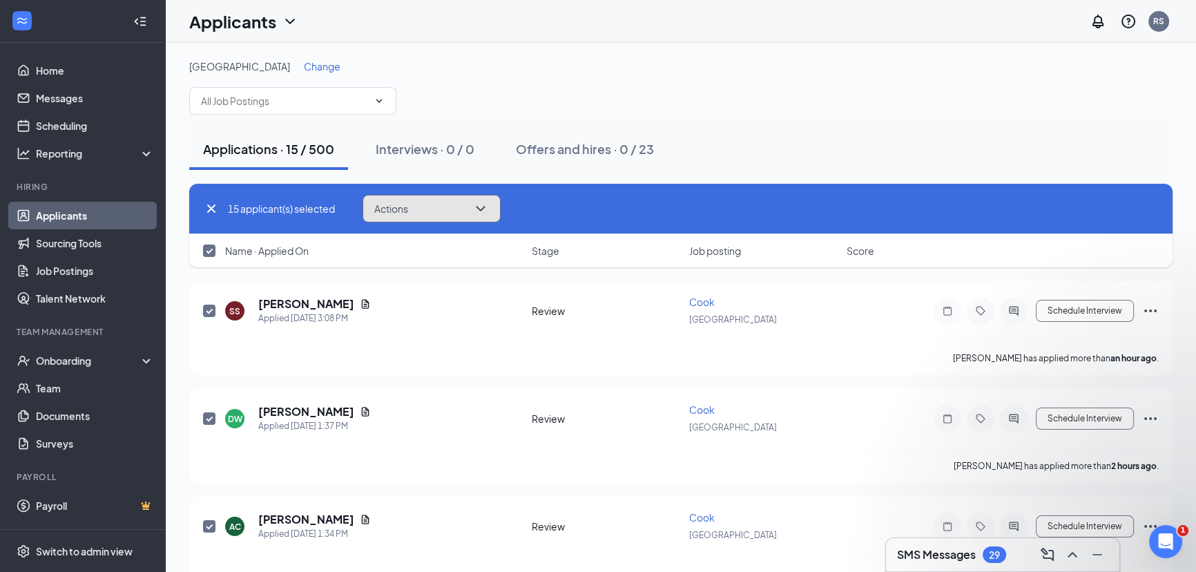
click at [391, 208] on span "Actions" at bounding box center [391, 209] width 34 height 10
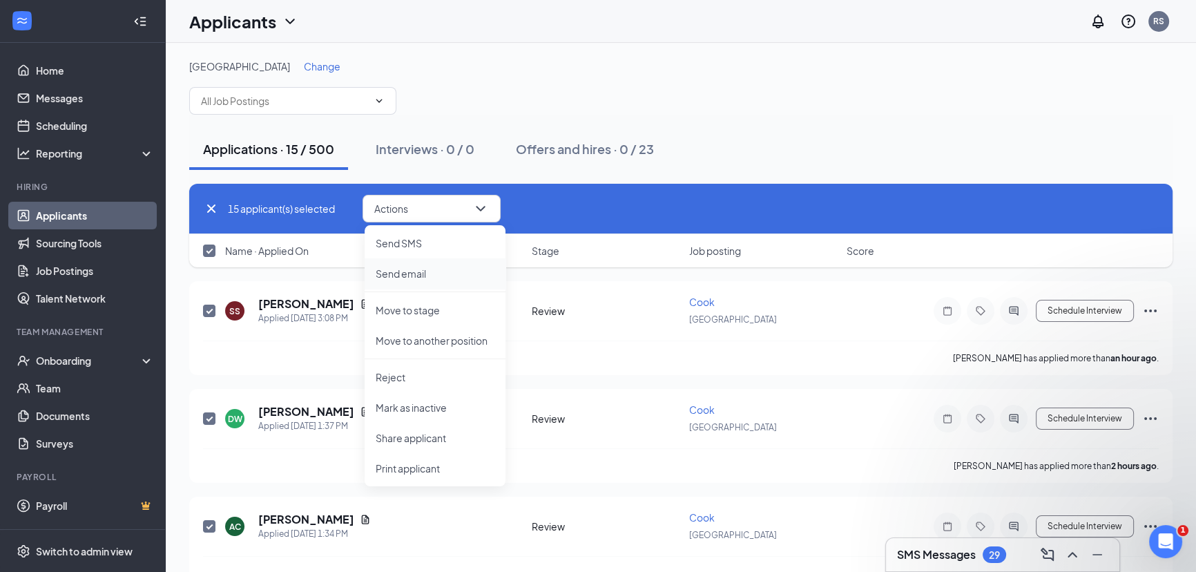
click at [405, 268] on p "Send email" at bounding box center [435, 274] width 119 height 14
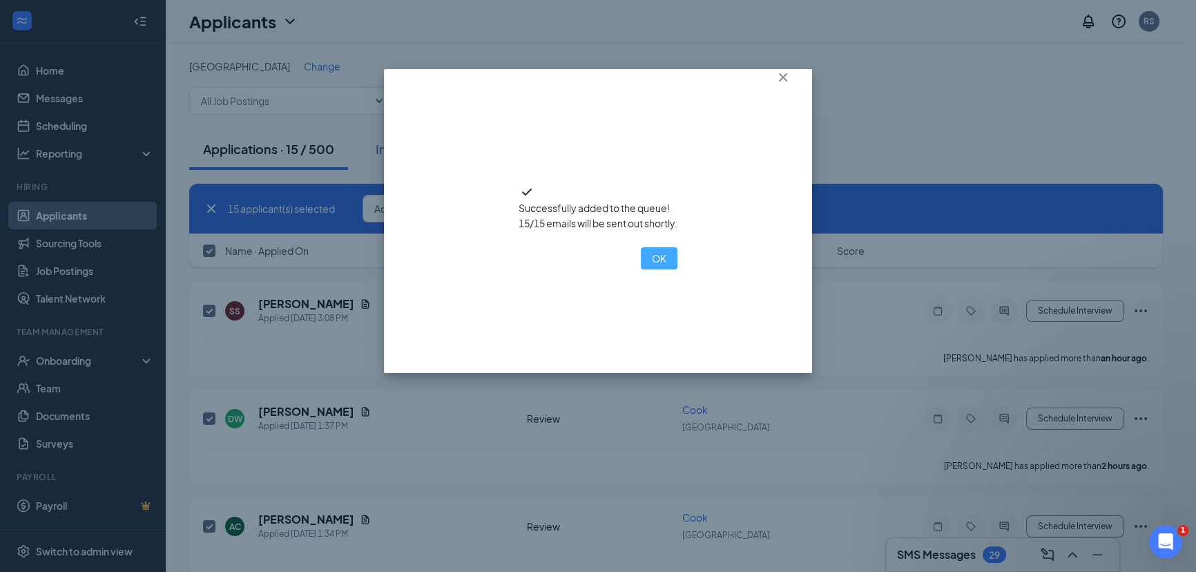
click at [641, 269] on button "OK" at bounding box center [659, 258] width 37 height 22
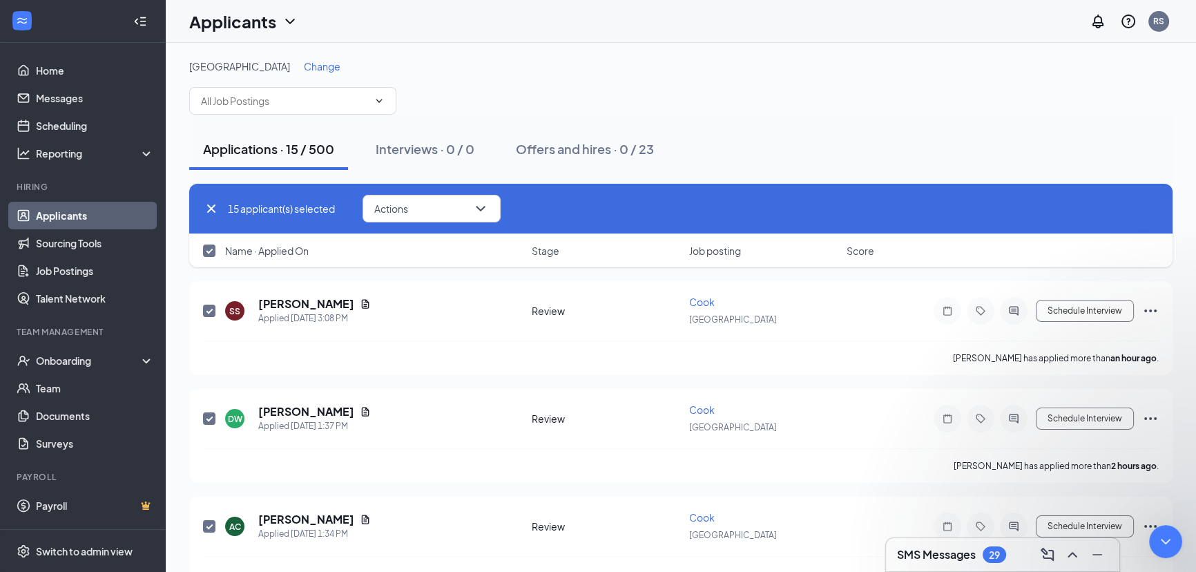
scroll to position [463, 0]
click at [738, 124] on div "Applications · 15 / 500 Interviews · 0 / 0 Offers and hires · 0 / 23" at bounding box center [680, 149] width 983 height 69
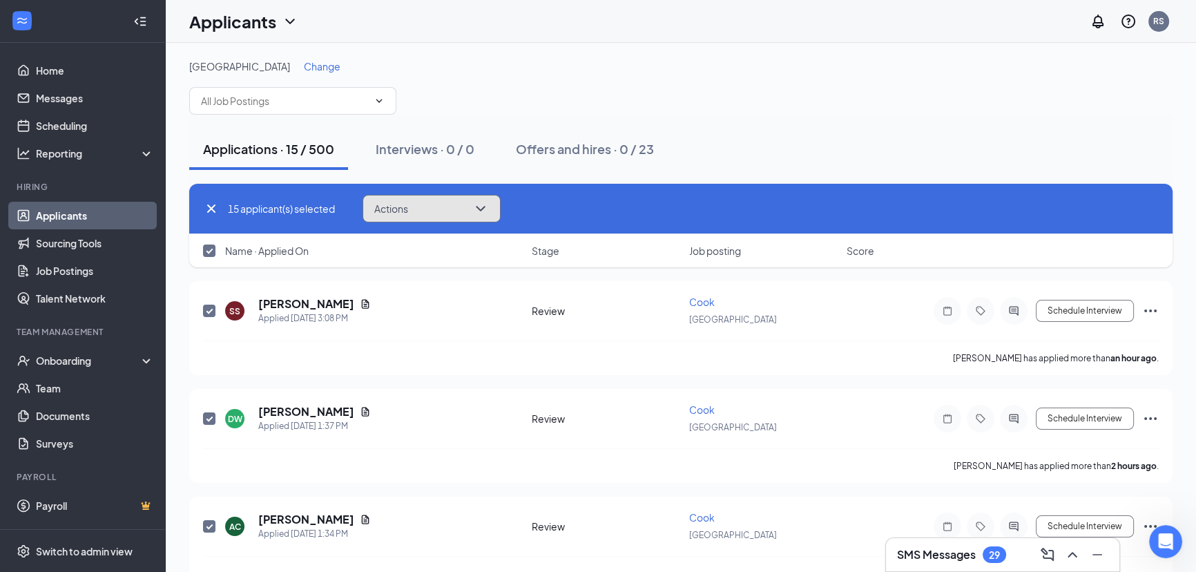
click at [378, 207] on span "Actions" at bounding box center [391, 209] width 34 height 10
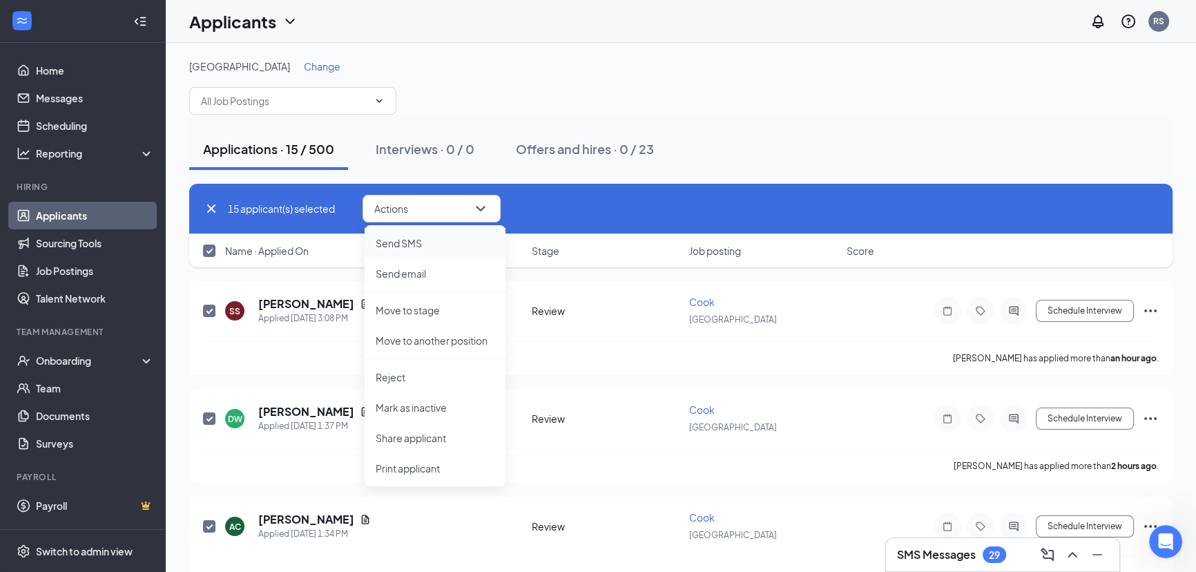
click at [399, 253] on li "Send SMS" at bounding box center [435, 243] width 141 height 30
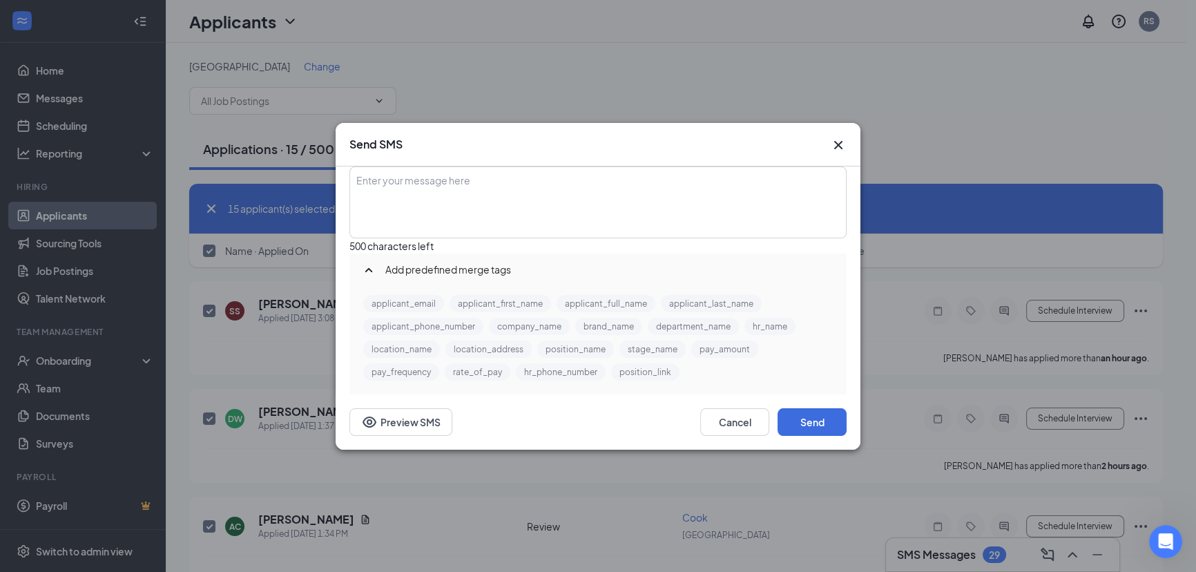
click at [472, 213] on div "Enter your message here" at bounding box center [598, 202] width 494 height 69
click at [476, 312] on button "applicant_first_name" at bounding box center [501, 303] width 102 height 17
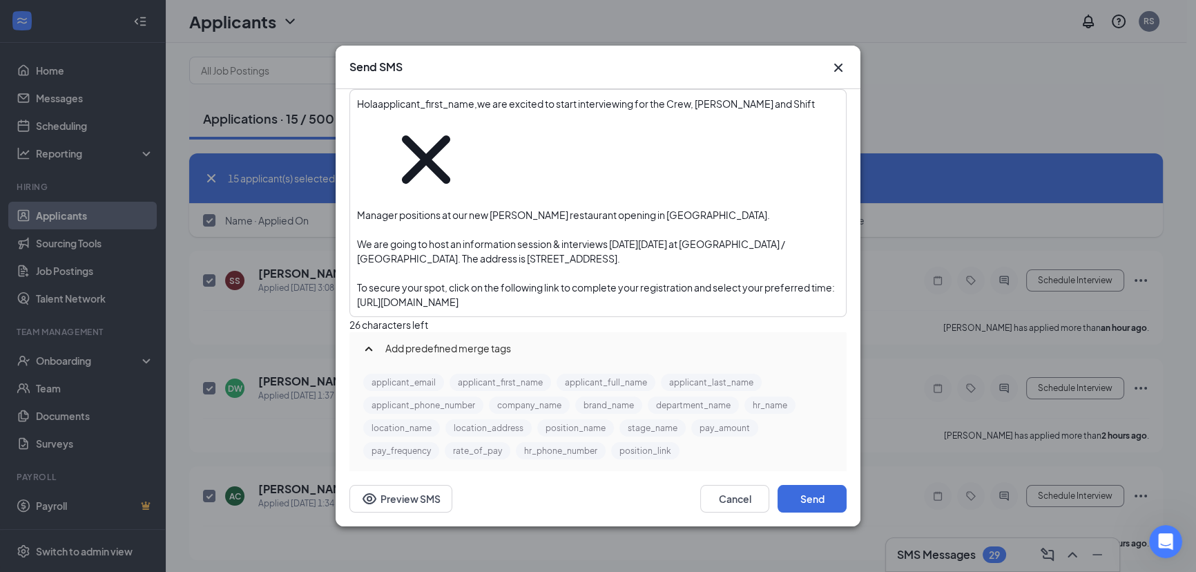
scroll to position [31, 0]
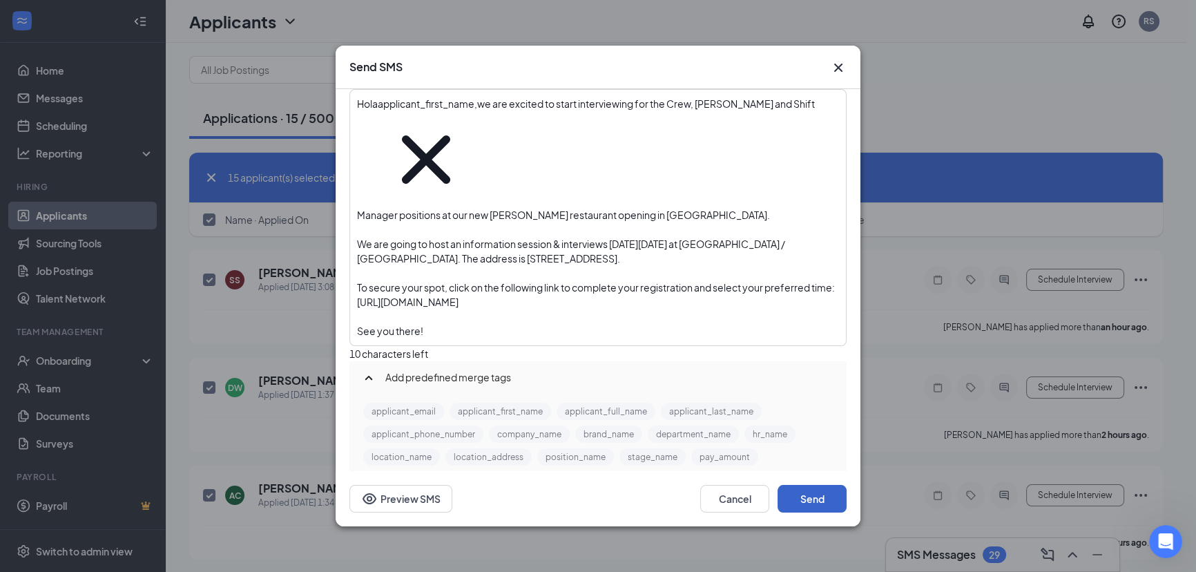
click at [791, 485] on button "Send" at bounding box center [812, 499] width 69 height 28
click at [838, 76] on icon "Cross" at bounding box center [838, 67] width 17 height 17
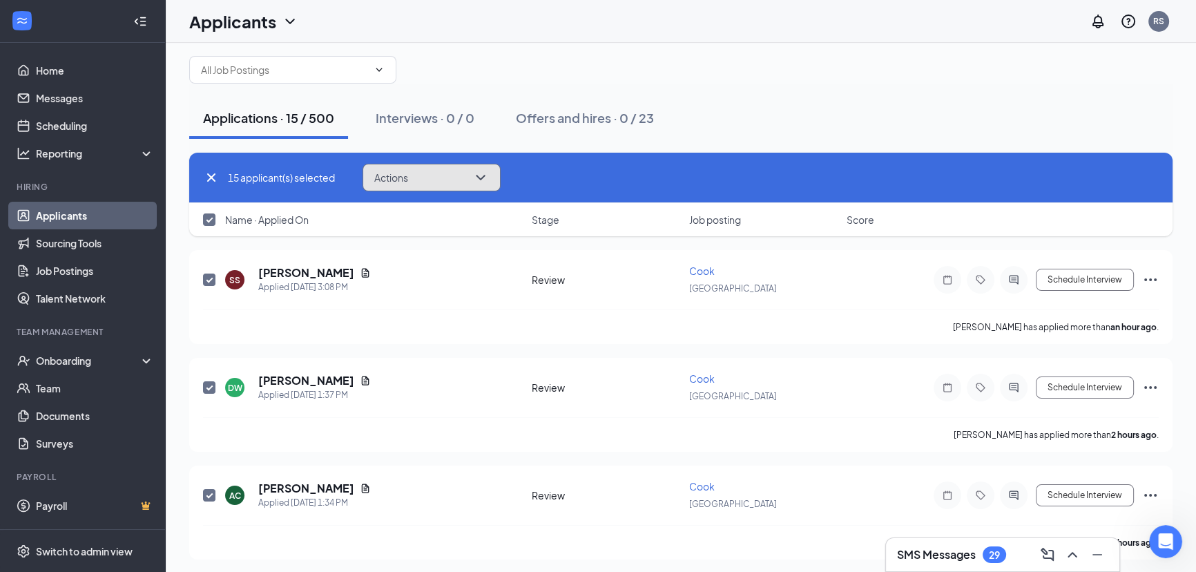
click at [428, 190] on button "Actions" at bounding box center [432, 178] width 138 height 28
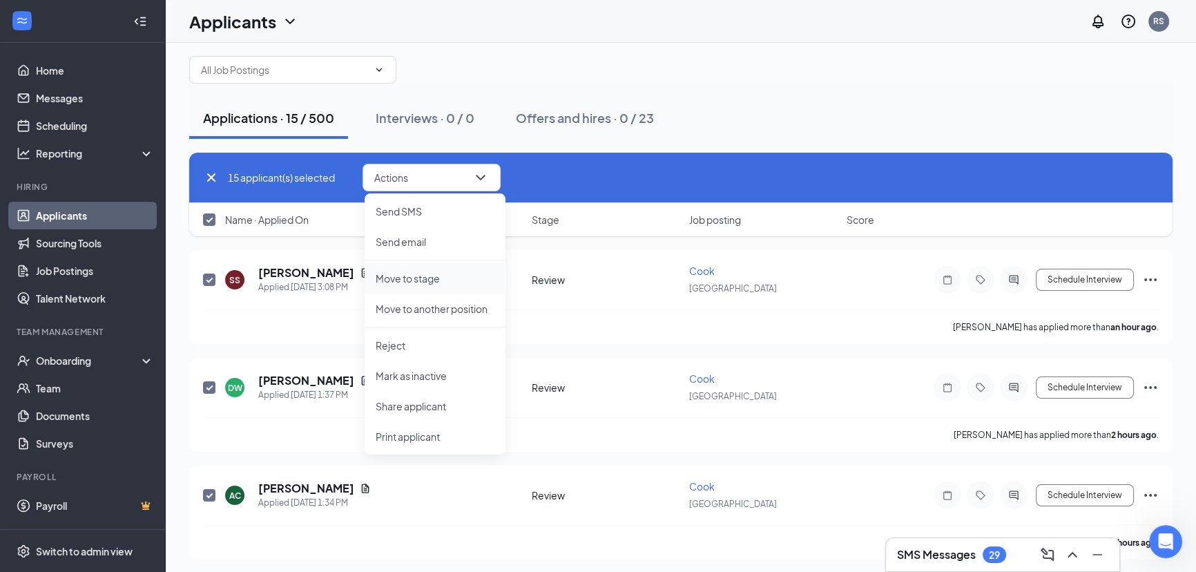
click at [425, 277] on p "Move to stage" at bounding box center [435, 278] width 119 height 14
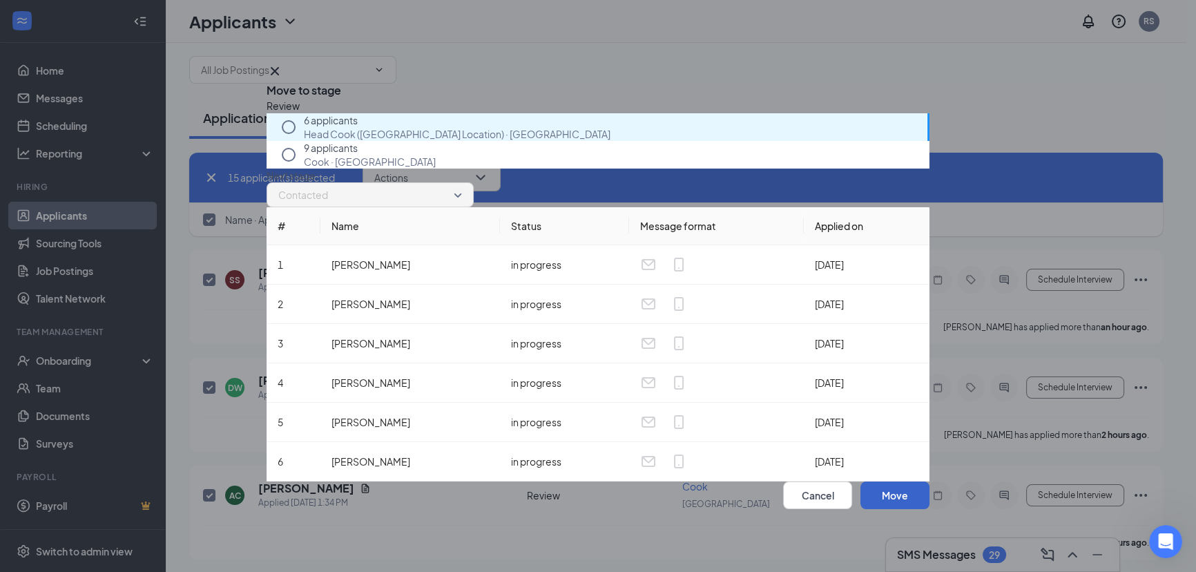
click at [870, 481] on button "Move" at bounding box center [894, 495] width 69 height 28
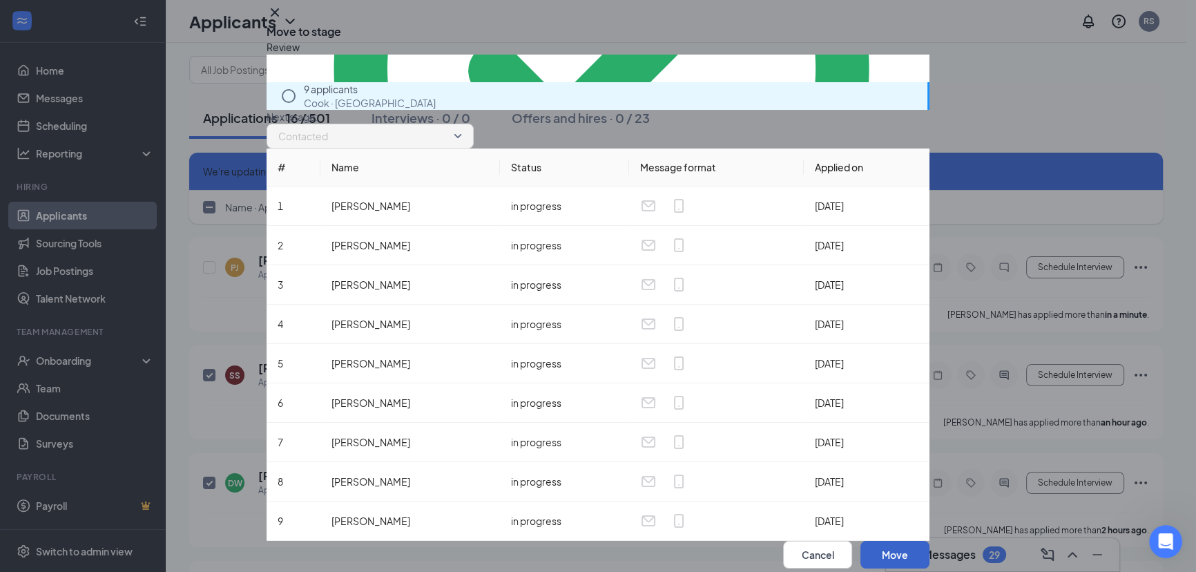
click at [872, 541] on button "Move" at bounding box center [894, 555] width 69 height 28
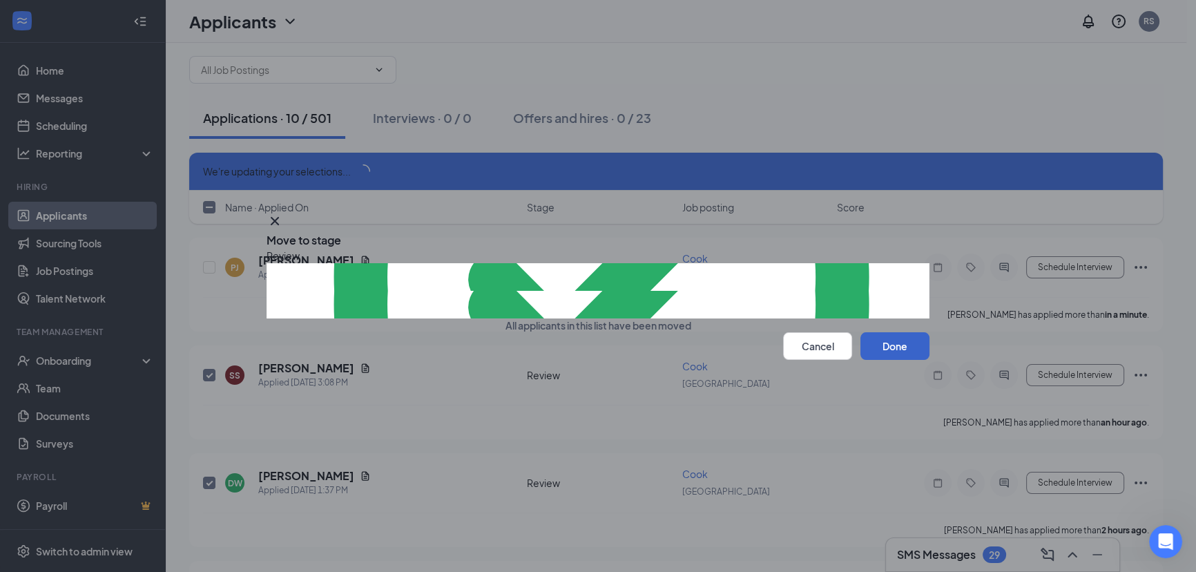
click at [871, 360] on button "Done" at bounding box center [894, 346] width 69 height 28
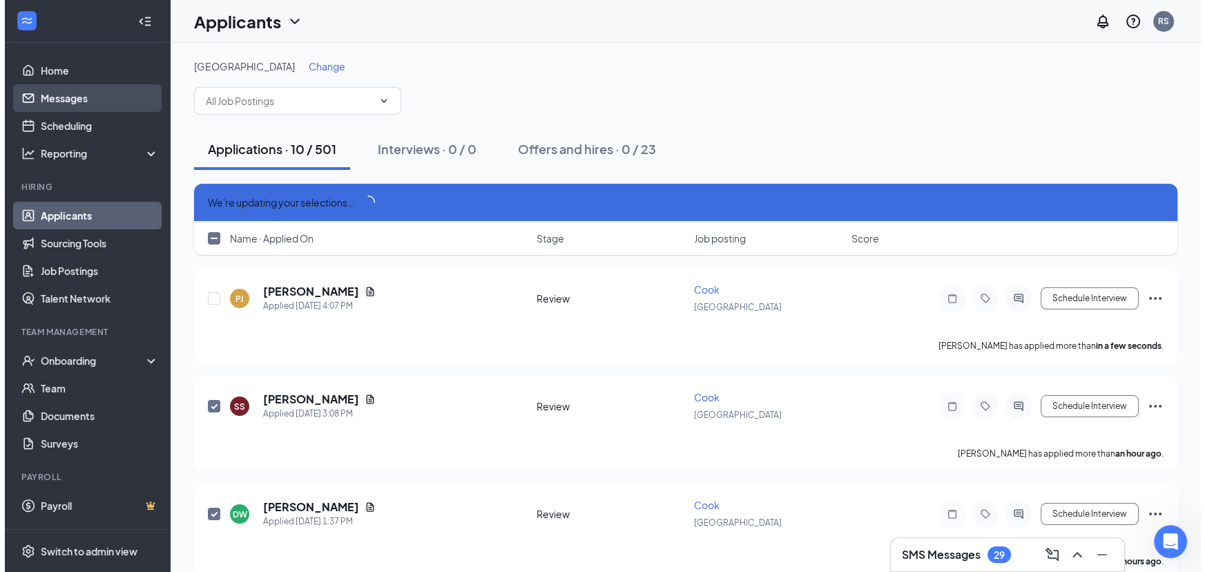
scroll to position [463, 0]
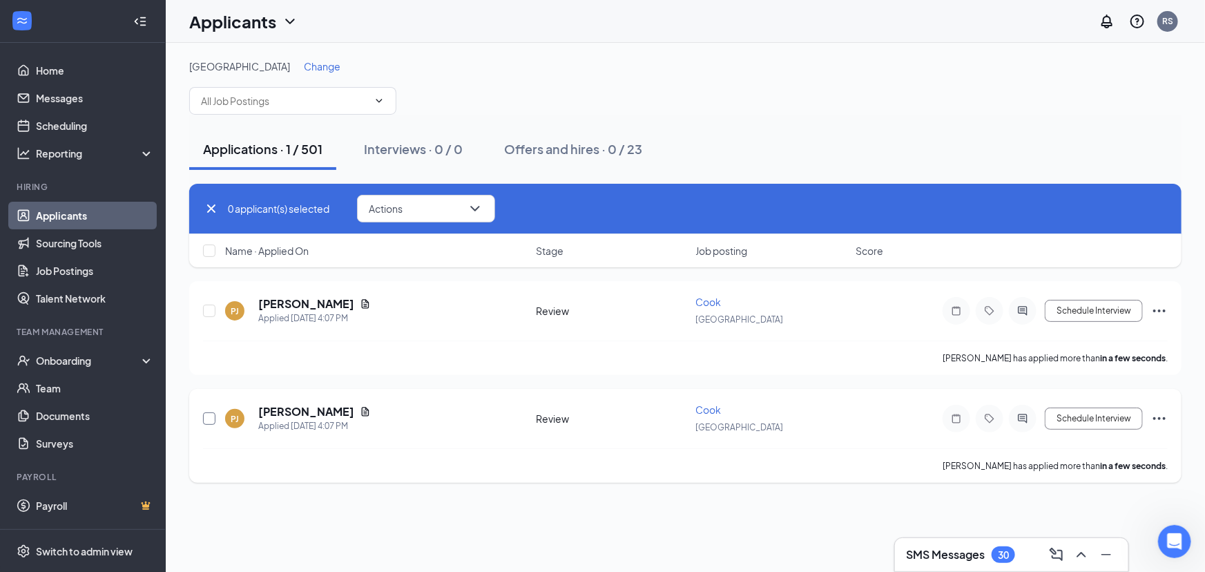
click at [207, 421] on input "checkbox" at bounding box center [209, 418] width 12 height 12
click at [1032, 412] on div at bounding box center [1023, 419] width 28 height 28
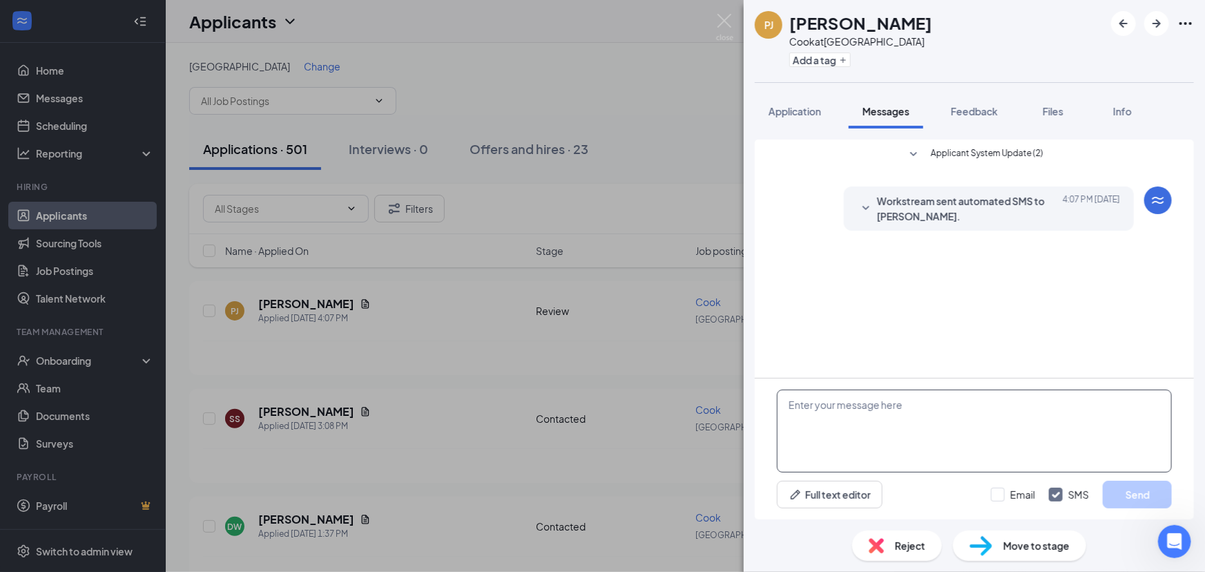
click at [979, 407] on textarea at bounding box center [974, 430] width 395 height 83
paste textarea "we are excited to start interviewing for the Crew, [PERSON_NAME] and Shift Mana…"
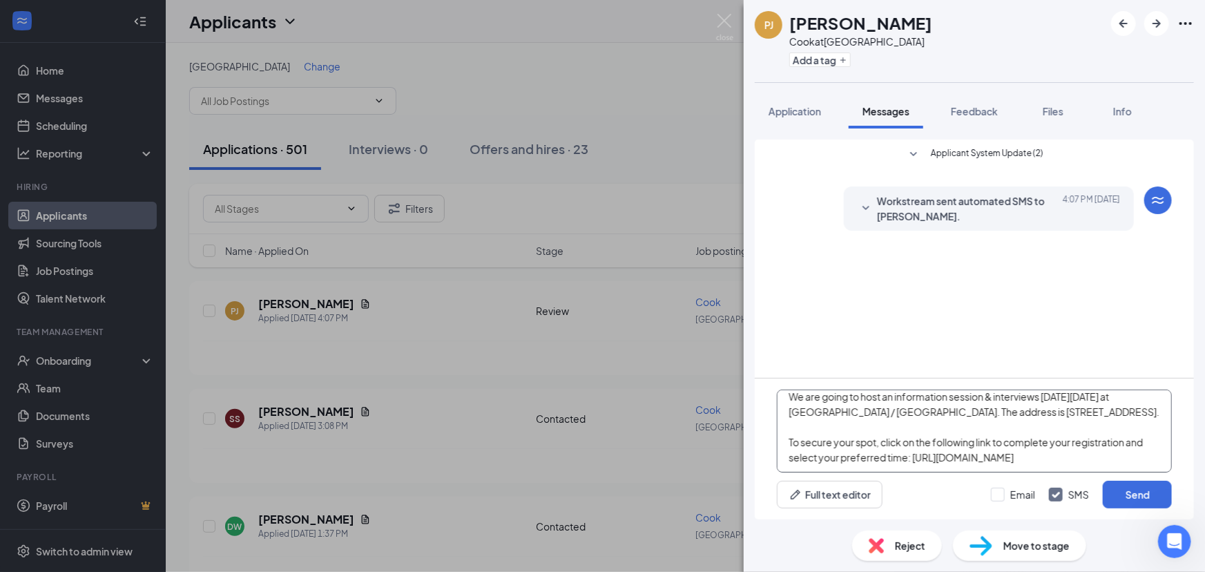
scroll to position [0, 0]
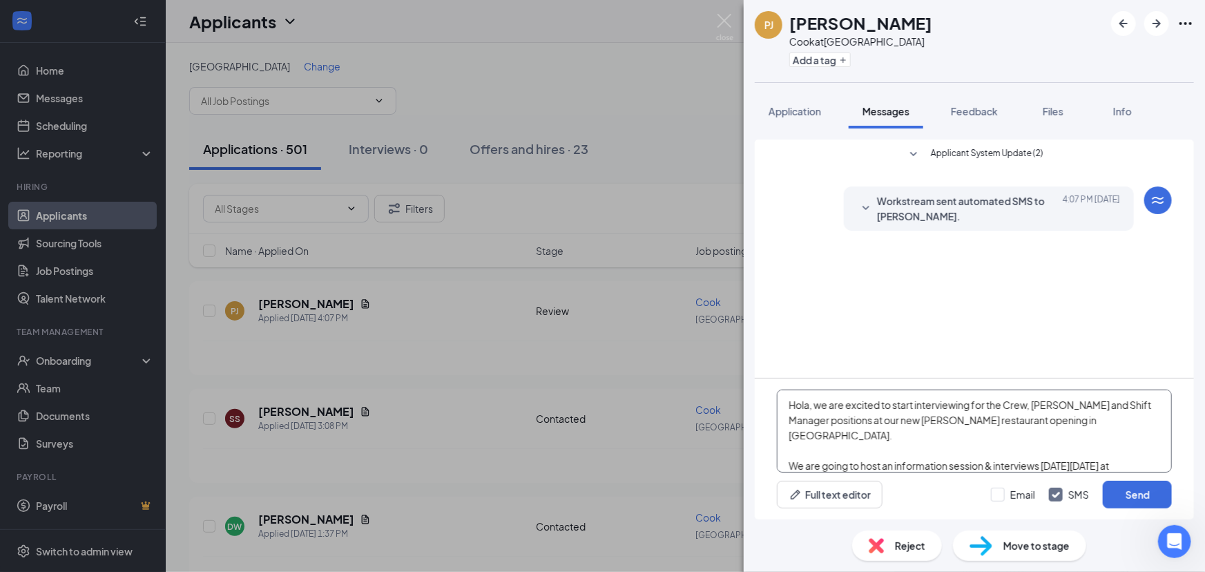
scroll to position [84, 0]
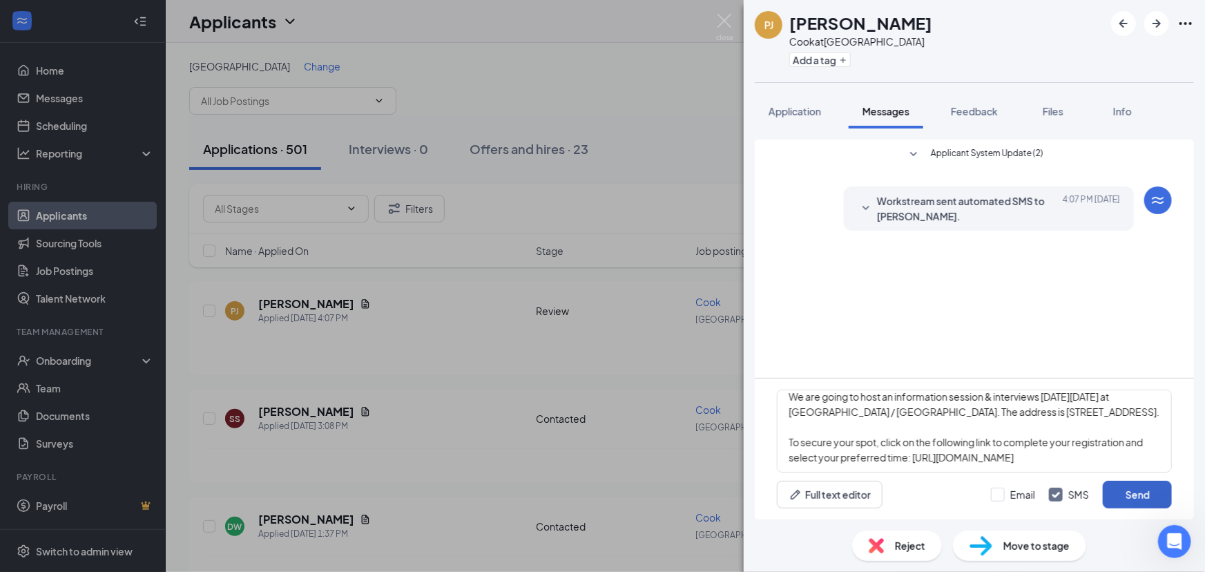
click at [1124, 497] on button "Send" at bounding box center [1137, 495] width 69 height 28
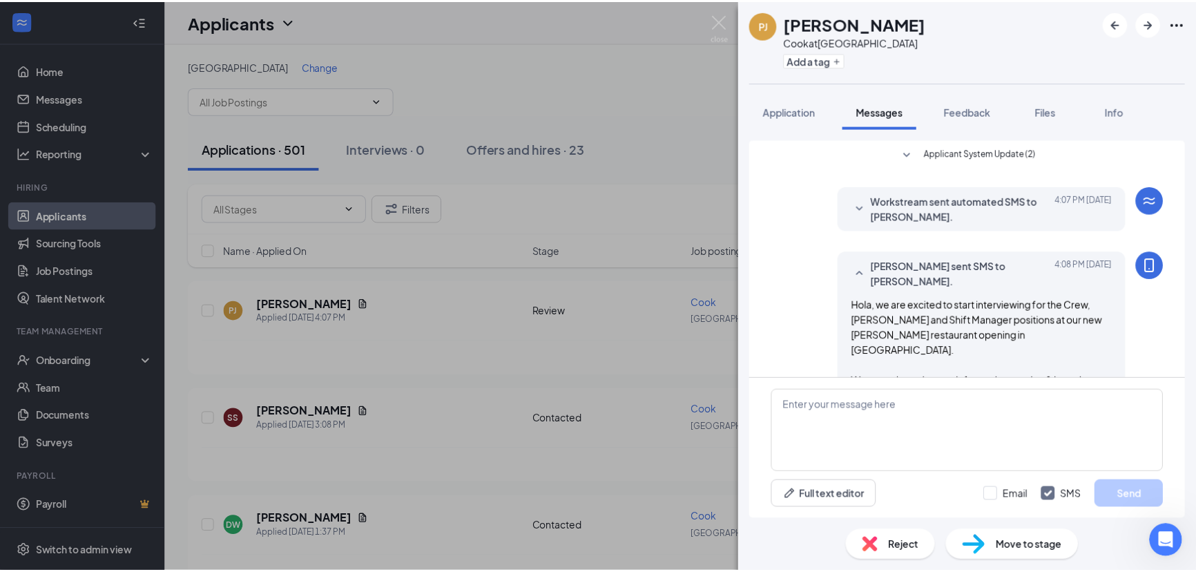
scroll to position [122, 0]
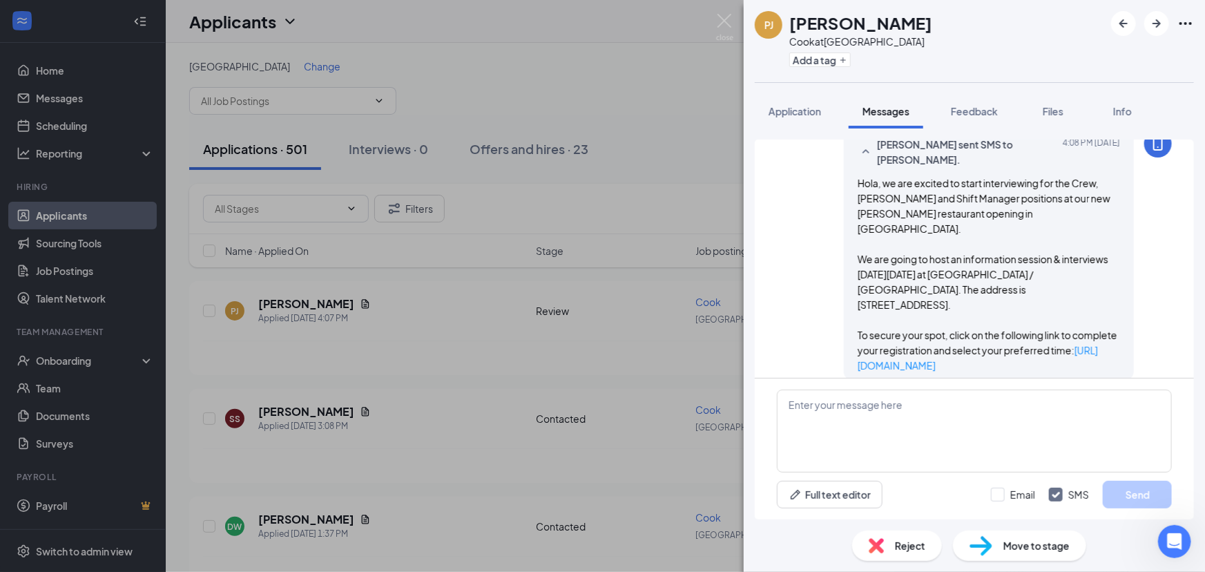
click at [582, 186] on div "PJ [PERSON_NAME] at [GEOGRAPHIC_DATA] Add a tag Application Messages Feedback F…" at bounding box center [602, 286] width 1205 height 572
